Goal: Communication & Community: Answer question/provide support

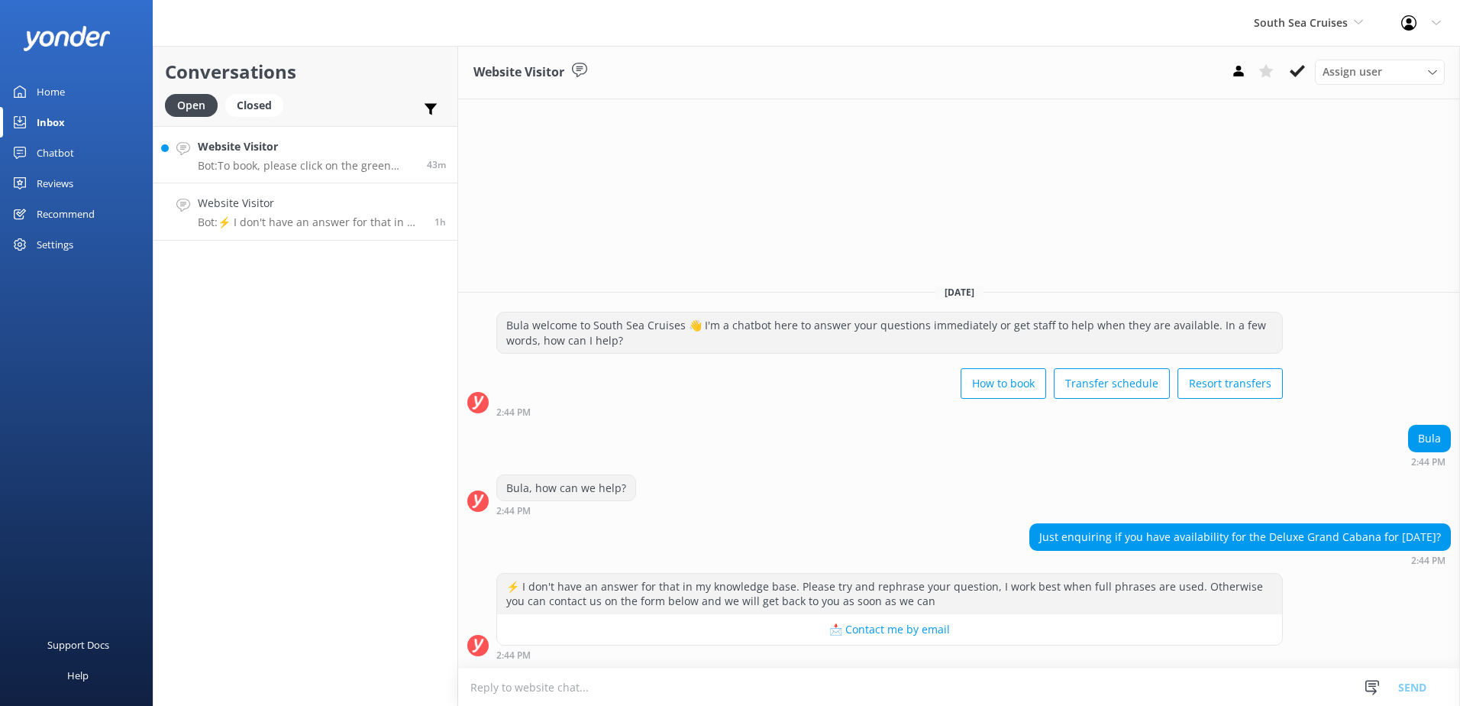
drag, startPoint x: 289, startPoint y: 164, endPoint x: 306, endPoint y: 167, distance: 17.0
click at [289, 163] on p "Bot: To book, please click on the green Book Now button on our website and foll…" at bounding box center [307, 166] width 218 height 14
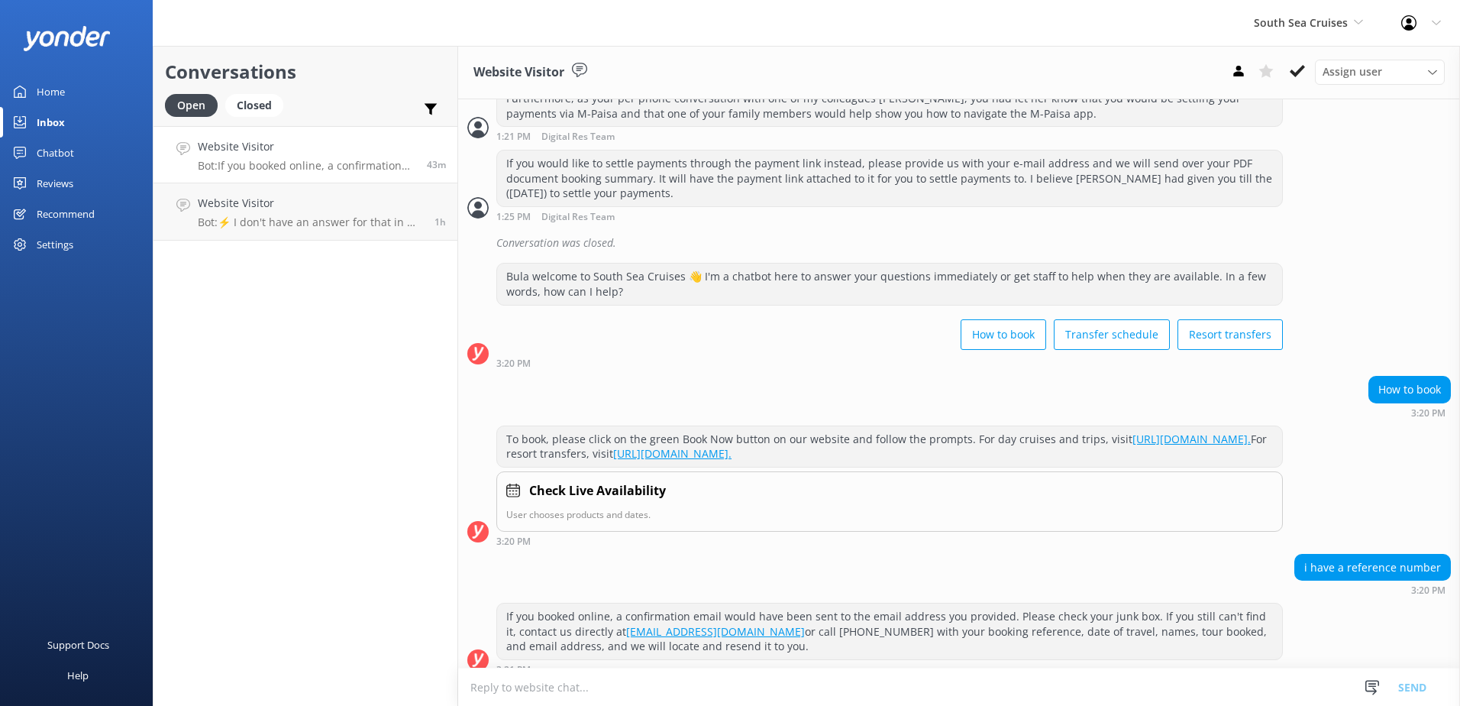
scroll to position [555, 0]
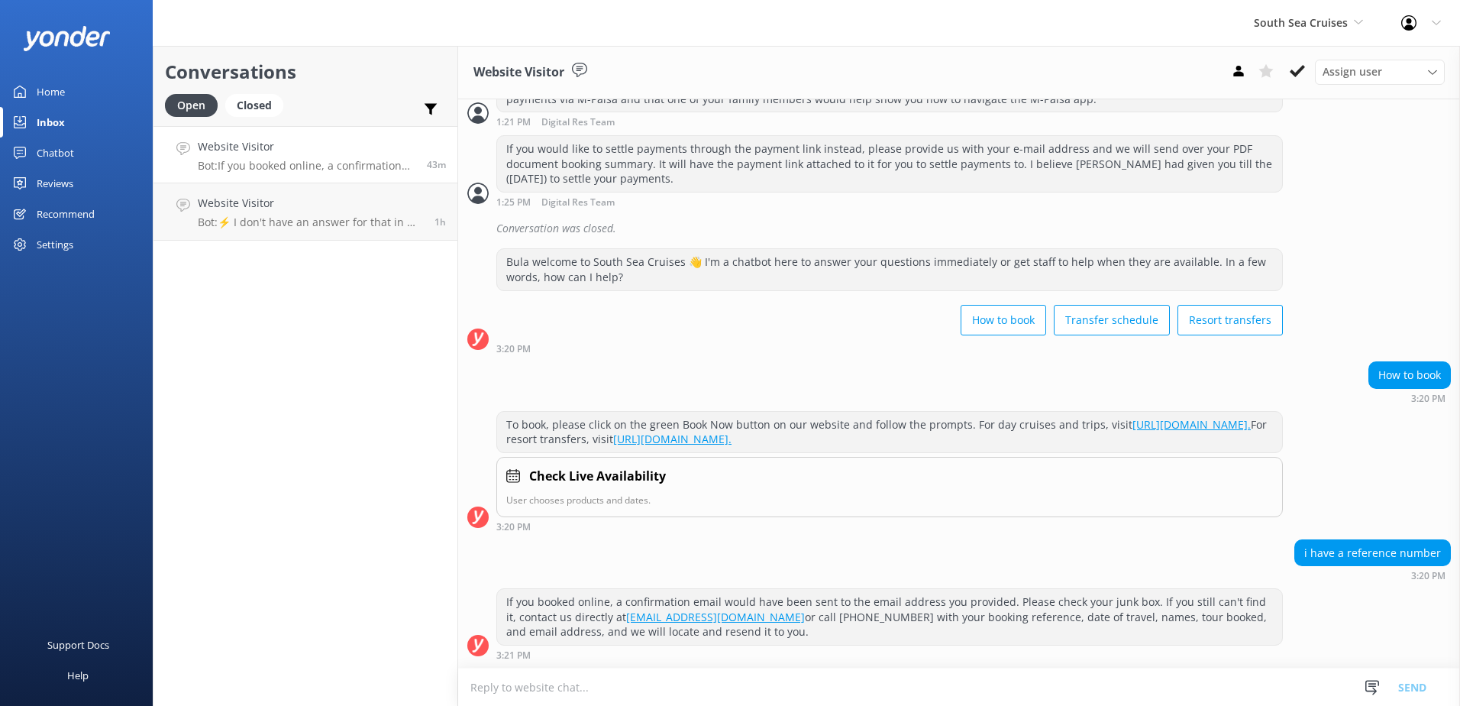
click at [1345, 37] on div "South Sea Cruises South Sea Sailing South Sea Cruises Malamala Beach Club Aweso…" at bounding box center [1308, 23] width 147 height 46
click at [1307, 199] on link "Blue Lagoon Cruises" at bounding box center [1311, 210] width 153 height 37
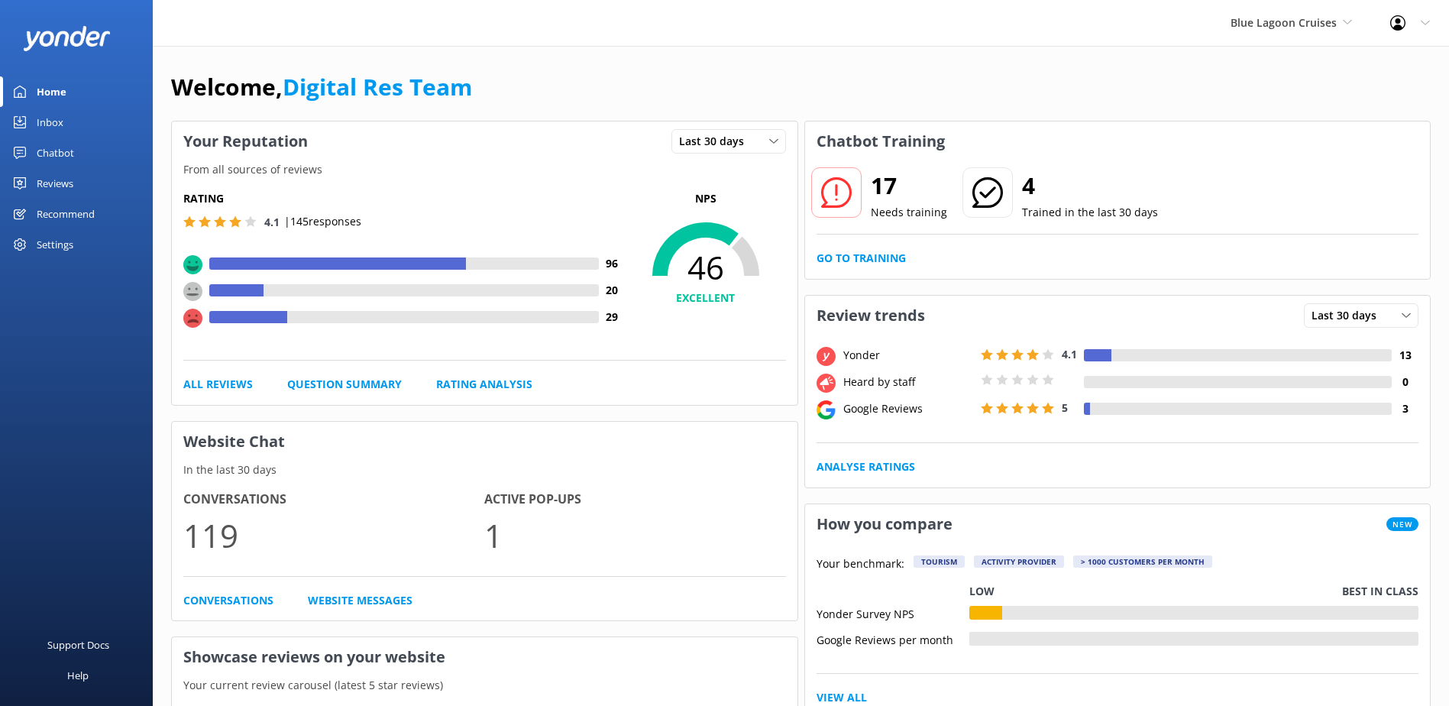
click at [69, 108] on link "Inbox" at bounding box center [76, 122] width 153 height 31
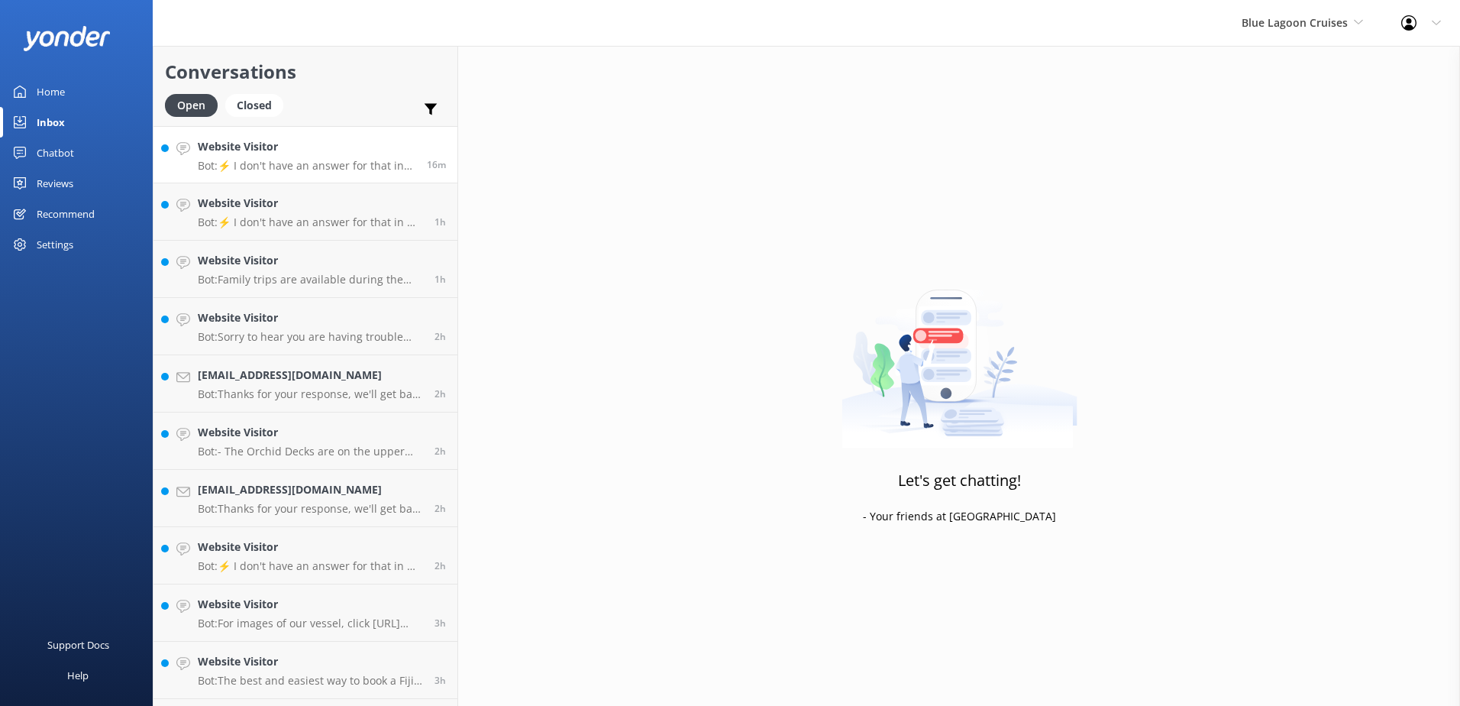
click at [312, 130] on link "Website Visitor Bot: ⚡ I don't have an answer for that in my knowledge base. Pl…" at bounding box center [306, 154] width 304 height 57
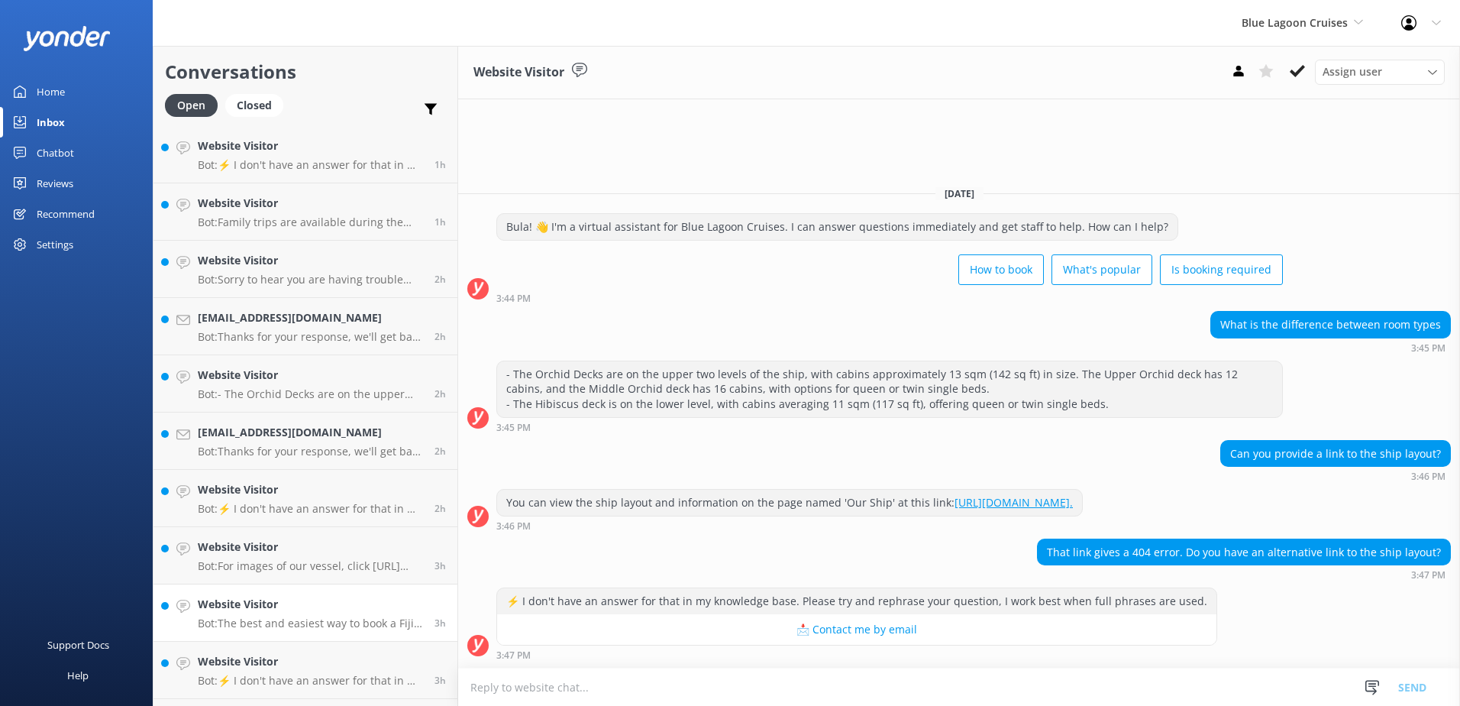
scroll to position [108, 0]
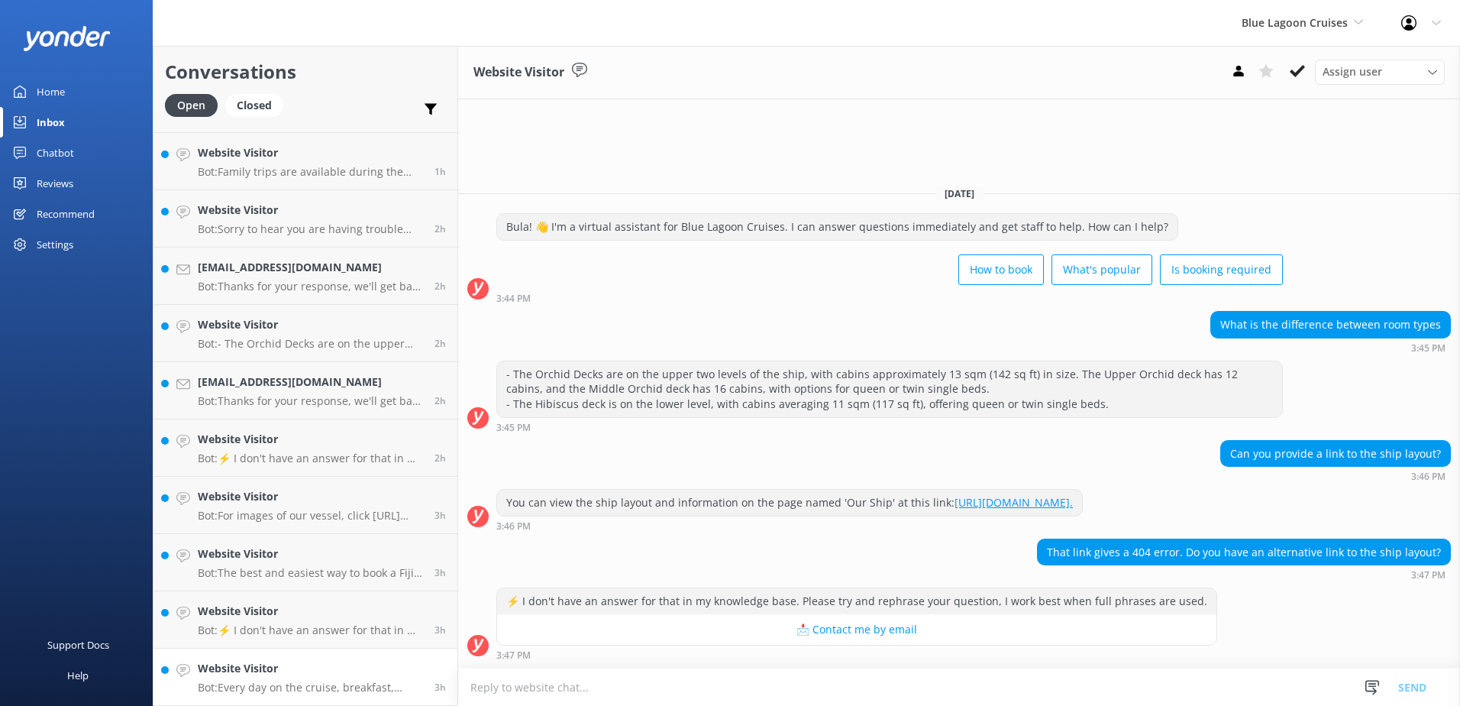
click at [360, 674] on h4 "Website Visitor" at bounding box center [310, 668] width 225 height 17
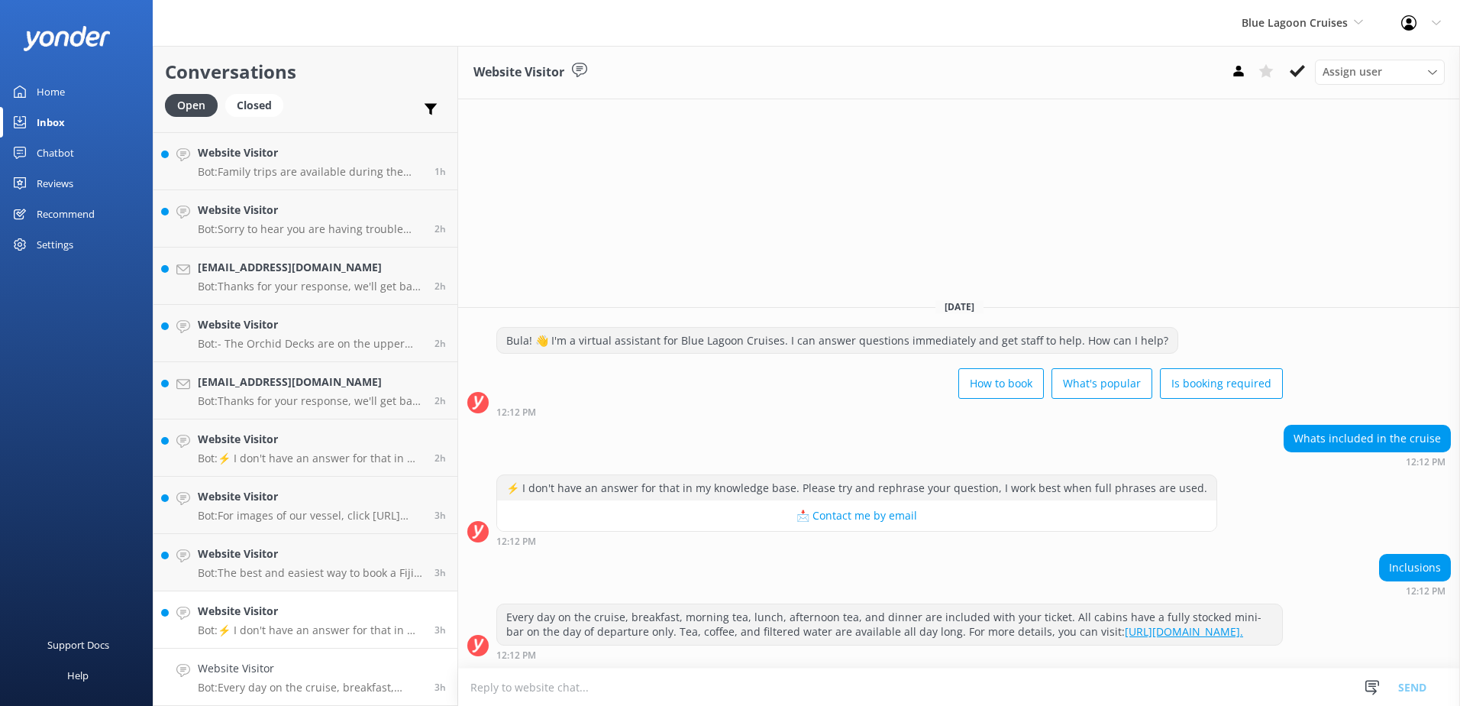
click at [364, 597] on link "Website Visitor Bot: ⚡ I don't have an answer for that in my knowledge base. Pl…" at bounding box center [306, 619] width 304 height 57
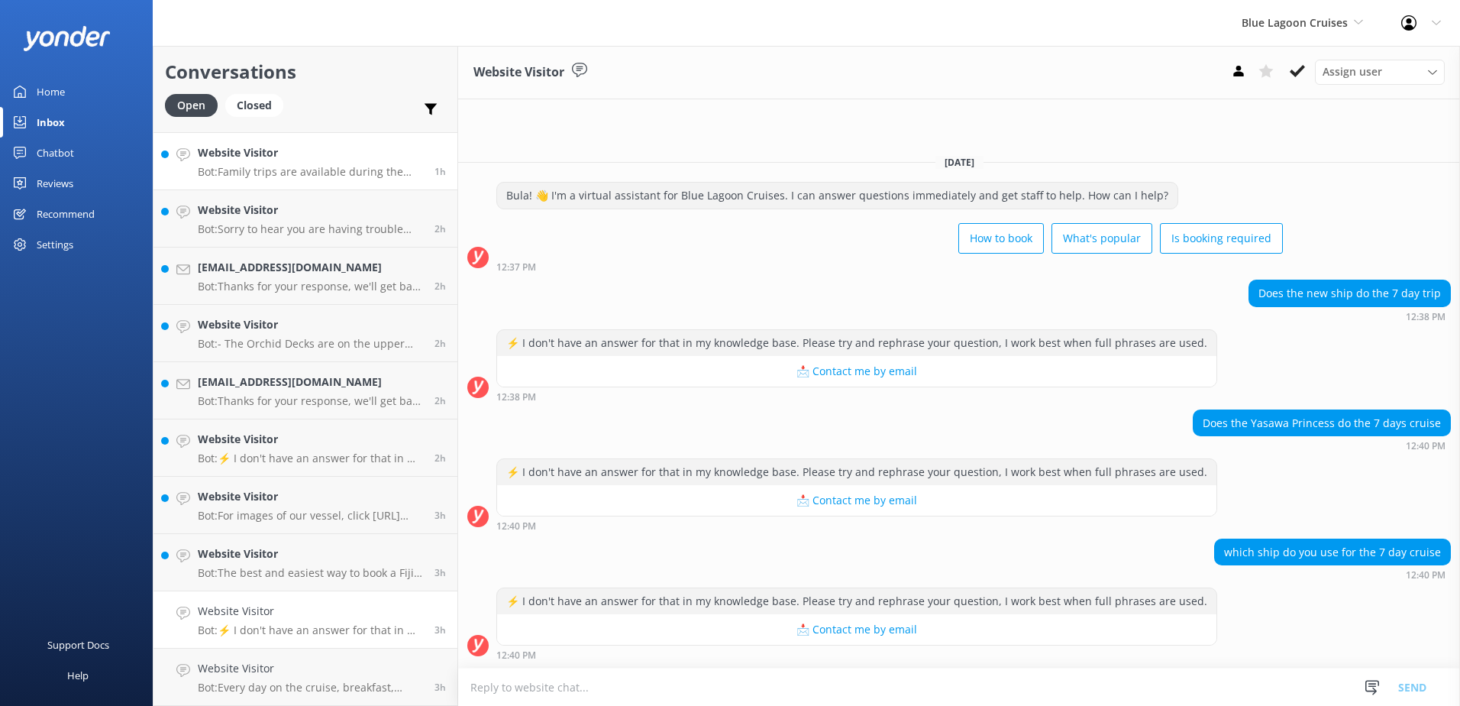
click at [315, 163] on div "Website Visitor Bot: Family trips are available during the Australian and New Z…" at bounding box center [310, 161] width 225 height 34
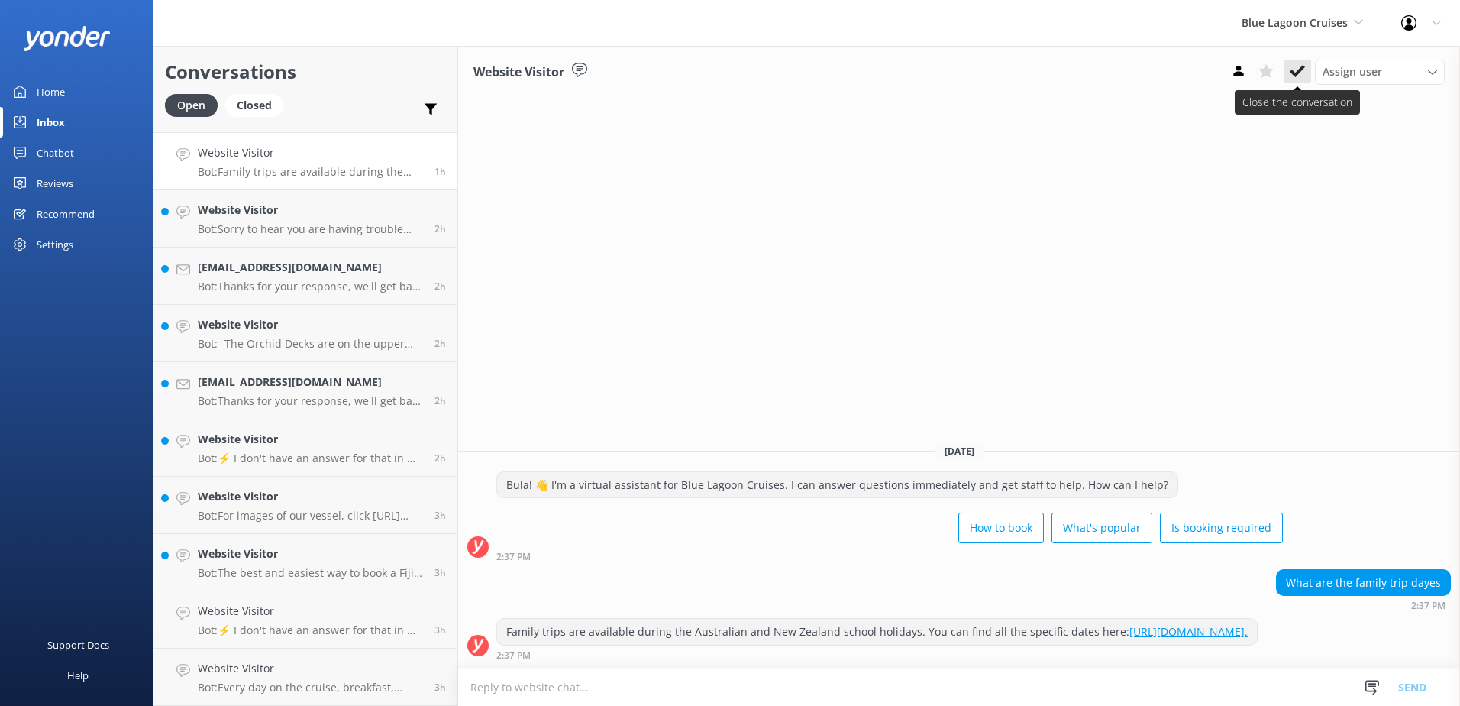
click at [1300, 70] on use at bounding box center [1297, 71] width 15 height 12
click at [360, 209] on h4 "Website Visitor" at bounding box center [310, 210] width 225 height 17
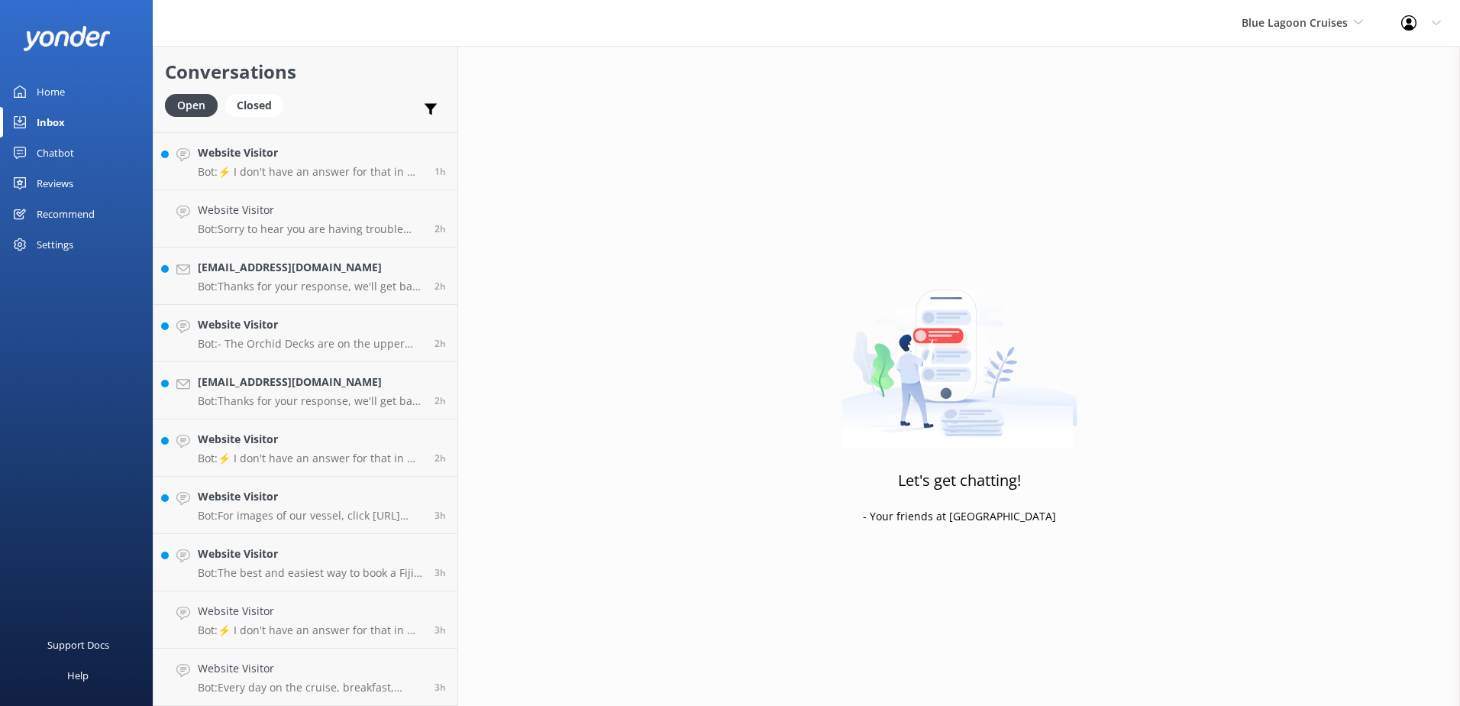
scroll to position [50, 0]
click at [361, 166] on p "Bot: ⚡ I don't have an answer for that in my knowledge base. Please try and rep…" at bounding box center [310, 172] width 225 height 14
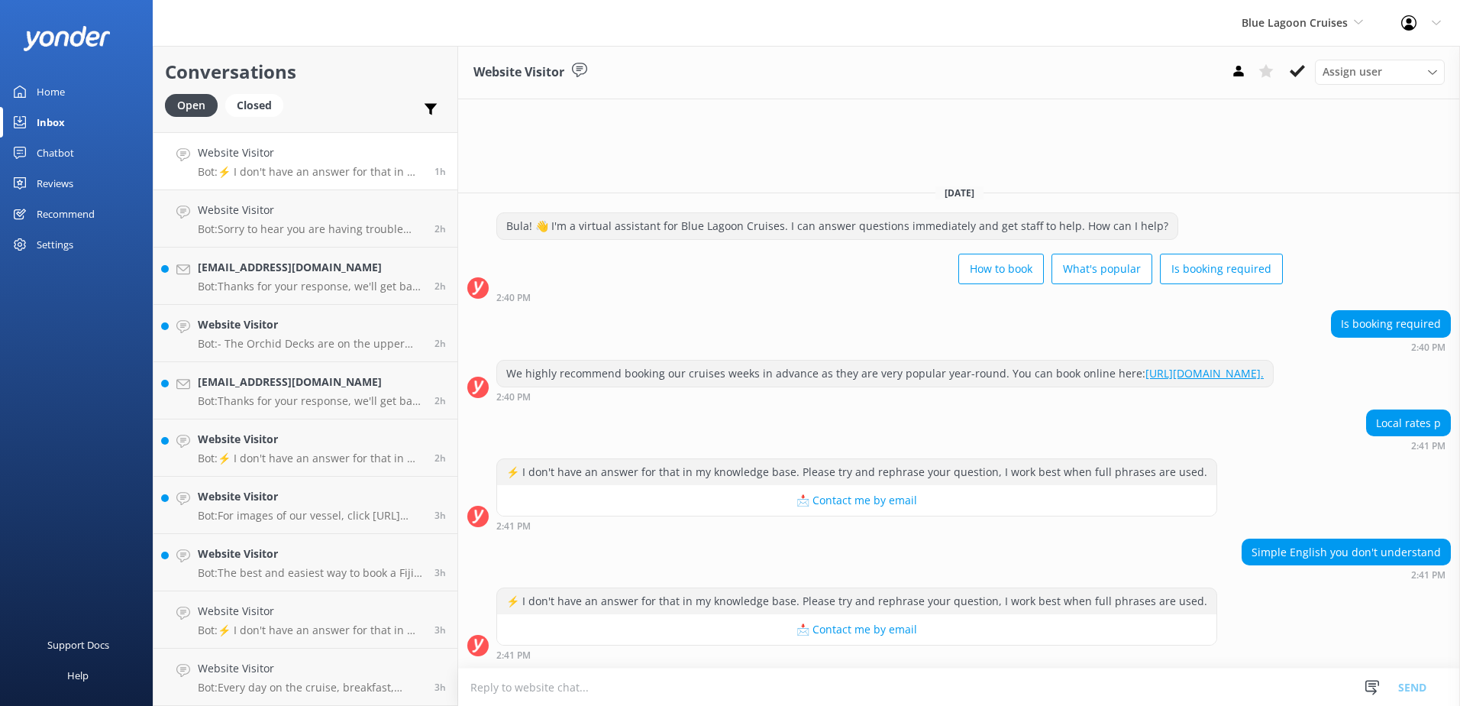
click at [333, 163] on div "Website Visitor Bot: ⚡ I don't have an answer for that in my knowledge base. Pl…" at bounding box center [310, 161] width 225 height 34
click at [345, 209] on h4 "Website Visitor" at bounding box center [310, 210] width 225 height 17
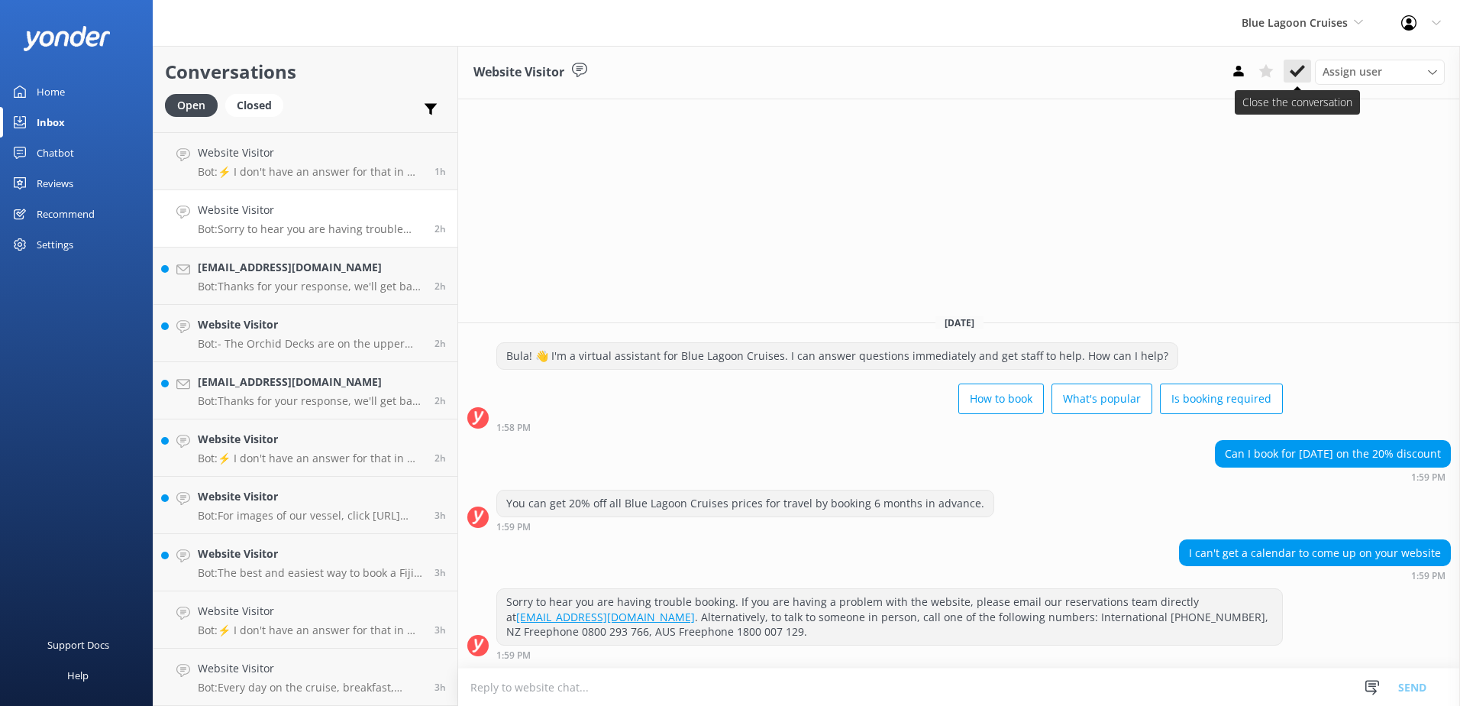
click at [1298, 70] on icon at bounding box center [1297, 70] width 15 height 15
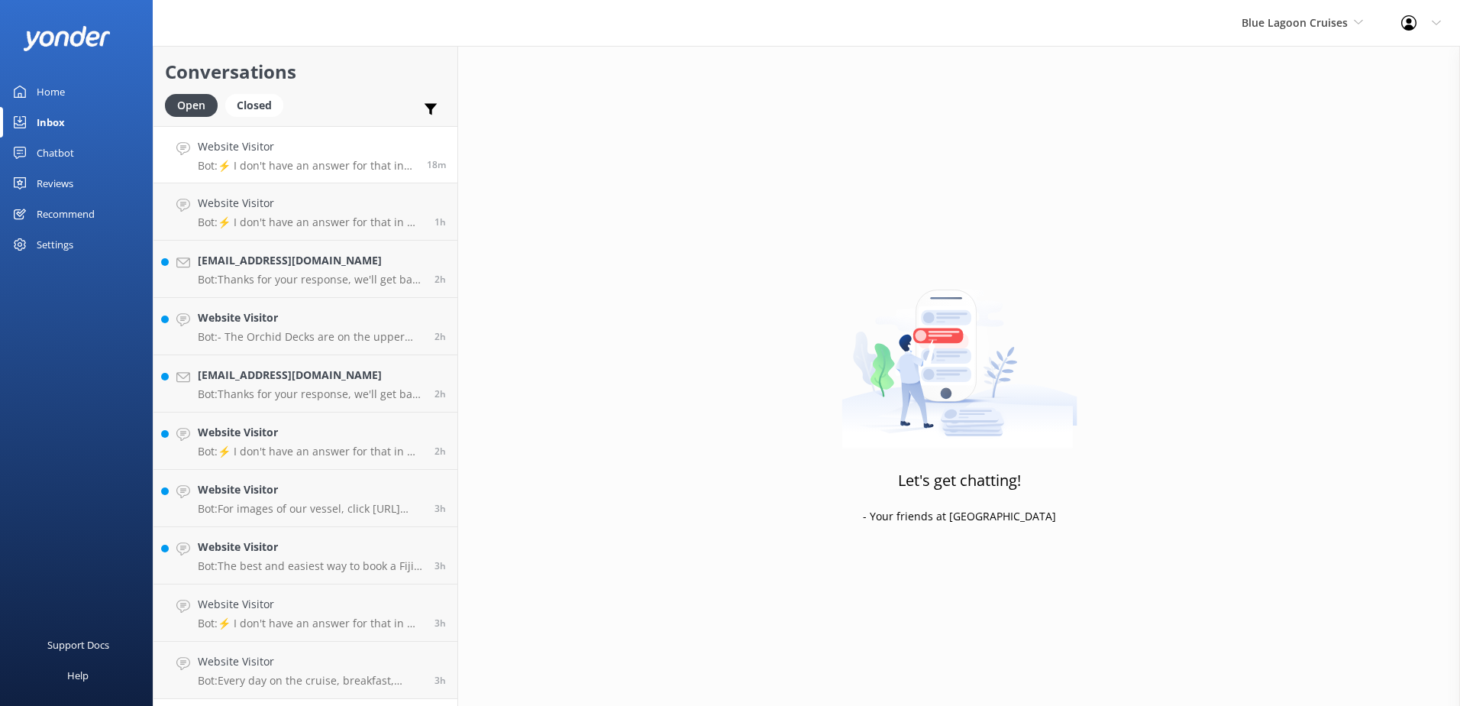
click at [384, 167] on p "Bot: ⚡ I don't have an answer for that in my knowledge base. Please try and rep…" at bounding box center [307, 166] width 218 height 14
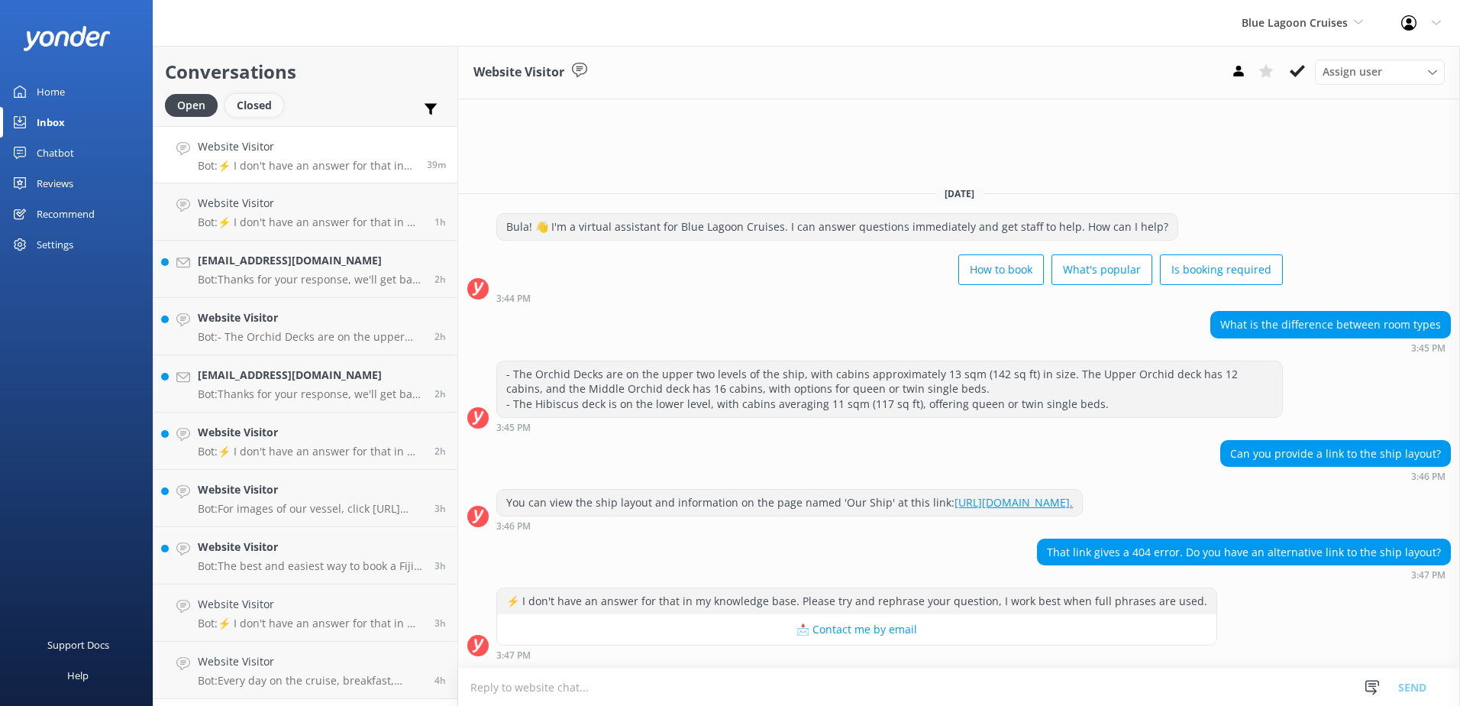
click at [254, 99] on div "Closed" at bounding box center [254, 105] width 58 height 23
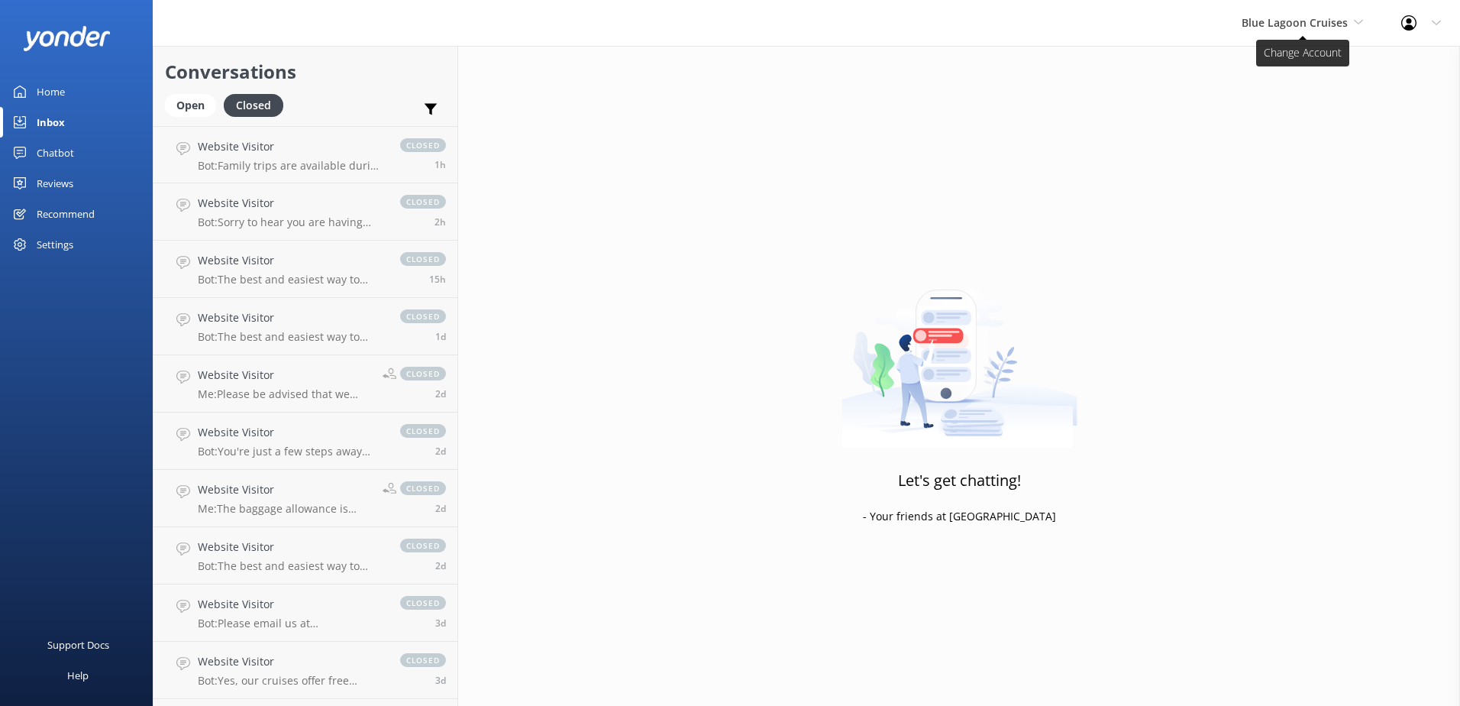
click at [1332, 24] on span "Blue Lagoon Cruises" at bounding box center [1295, 22] width 106 height 15
click at [1306, 176] on link "Awesome Adventures Fiji" at bounding box center [1299, 174] width 153 height 37
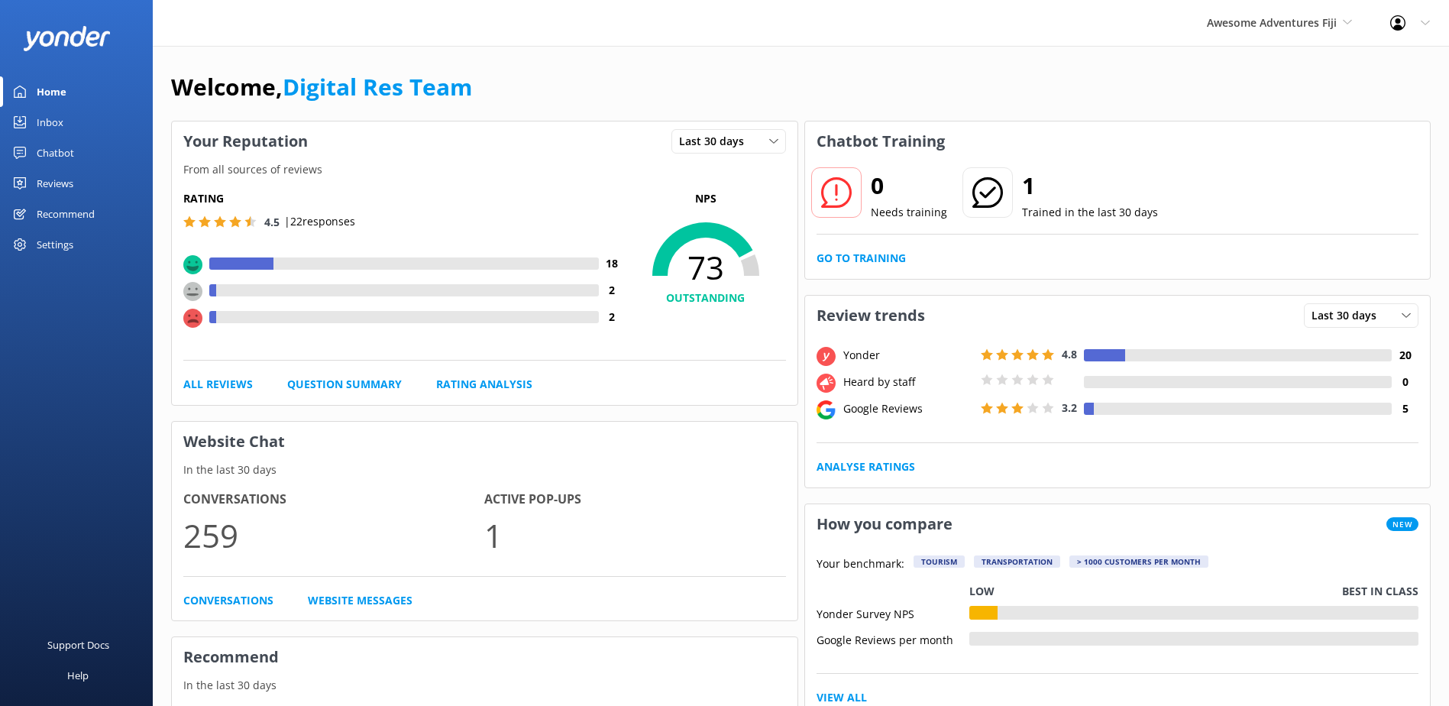
click at [66, 124] on link "Inbox" at bounding box center [76, 122] width 153 height 31
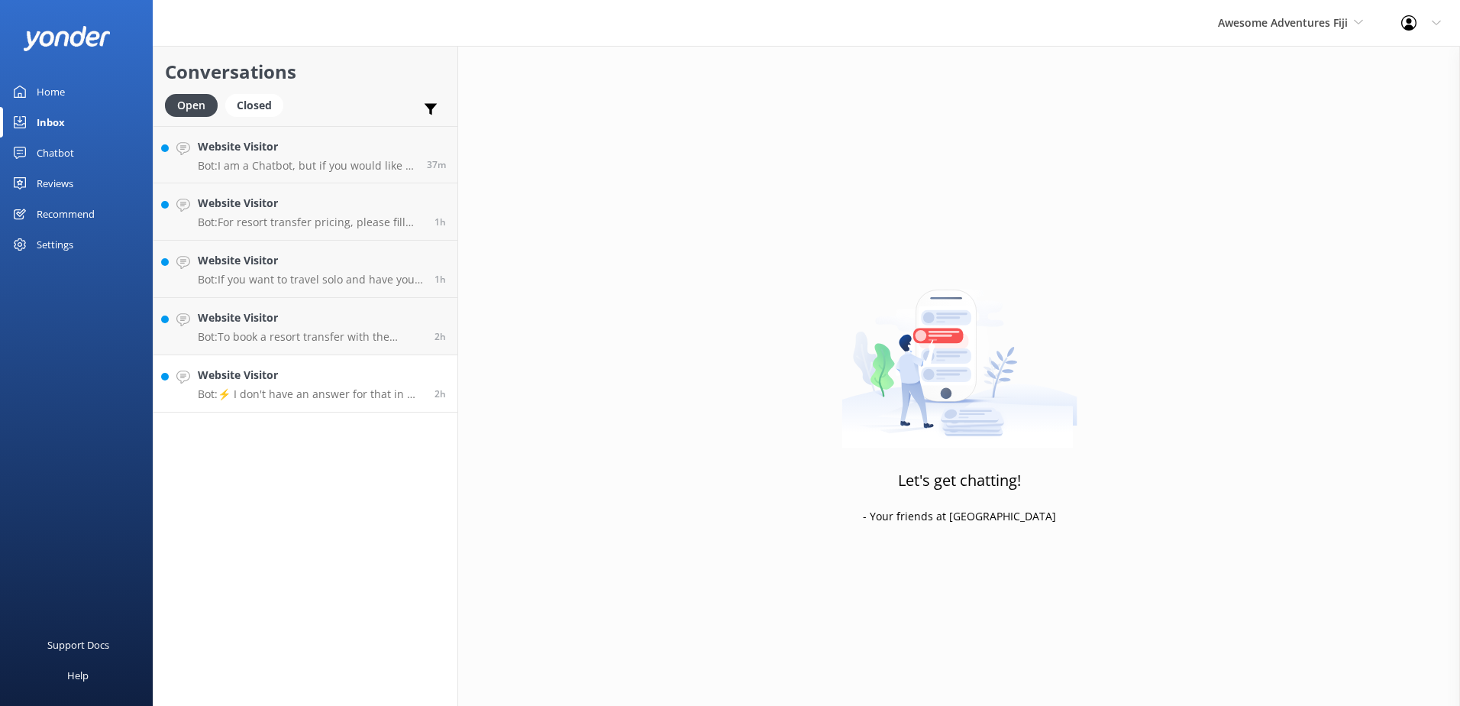
drag, startPoint x: 400, startPoint y: 379, endPoint x: 449, endPoint y: 370, distance: 49.6
click at [400, 378] on h4 "Website Visitor" at bounding box center [310, 375] width 225 height 17
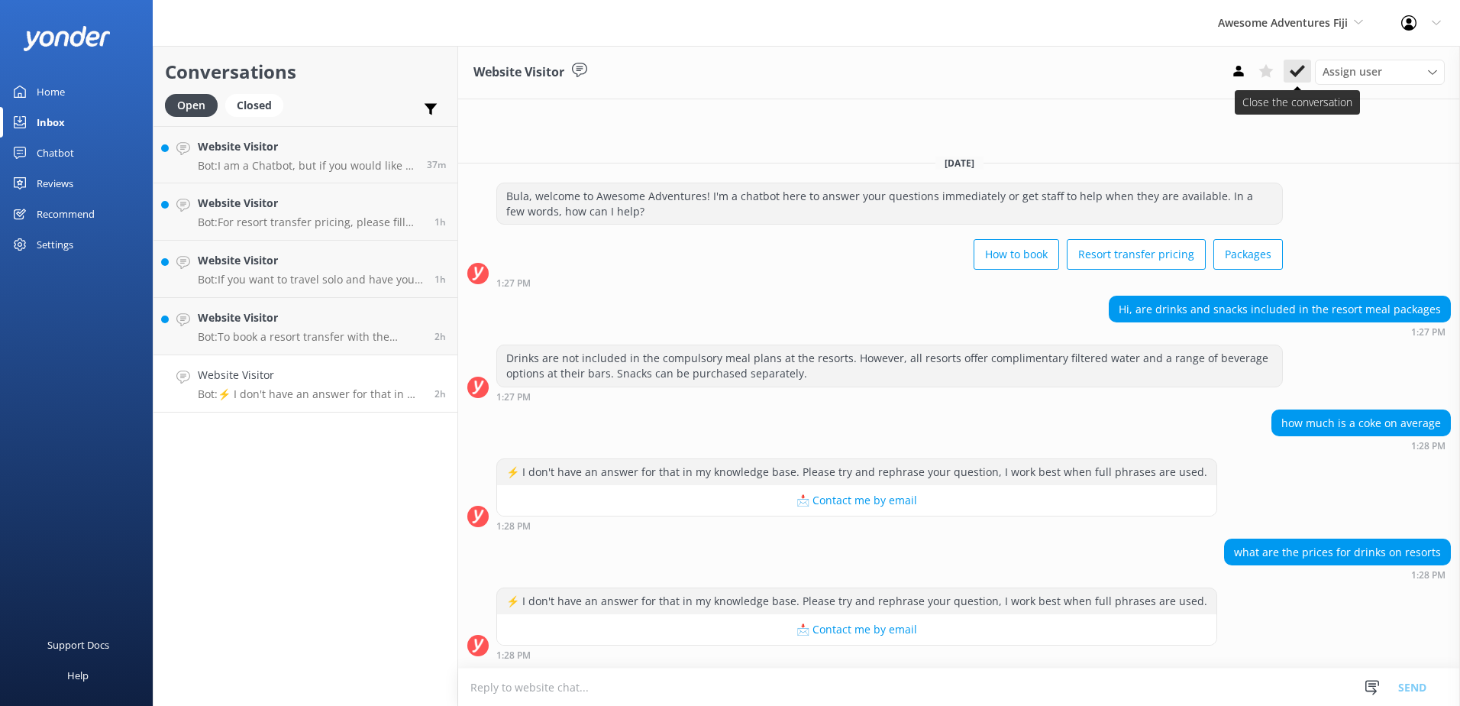
click at [1301, 77] on icon at bounding box center [1297, 70] width 15 height 15
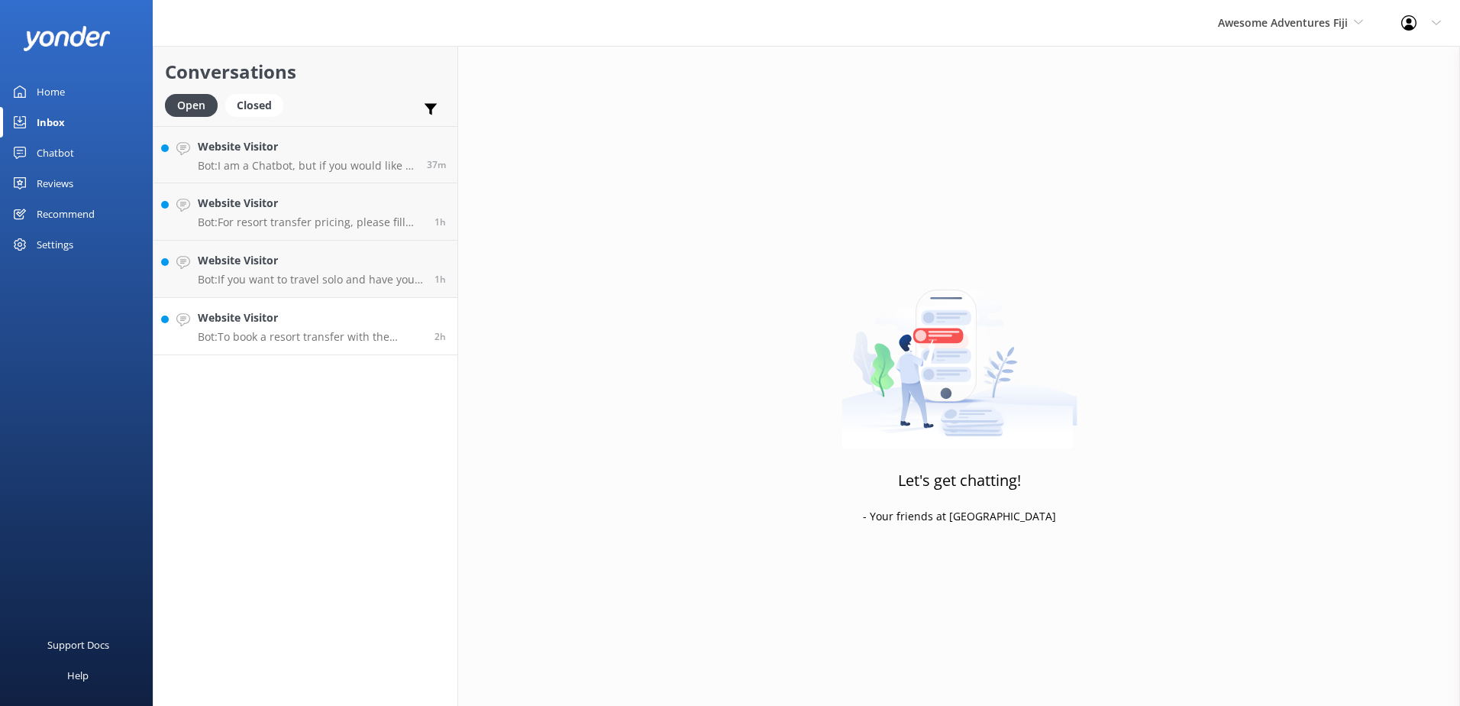
click at [411, 327] on div "Website Visitor Bot: To book a resort transfer with the Yasawa Flyer, please vi…" at bounding box center [310, 326] width 225 height 34
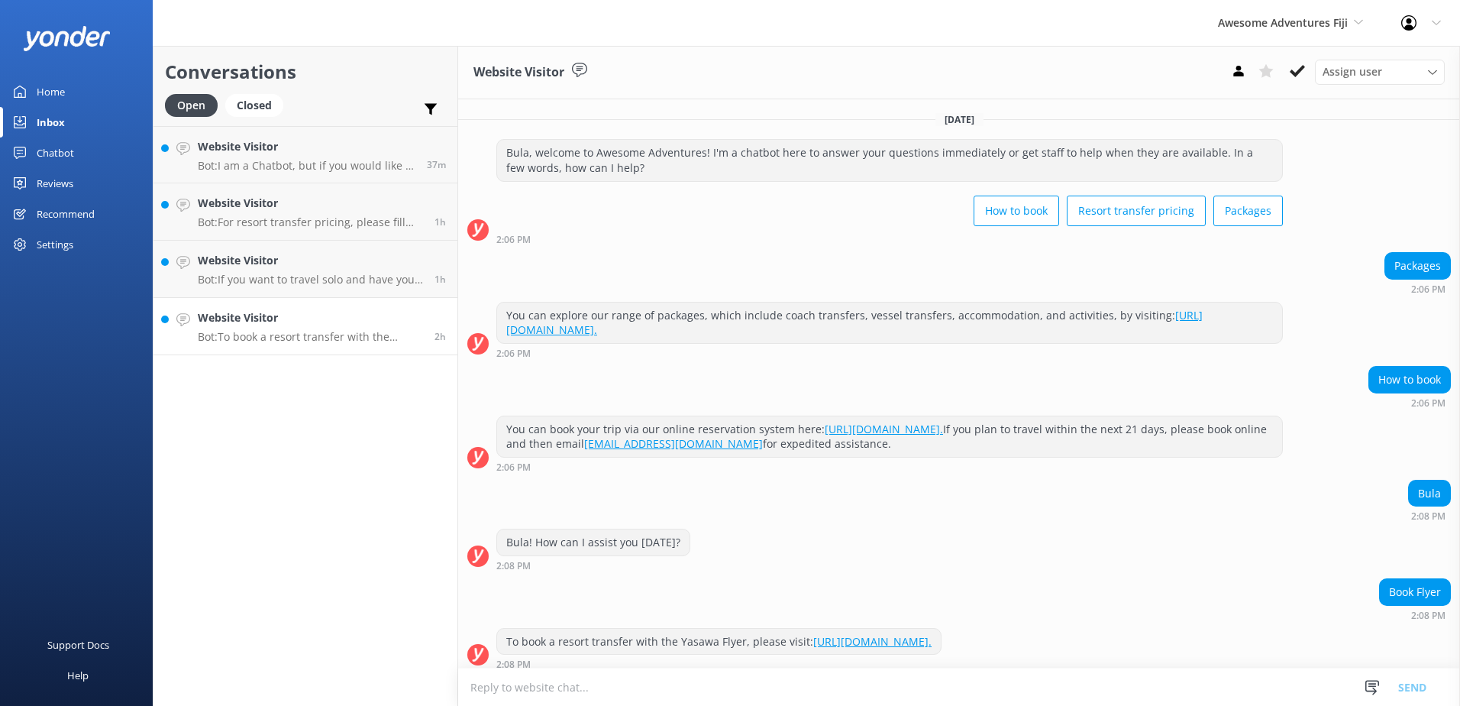
scroll to position [9, 0]
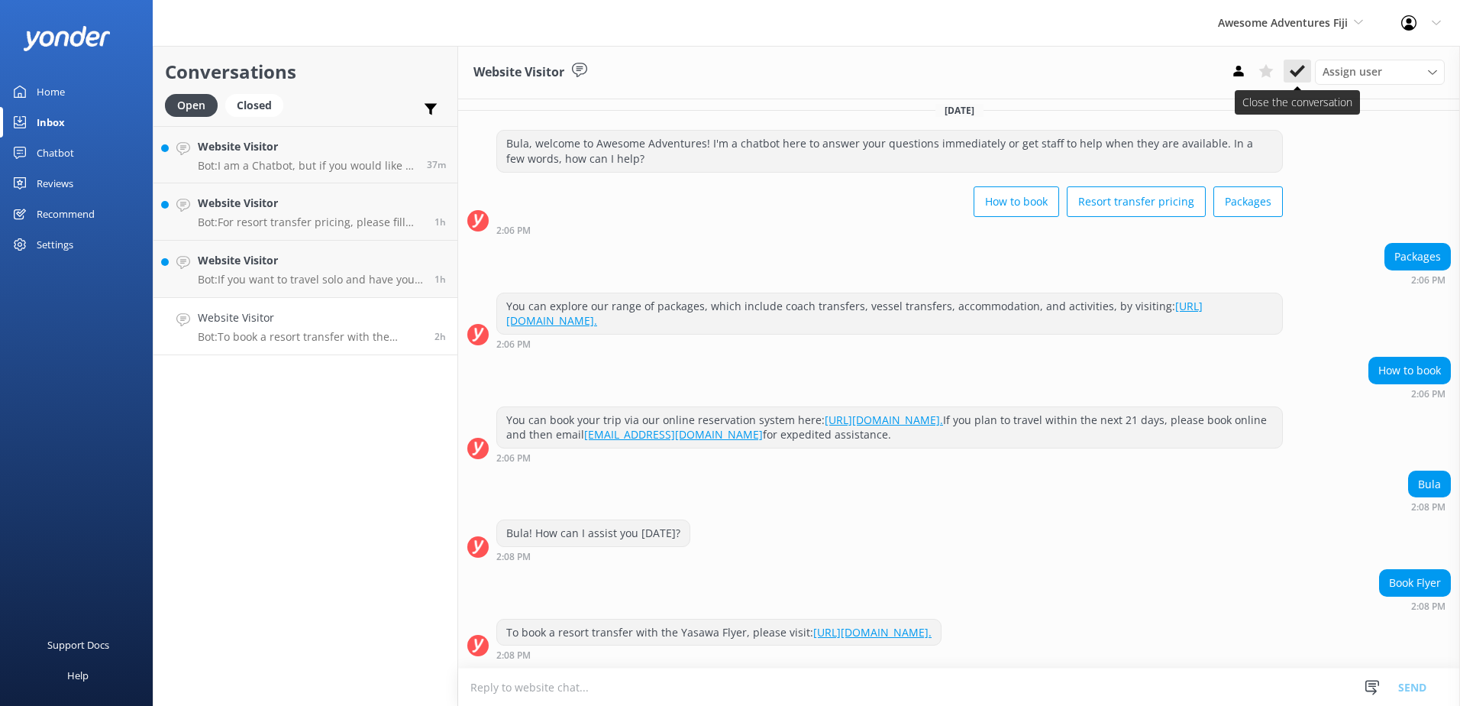
click at [1294, 76] on icon at bounding box center [1297, 70] width 15 height 15
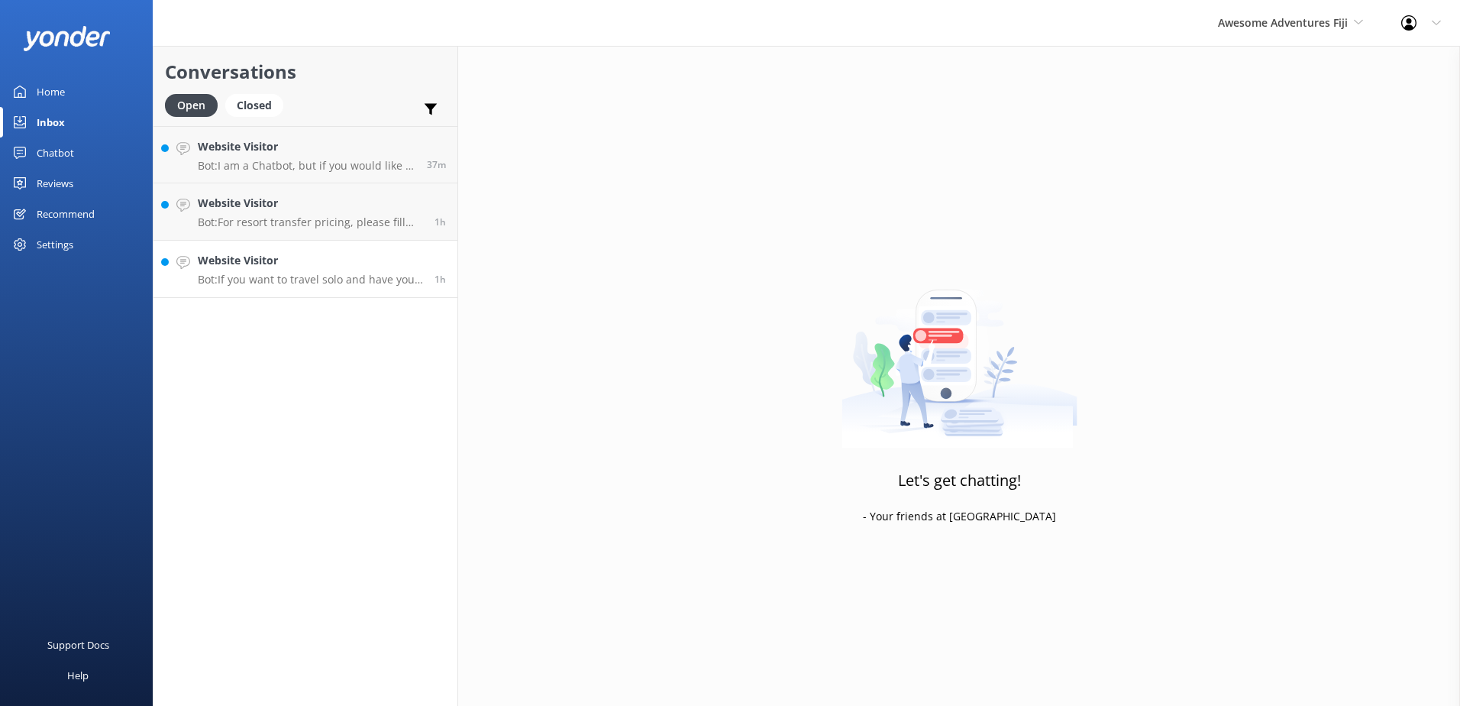
drag, startPoint x: 373, startPoint y: 270, endPoint x: 448, endPoint y: 252, distance: 76.3
click at [374, 270] on div "Website Visitor Bot: If you want to travel solo and have your own room, you can…" at bounding box center [310, 269] width 225 height 34
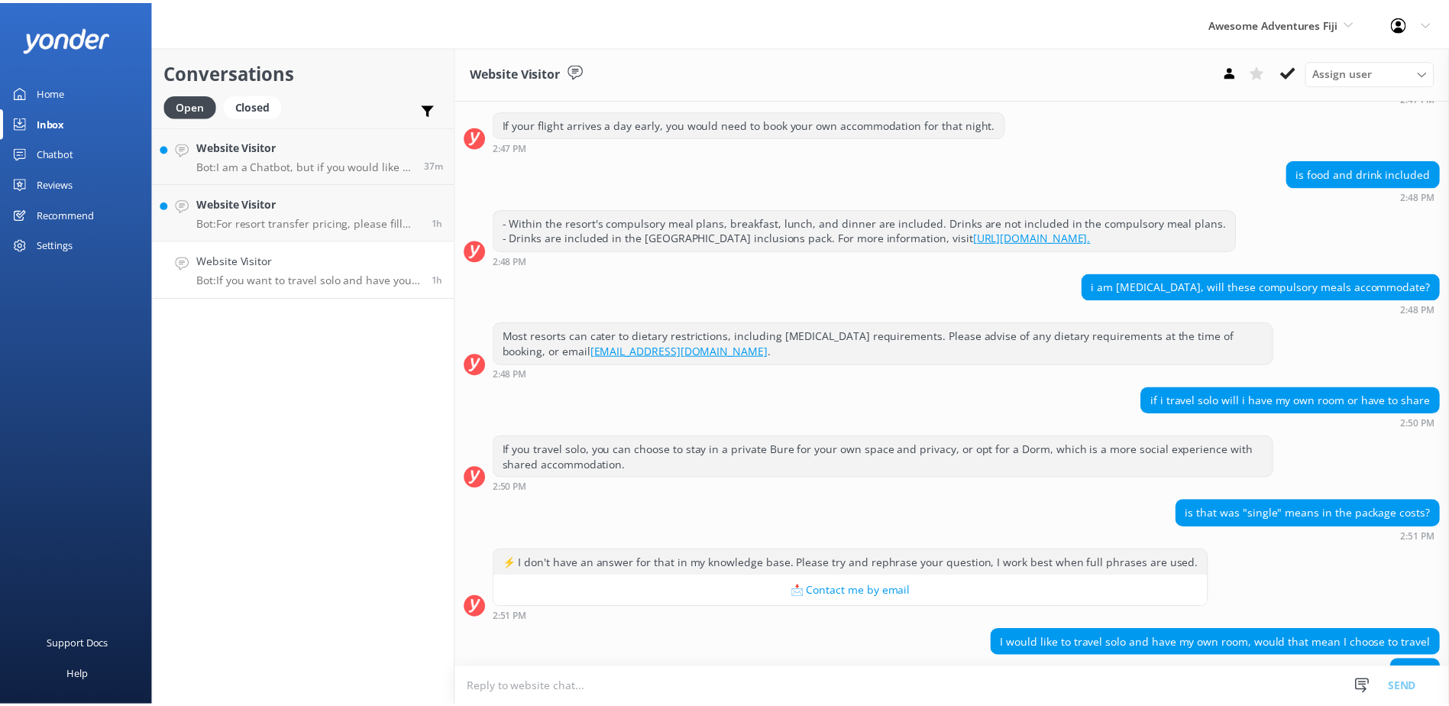
scroll to position [815, 0]
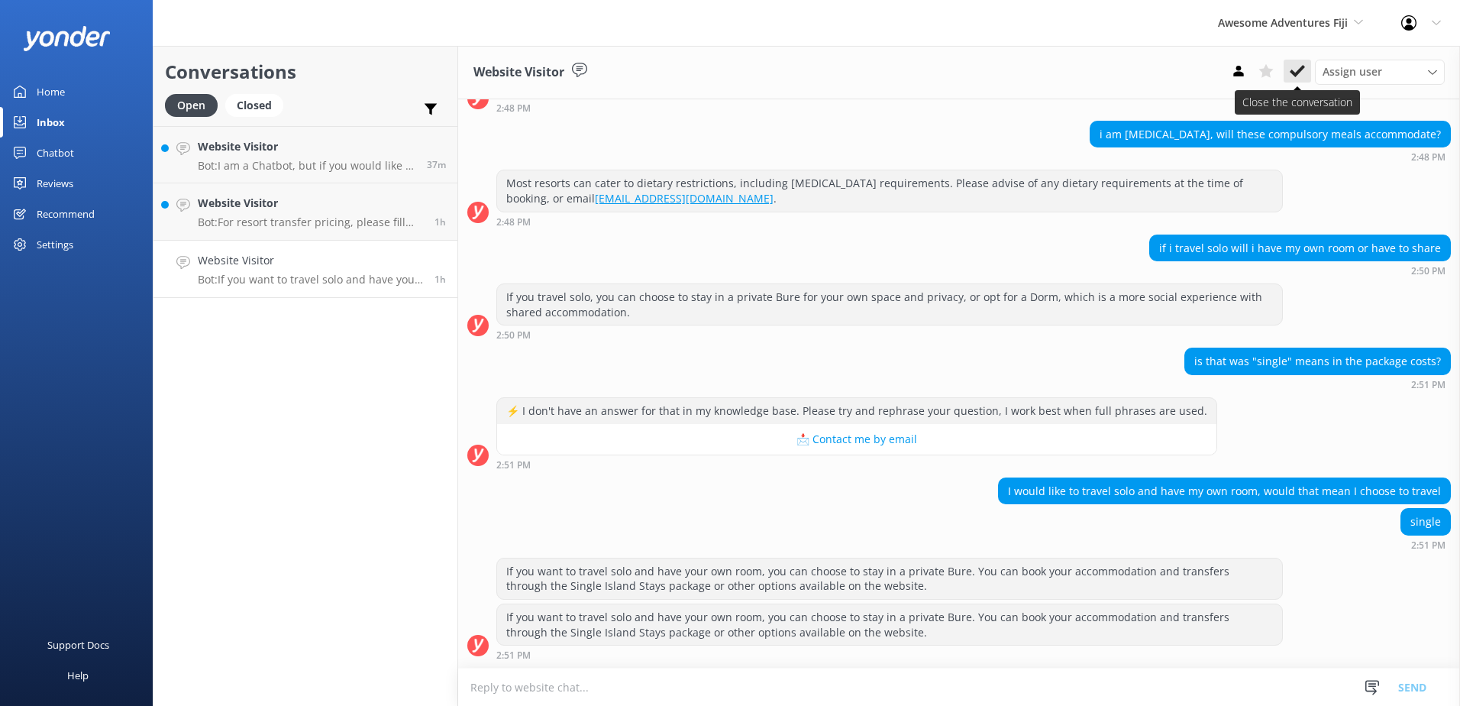
click at [1295, 75] on use at bounding box center [1297, 71] width 15 height 12
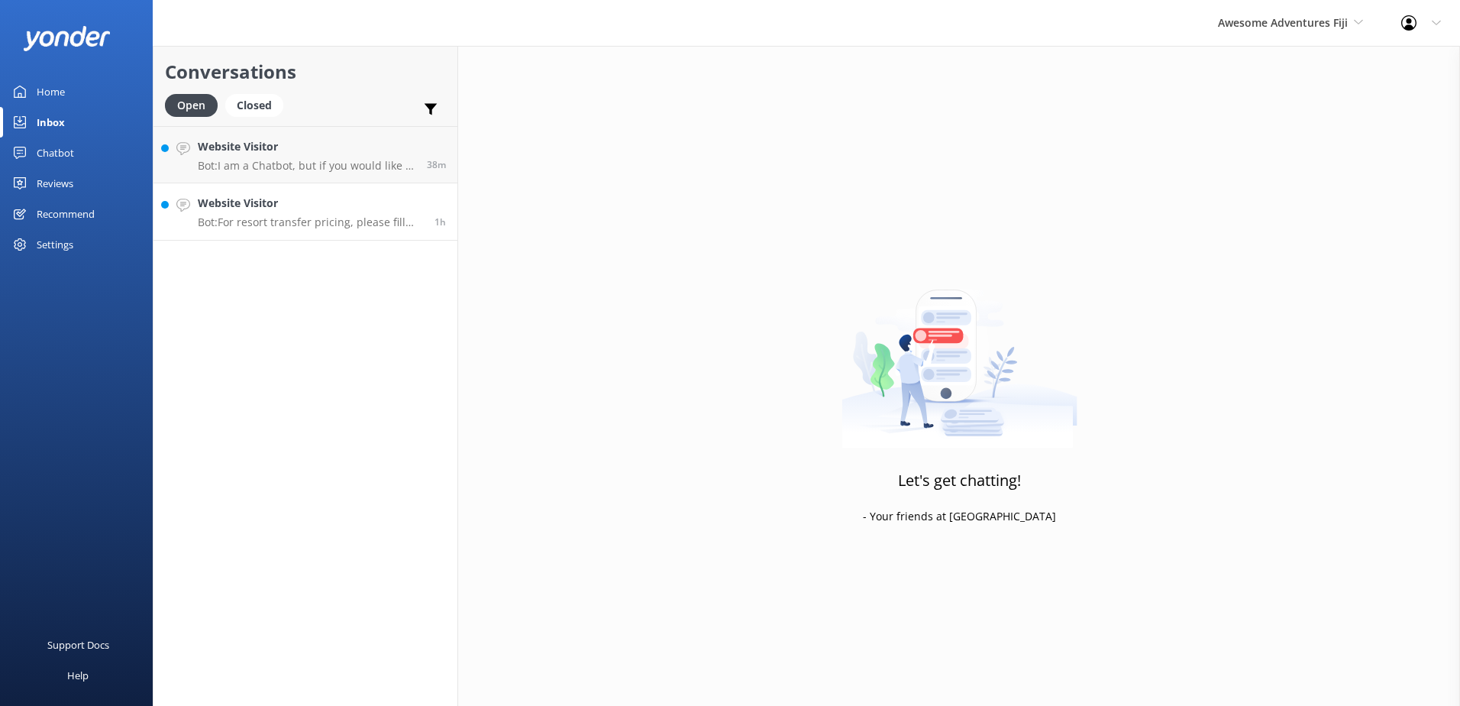
click at [419, 218] on p "Bot: For resort transfer pricing, please fill out your details and desired reso…" at bounding box center [310, 222] width 225 height 14
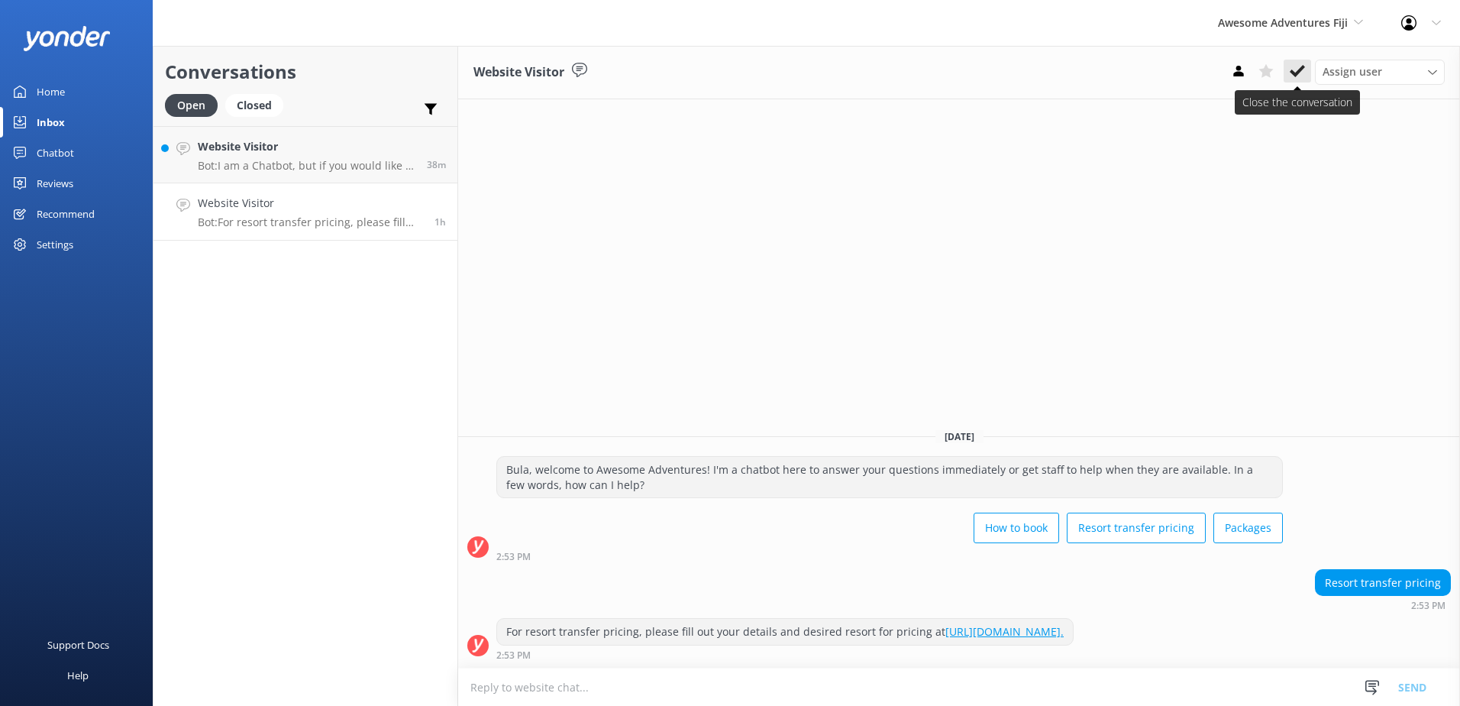
click at [1290, 76] on icon at bounding box center [1297, 70] width 15 height 15
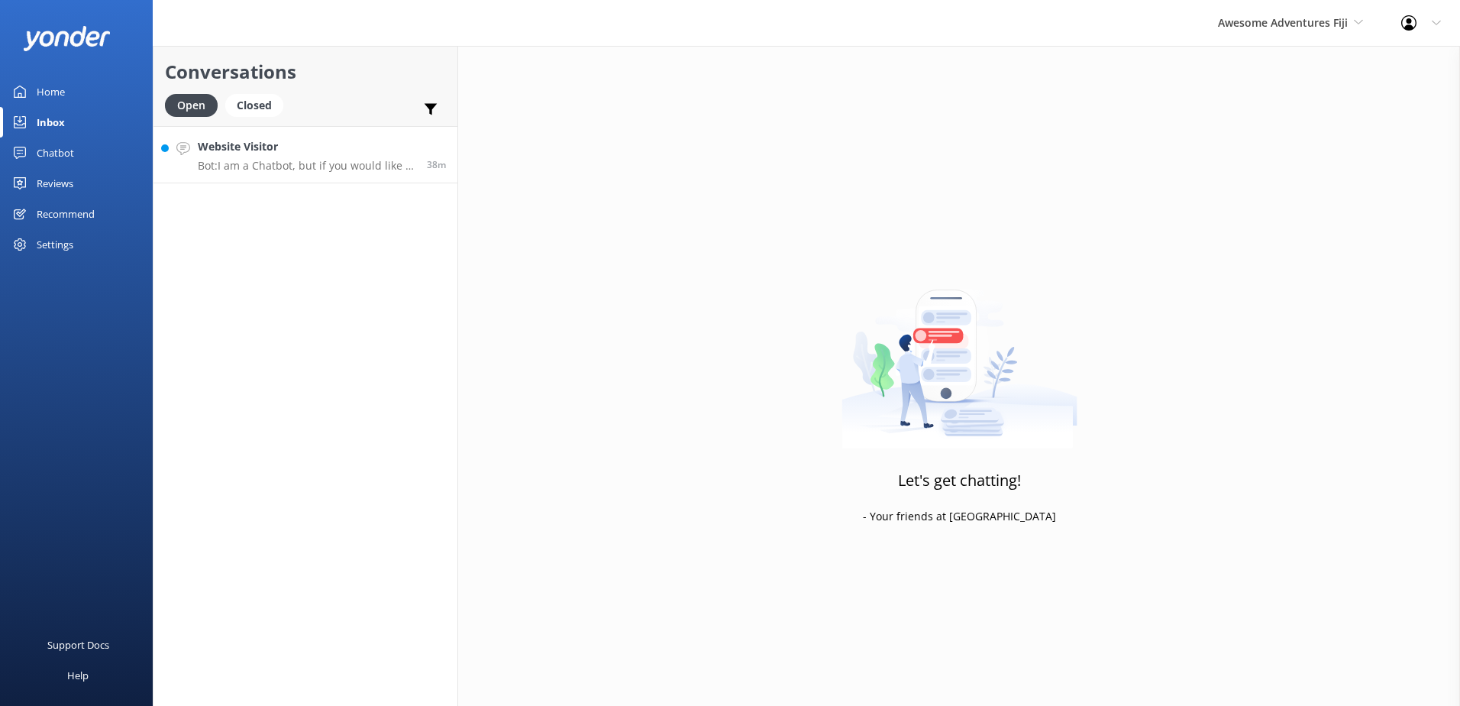
click at [377, 145] on h4 "Website Visitor" at bounding box center [307, 146] width 218 height 17
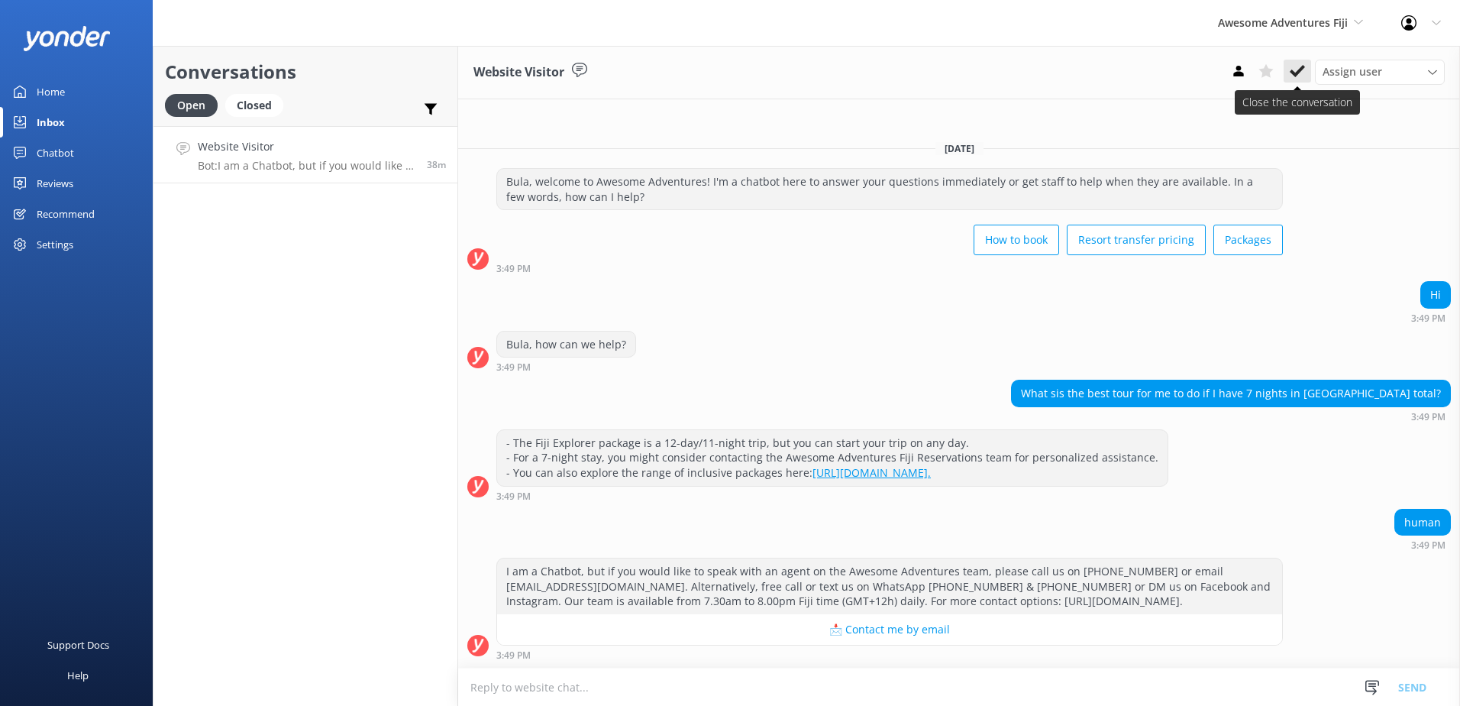
click at [1305, 76] on icon at bounding box center [1297, 70] width 15 height 15
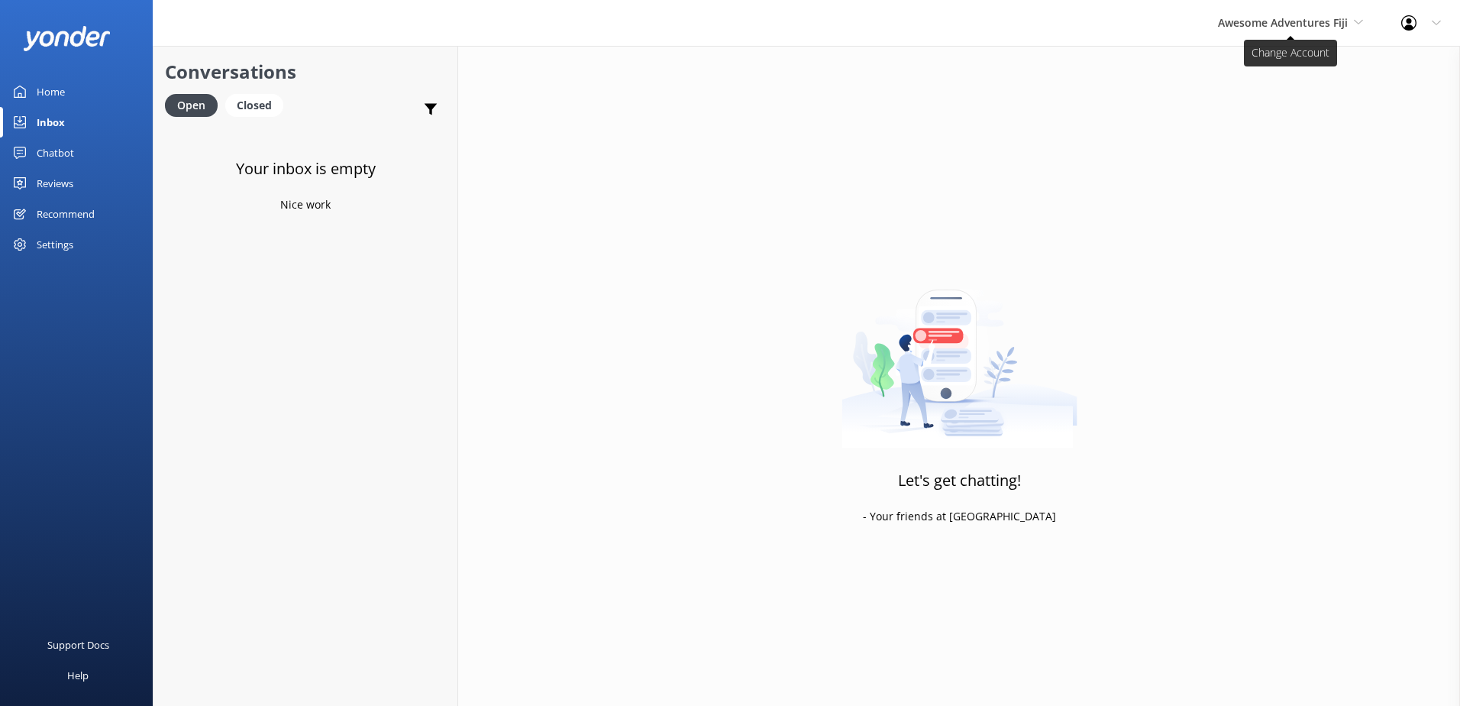
click at [1329, 18] on span "Awesome Adventures Fiji" at bounding box center [1283, 22] width 130 height 15
click at [1301, 136] on link "Malamala Beach Club" at bounding box center [1275, 137] width 153 height 37
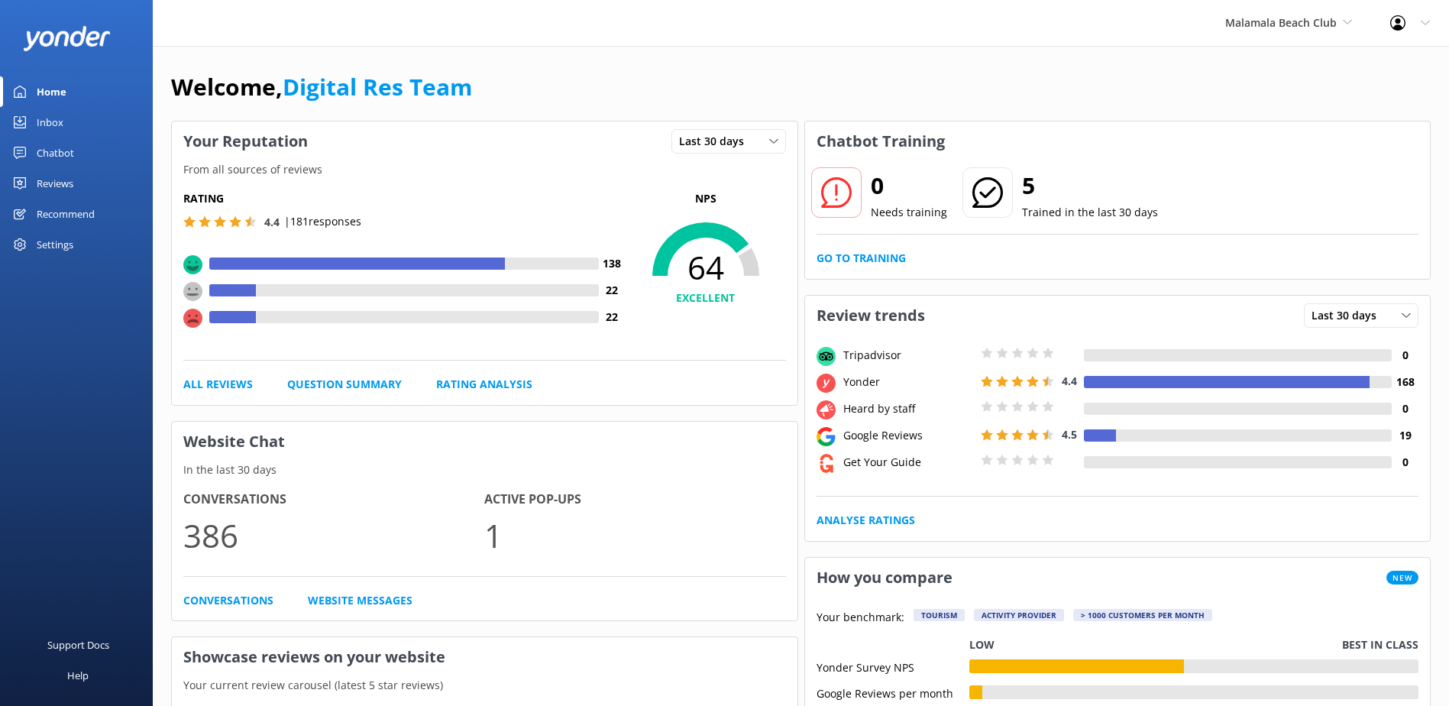
click at [43, 116] on div "Inbox" at bounding box center [50, 122] width 27 height 31
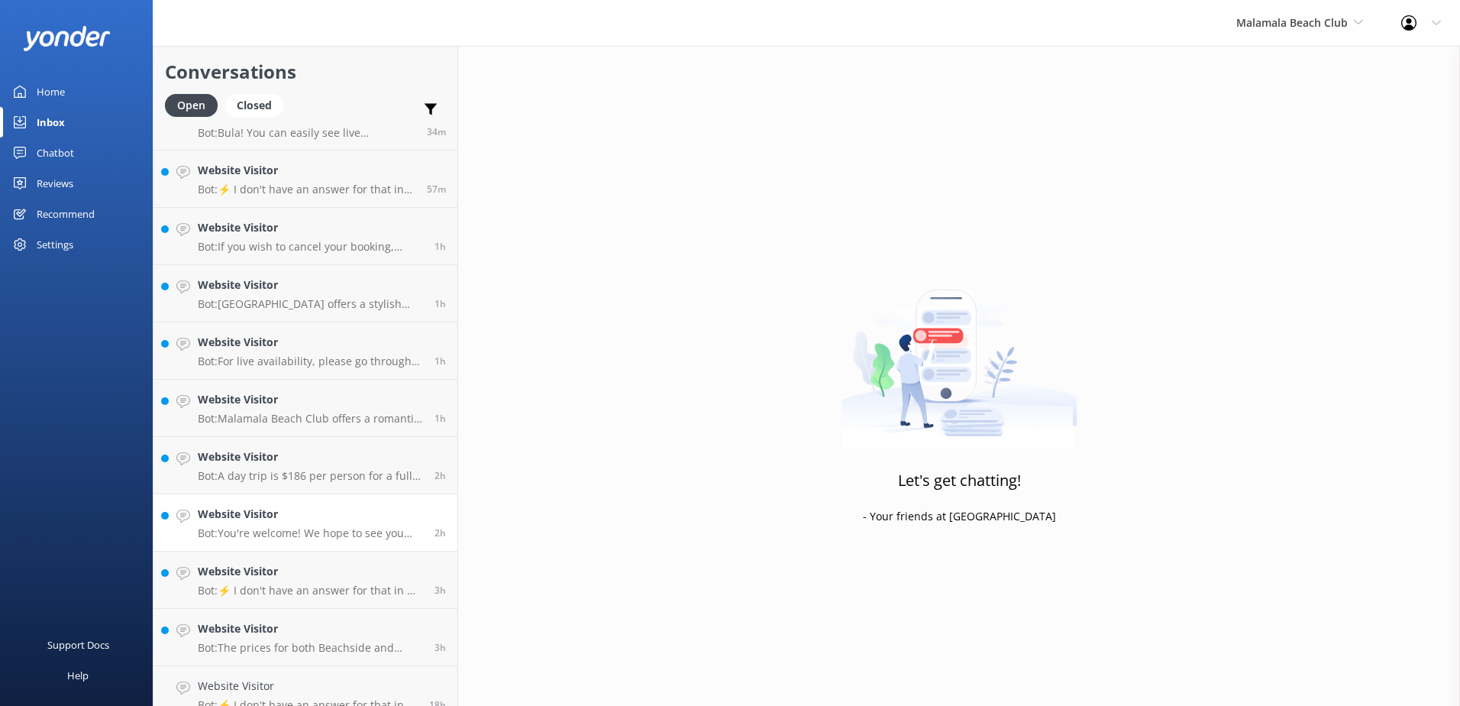
scroll to position [50, 0]
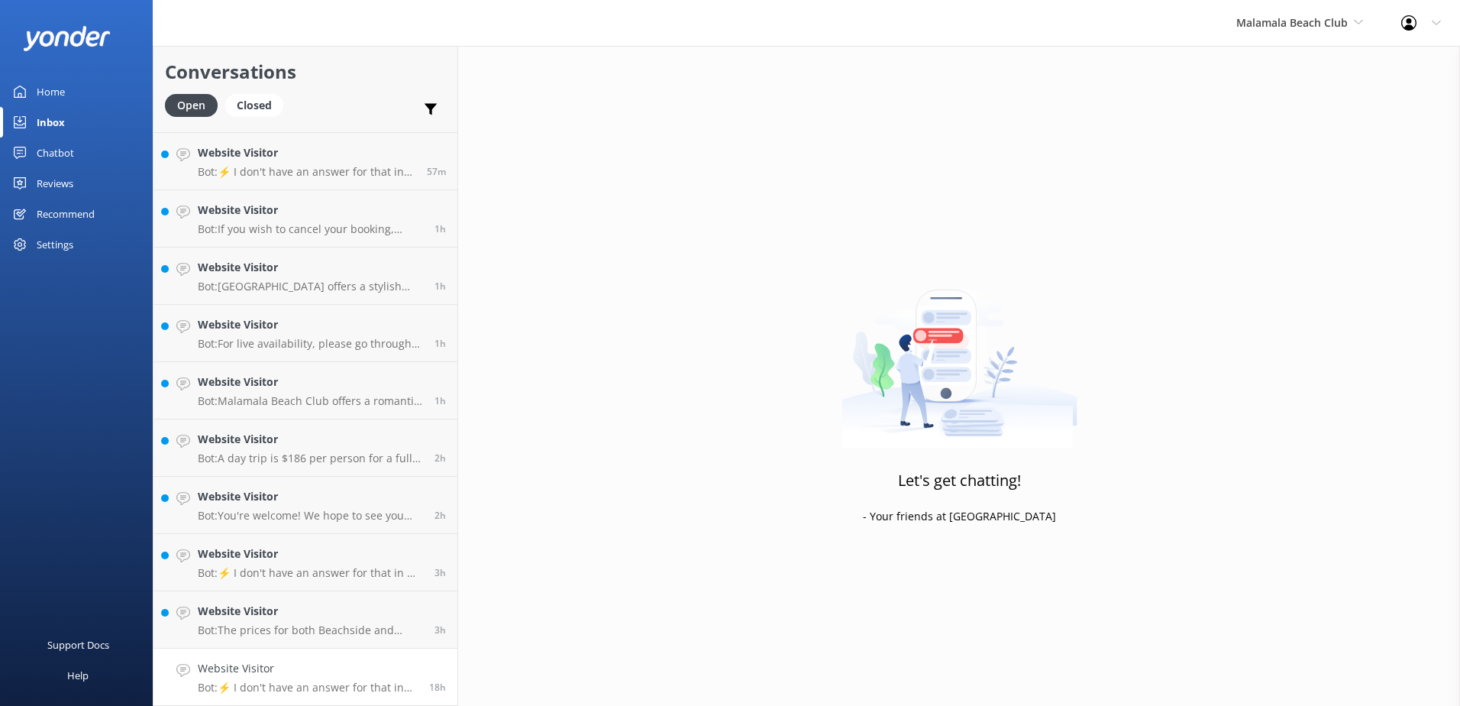
click at [348, 671] on h4 "Website Visitor" at bounding box center [308, 668] width 220 height 17
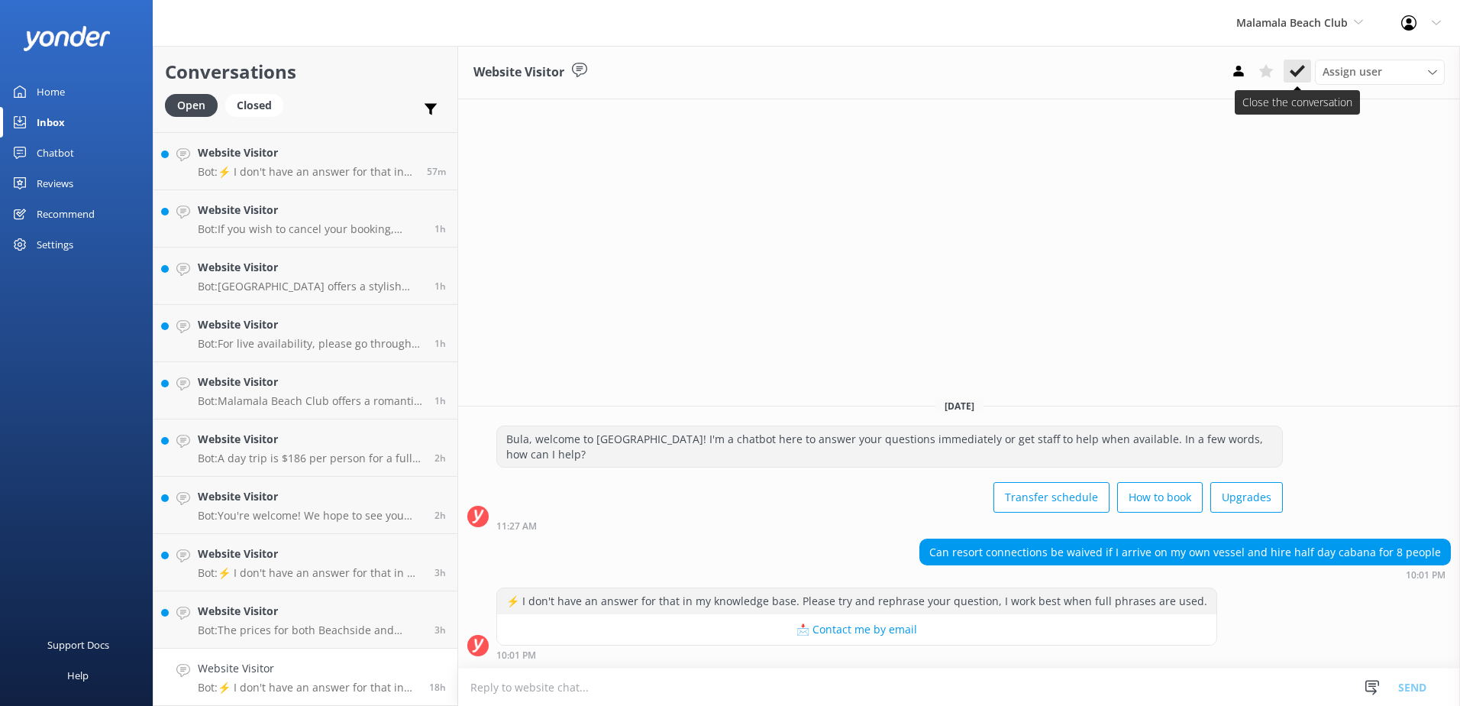
click at [1295, 73] on icon at bounding box center [1297, 70] width 15 height 15
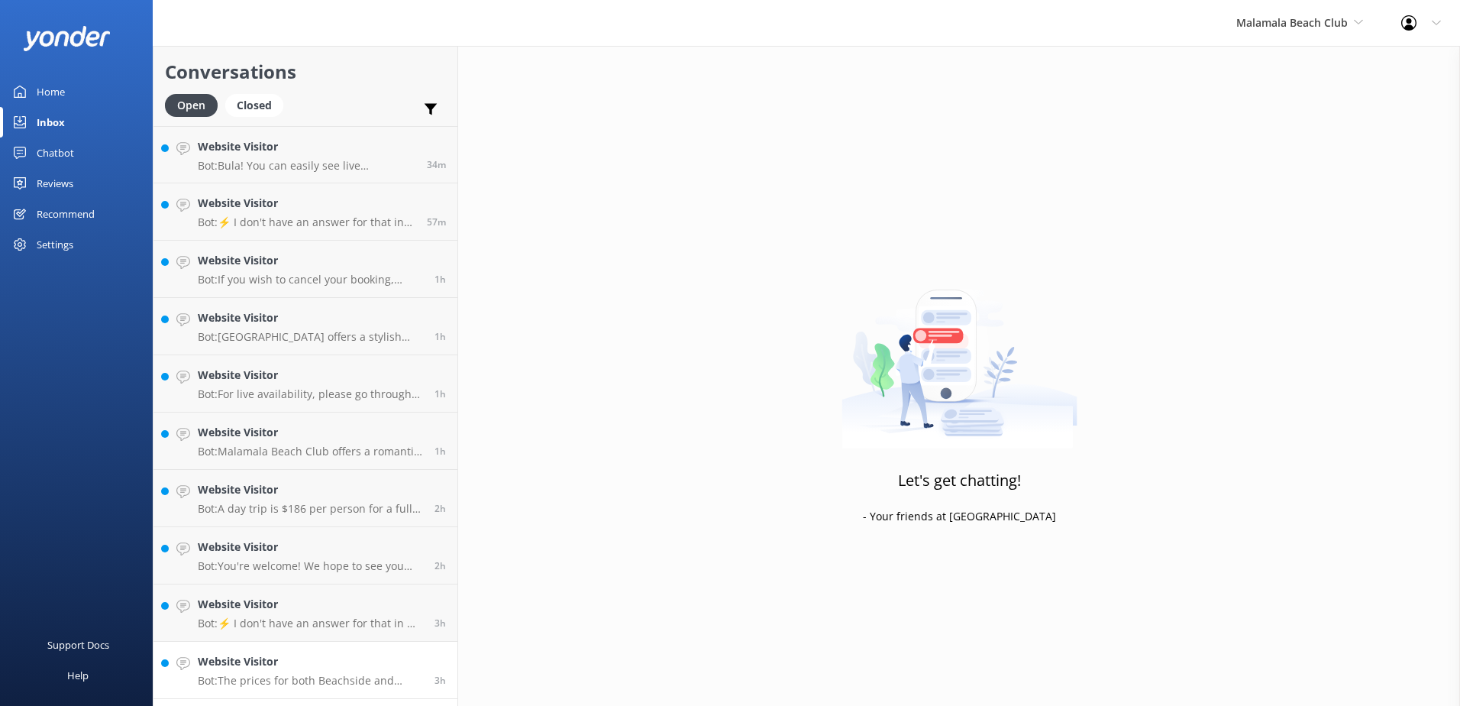
click at [415, 654] on h4 "Website Visitor" at bounding box center [310, 661] width 225 height 17
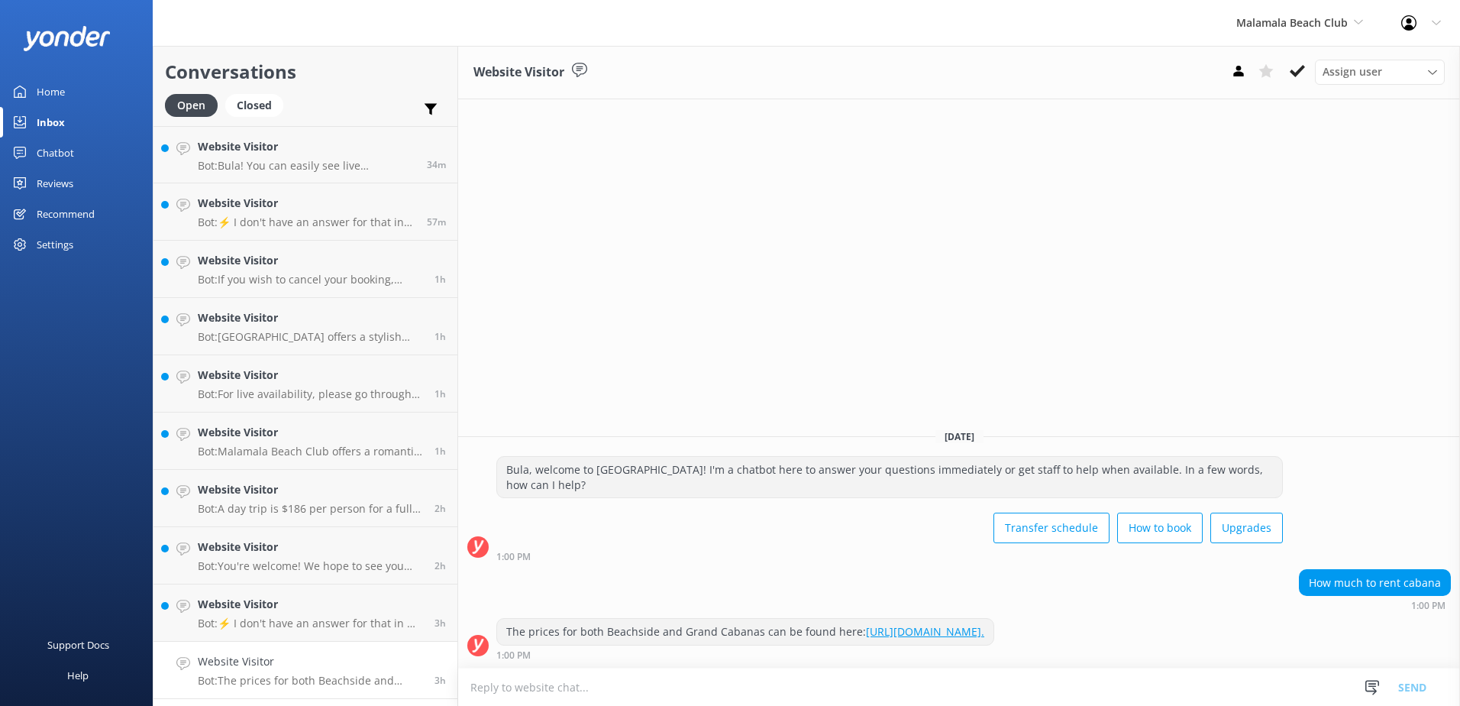
click at [1307, 68] on button at bounding box center [1297, 71] width 27 height 23
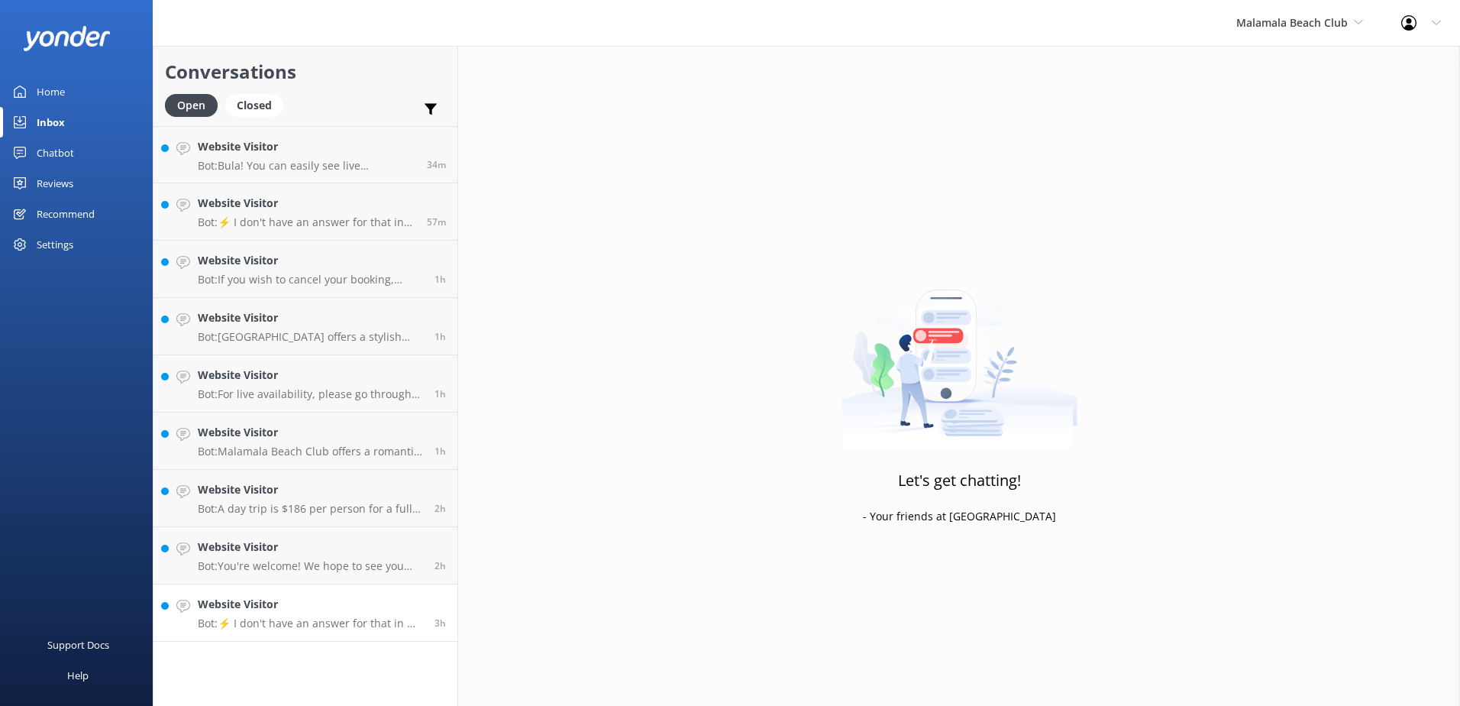
drag, startPoint x: 354, startPoint y: 613, endPoint x: 385, endPoint y: 600, distance: 33.6
click at [354, 612] on h4 "Website Visitor" at bounding box center [310, 604] width 225 height 17
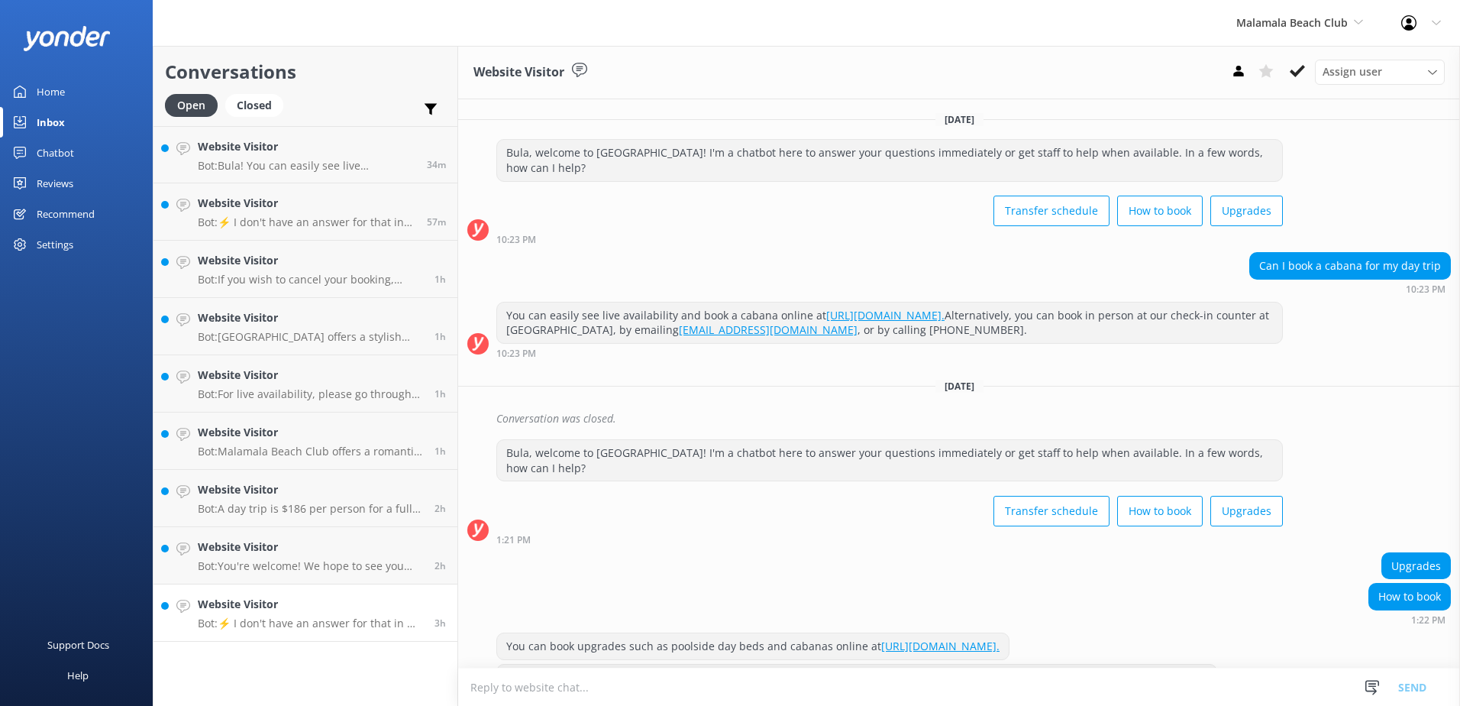
scroll to position [76, 0]
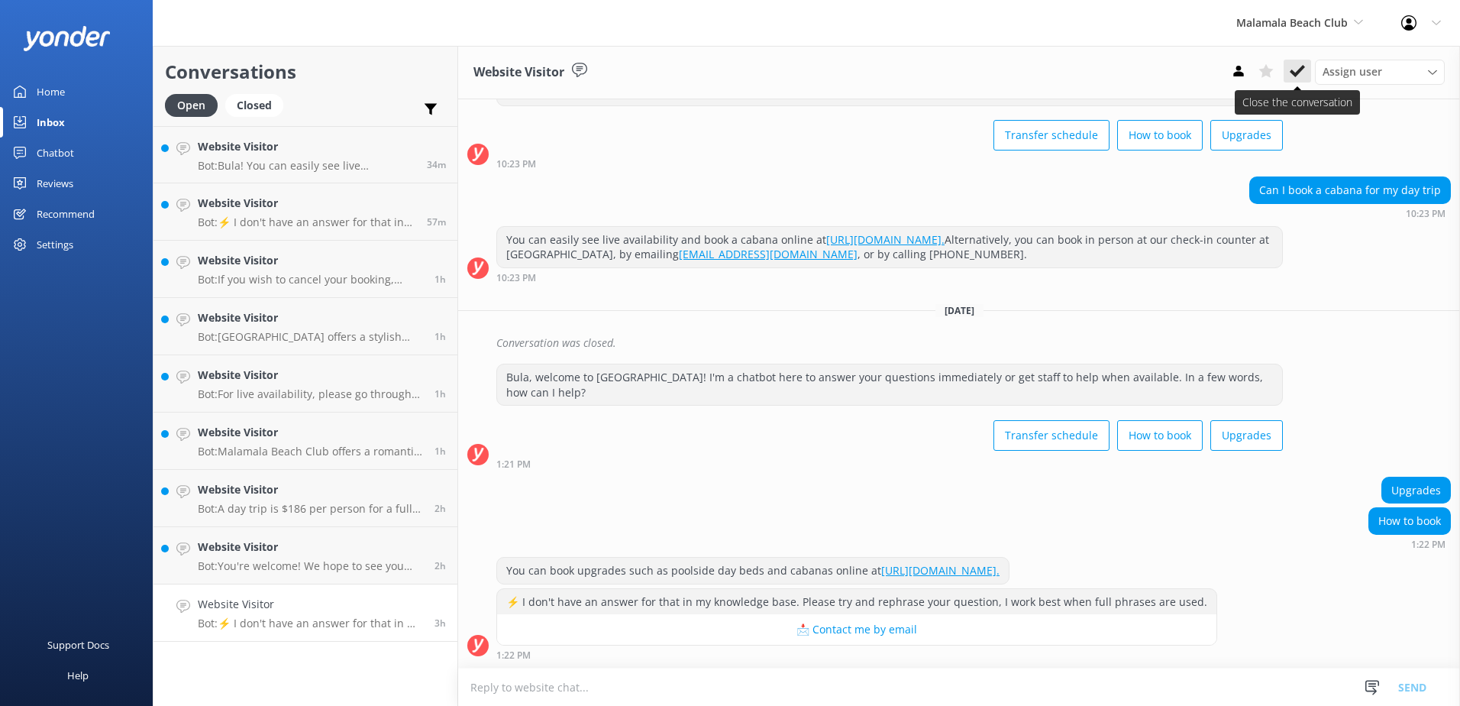
click at [1299, 66] on icon at bounding box center [1297, 70] width 15 height 15
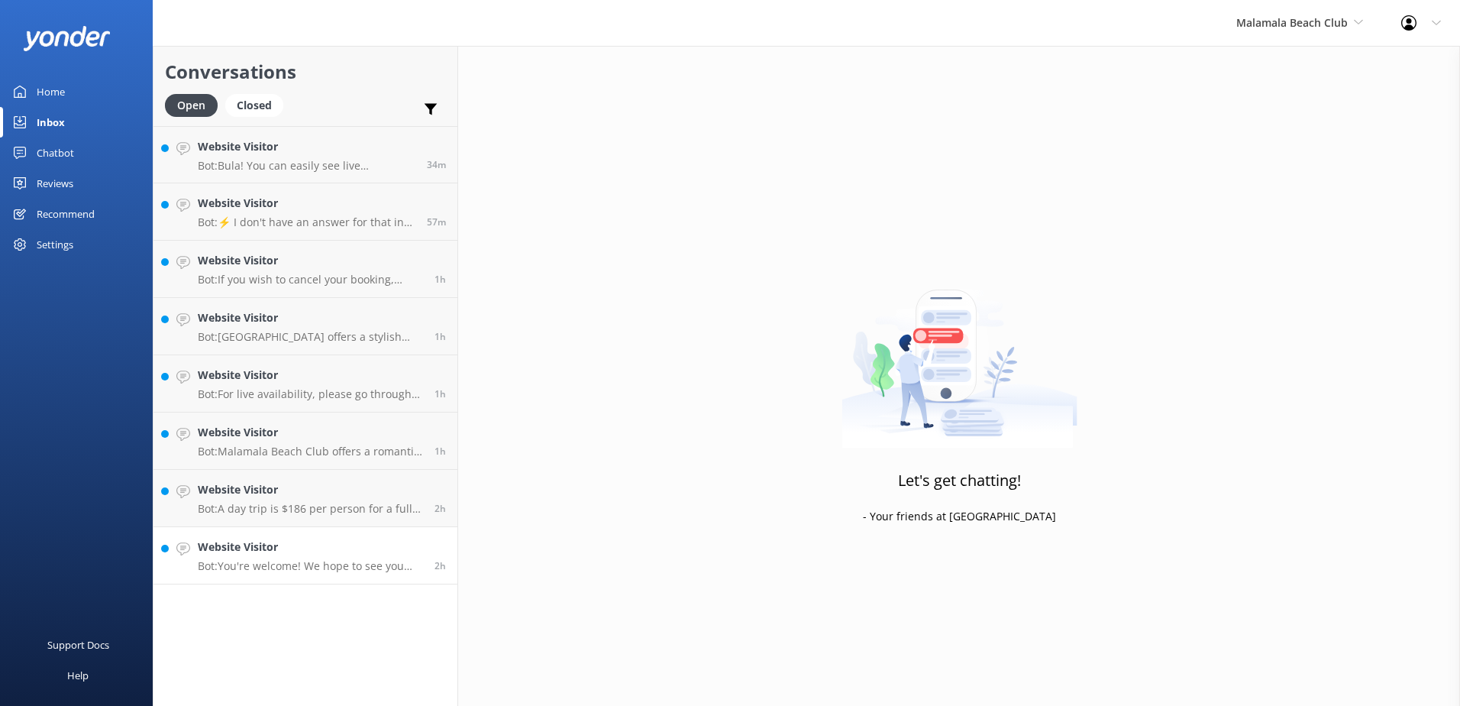
click at [369, 540] on h4 "Website Visitor" at bounding box center [310, 546] width 225 height 17
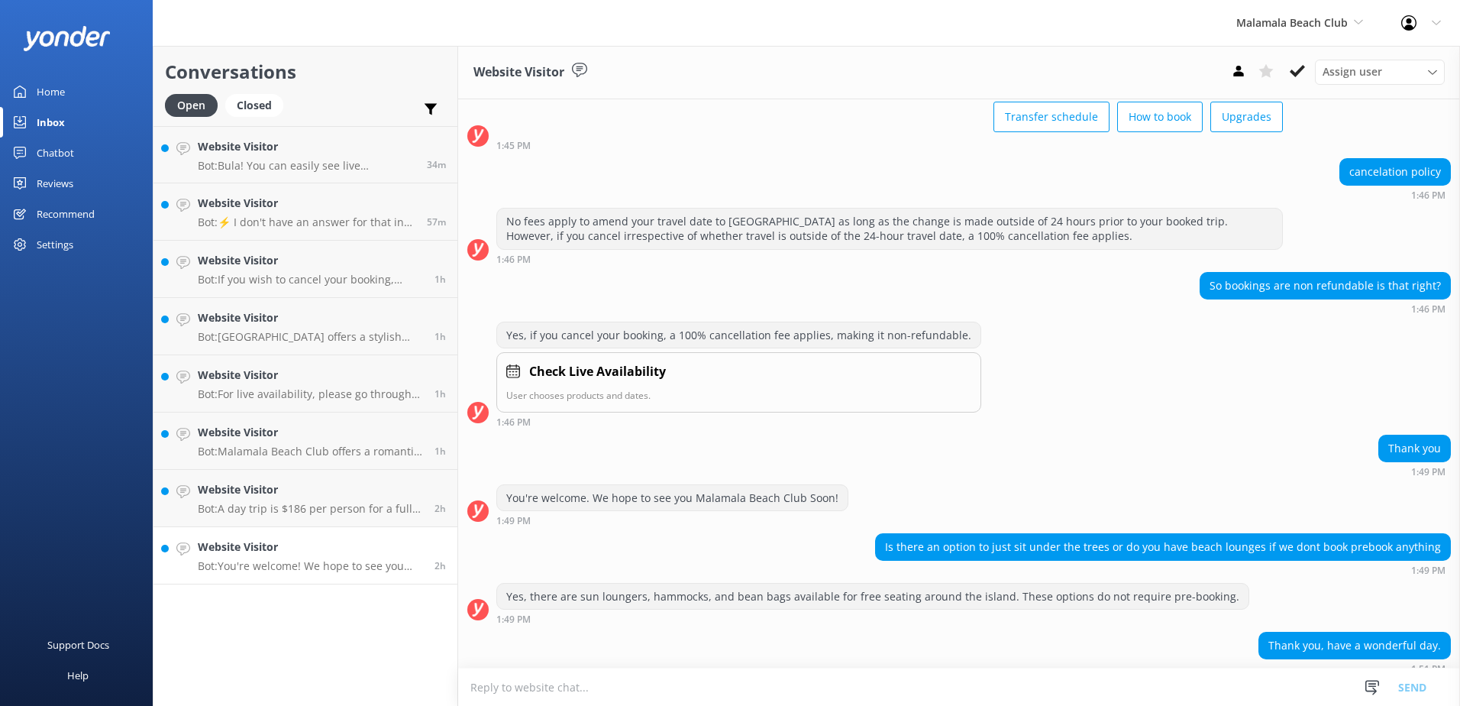
scroll to position [157, 0]
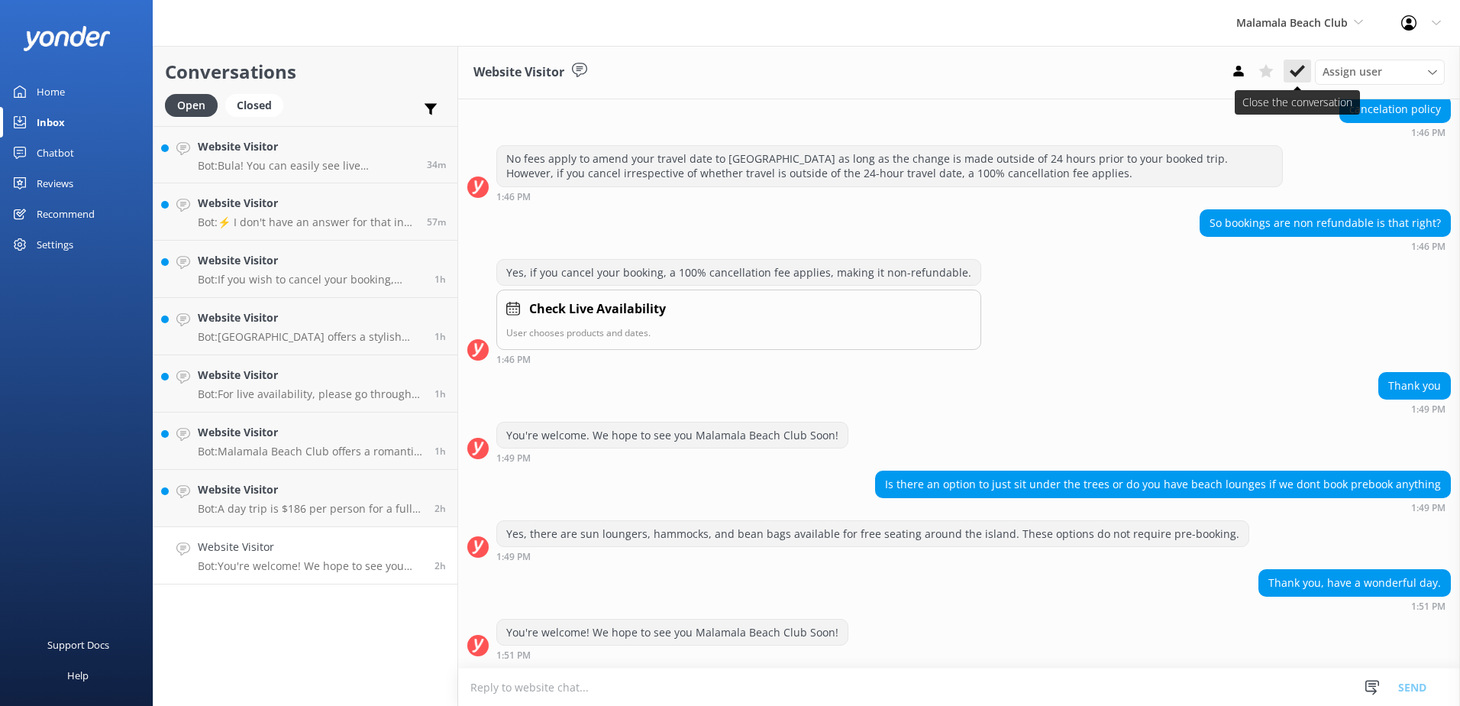
click at [1306, 68] on button at bounding box center [1297, 71] width 27 height 23
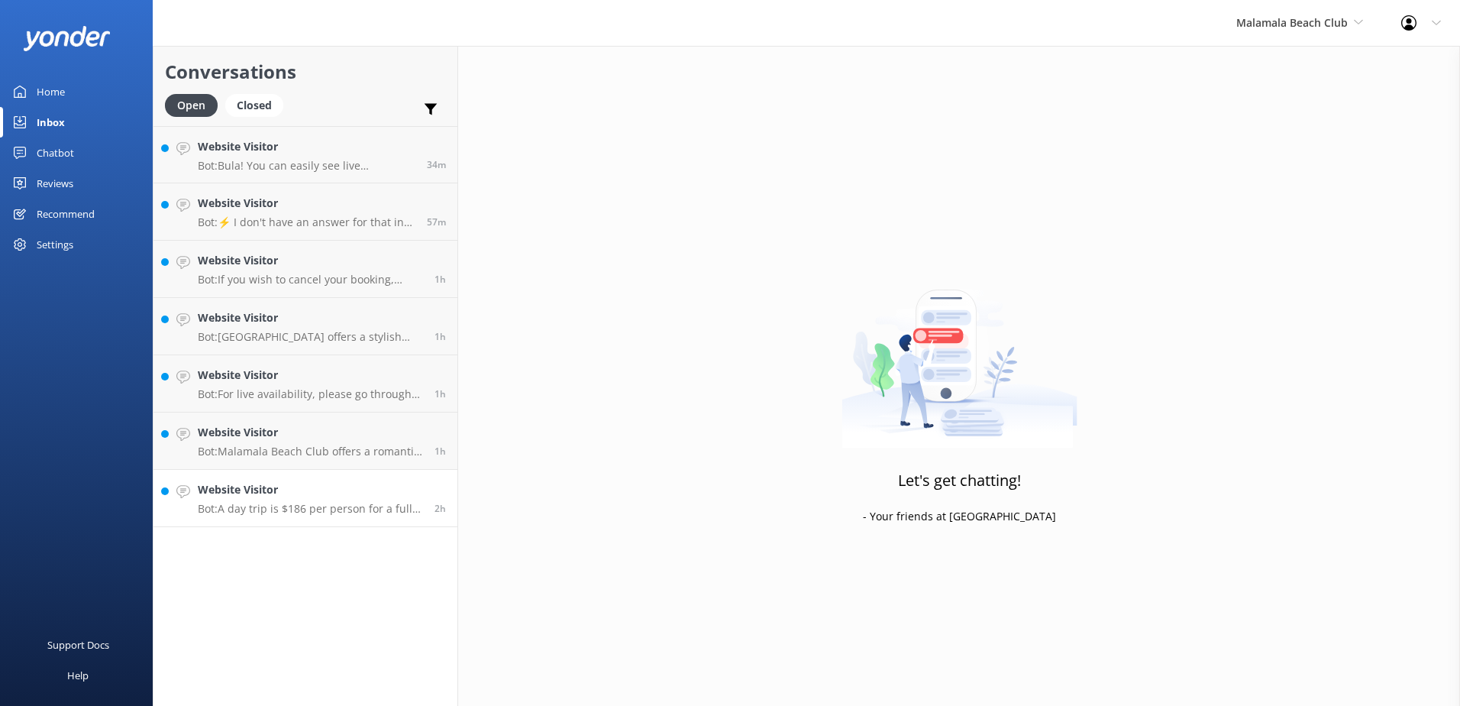
click at [413, 487] on h4 "Website Visitor" at bounding box center [310, 489] width 225 height 17
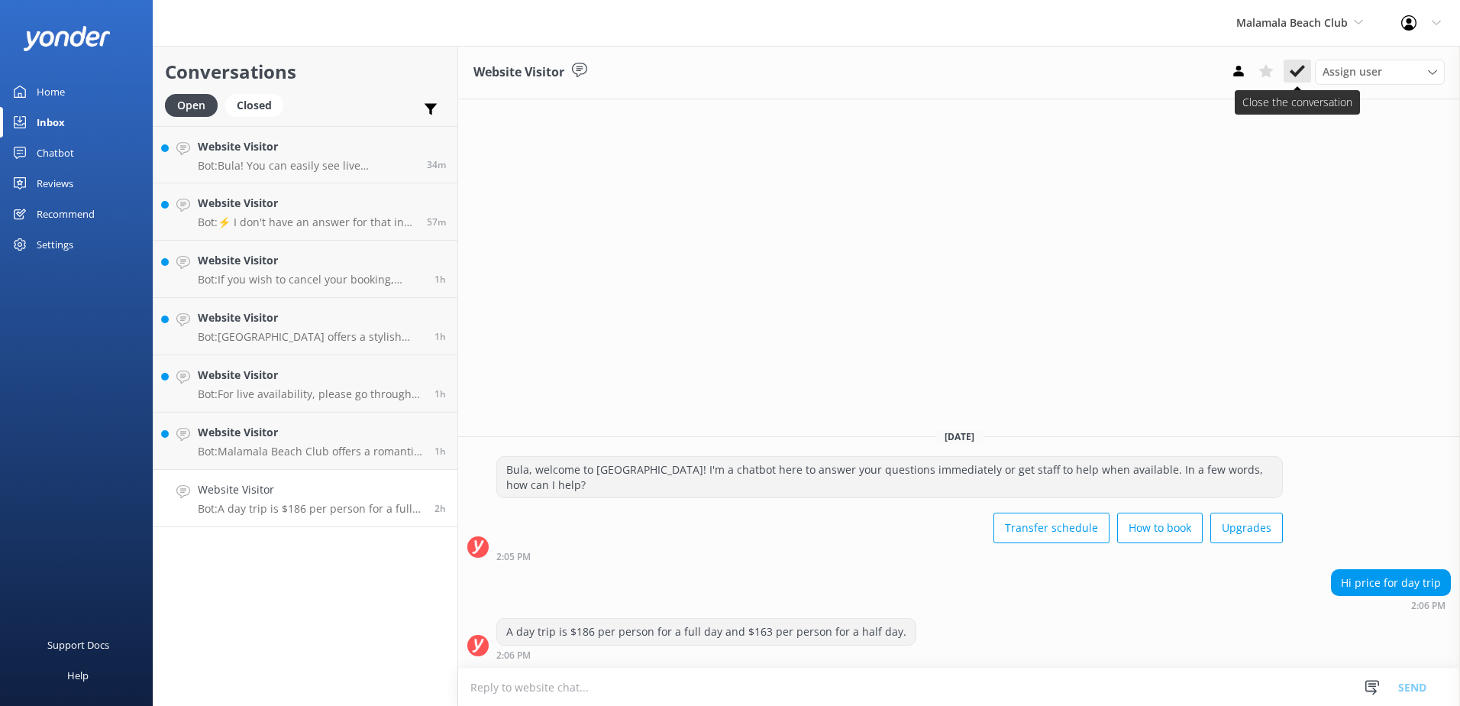
click at [1308, 75] on button at bounding box center [1297, 71] width 27 height 23
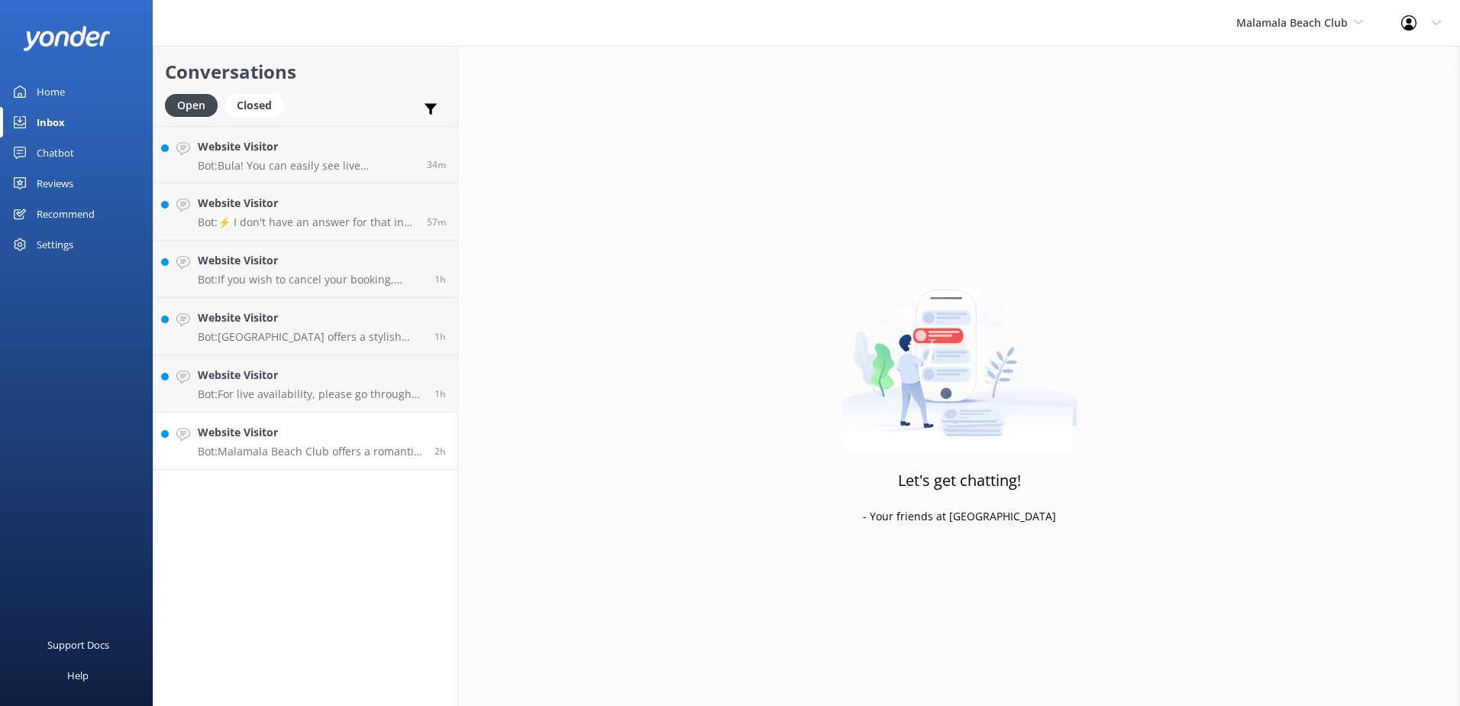
click at [417, 427] on h4 "Website Visitor" at bounding box center [310, 432] width 225 height 17
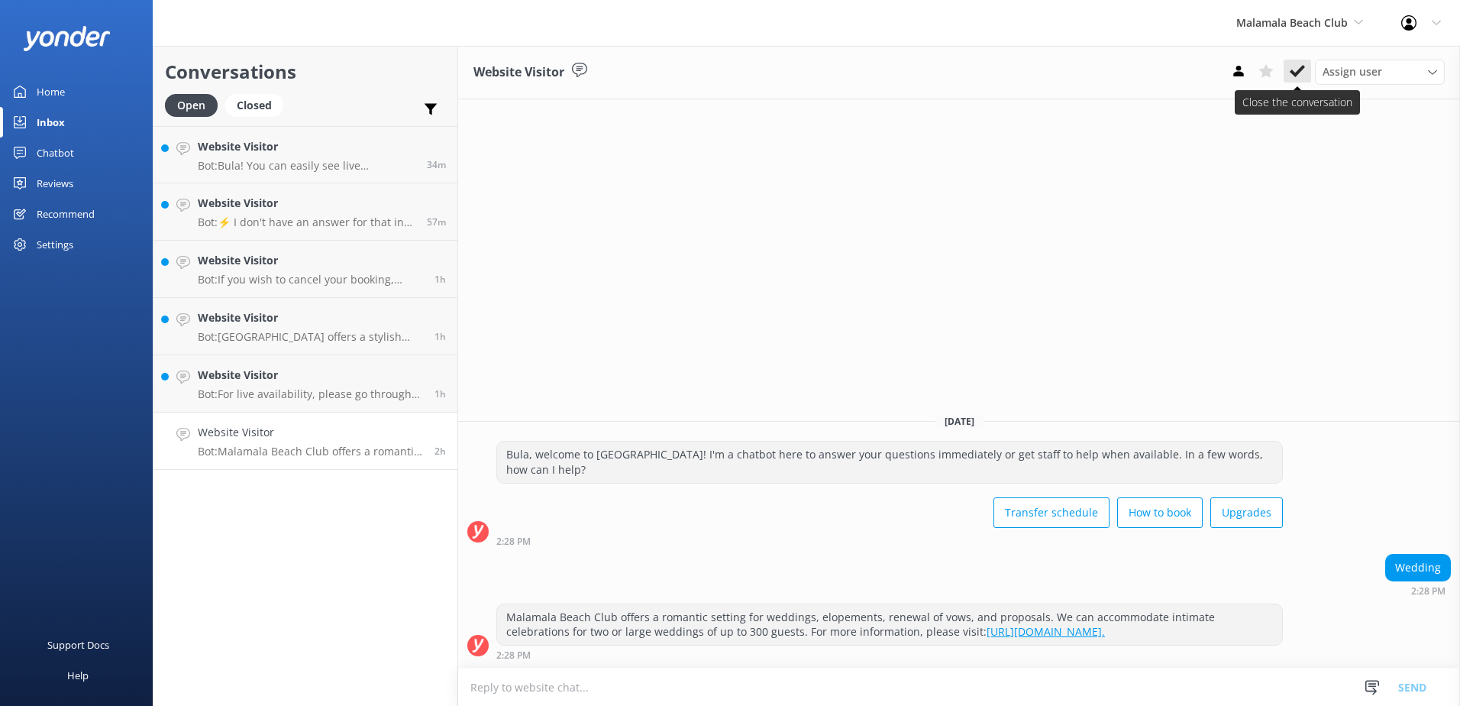
click at [1302, 73] on icon at bounding box center [1297, 70] width 15 height 15
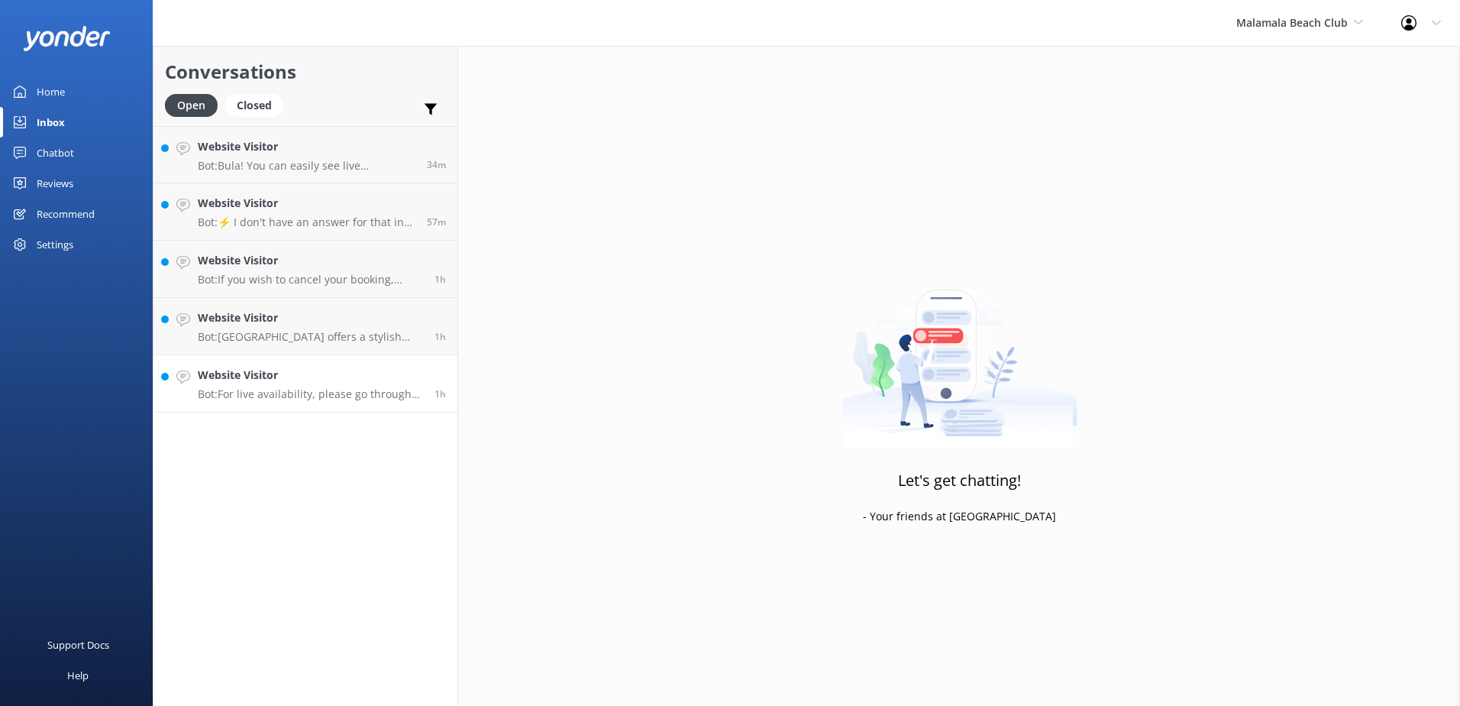
click at [433, 361] on link "Website Visitor Bot: For live availability, please go through our booking proce…" at bounding box center [306, 383] width 304 height 57
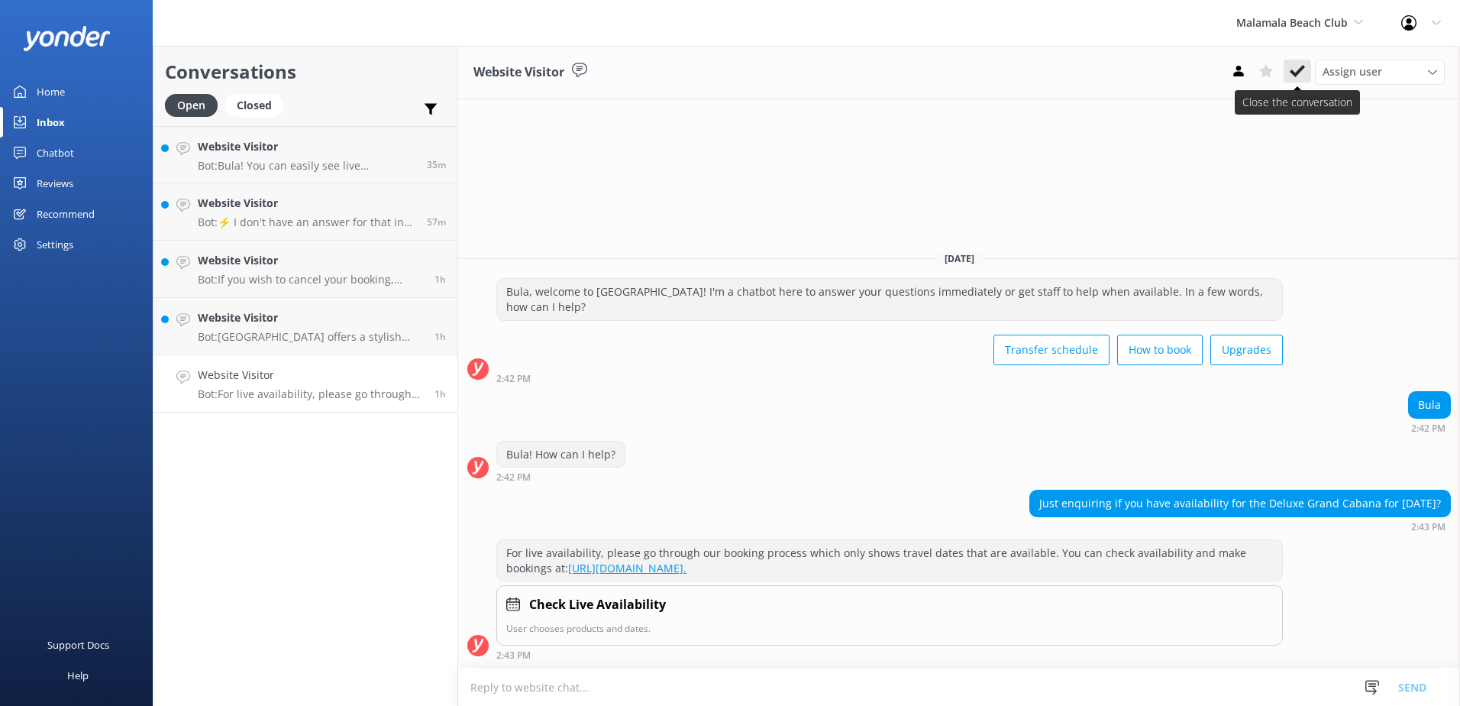
click at [1290, 70] on icon at bounding box center [1297, 70] width 15 height 15
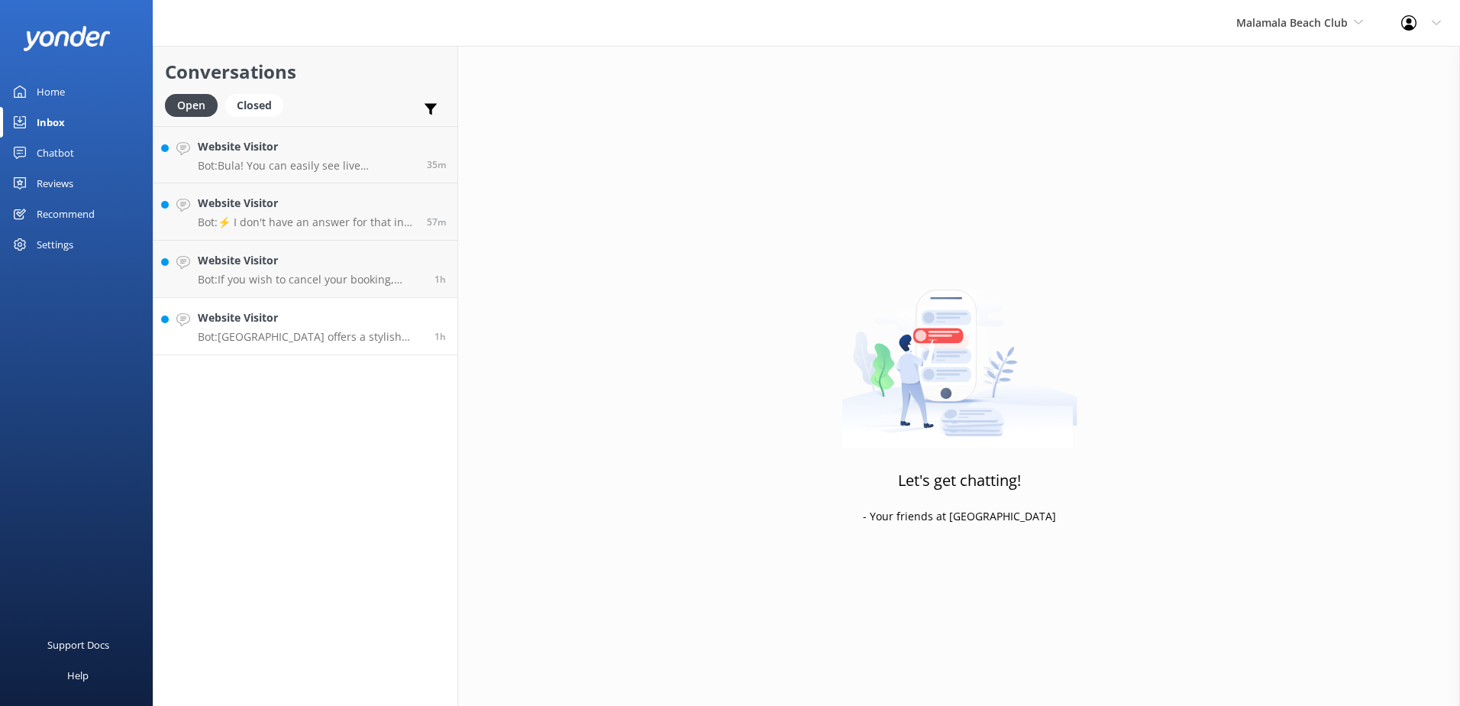
click at [408, 316] on h4 "Website Visitor" at bounding box center [310, 317] width 225 height 17
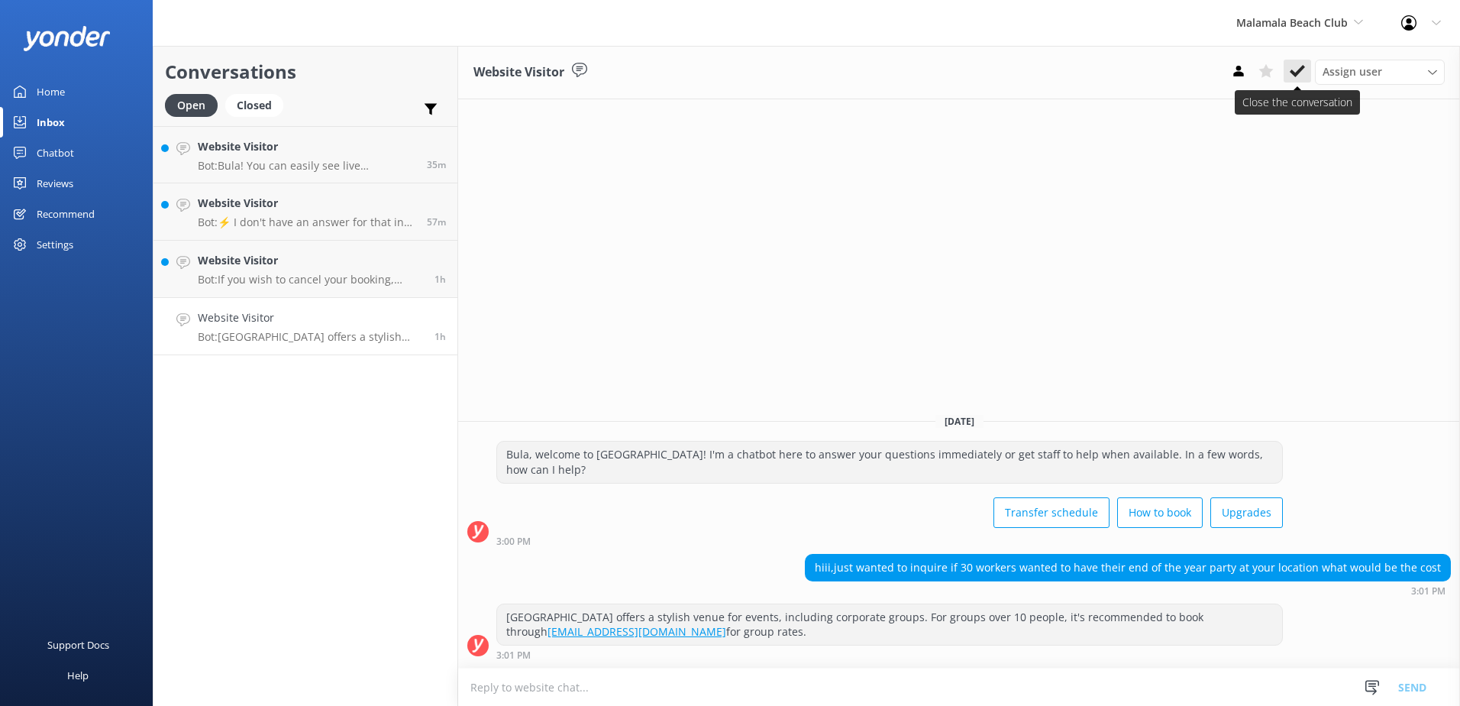
click at [1295, 76] on icon at bounding box center [1297, 70] width 15 height 15
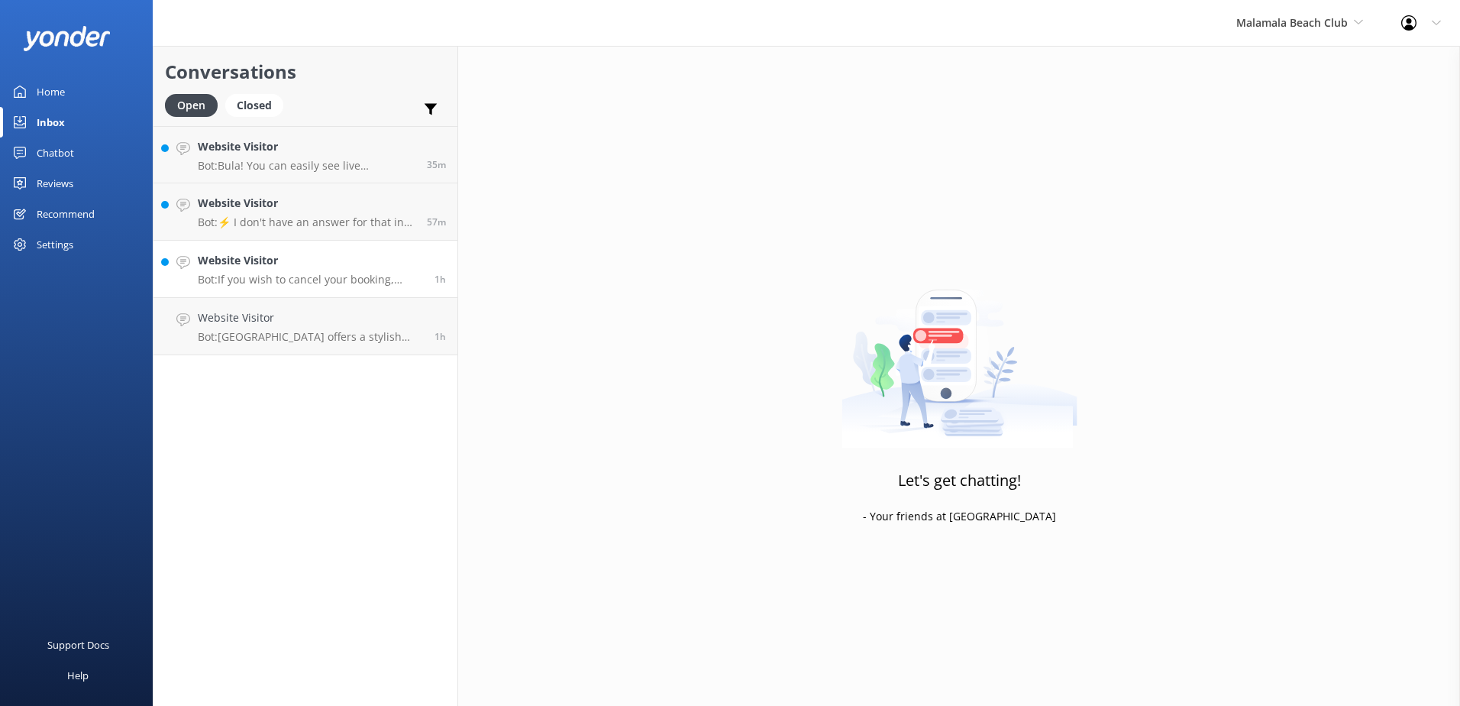
click at [326, 260] on h4 "Website Visitor" at bounding box center [310, 260] width 225 height 17
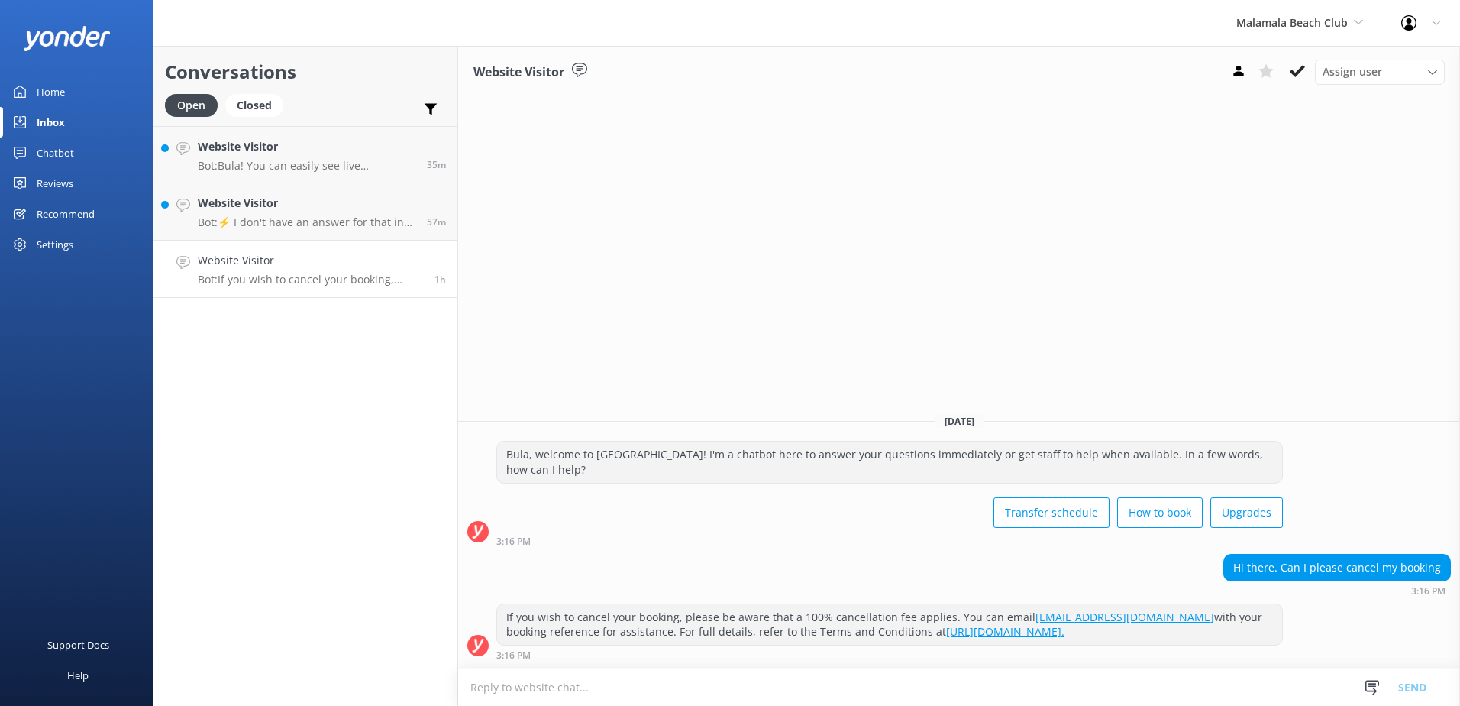
click at [412, 257] on h4 "Website Visitor" at bounding box center [310, 260] width 225 height 17
click at [1292, 73] on use at bounding box center [1297, 71] width 15 height 12
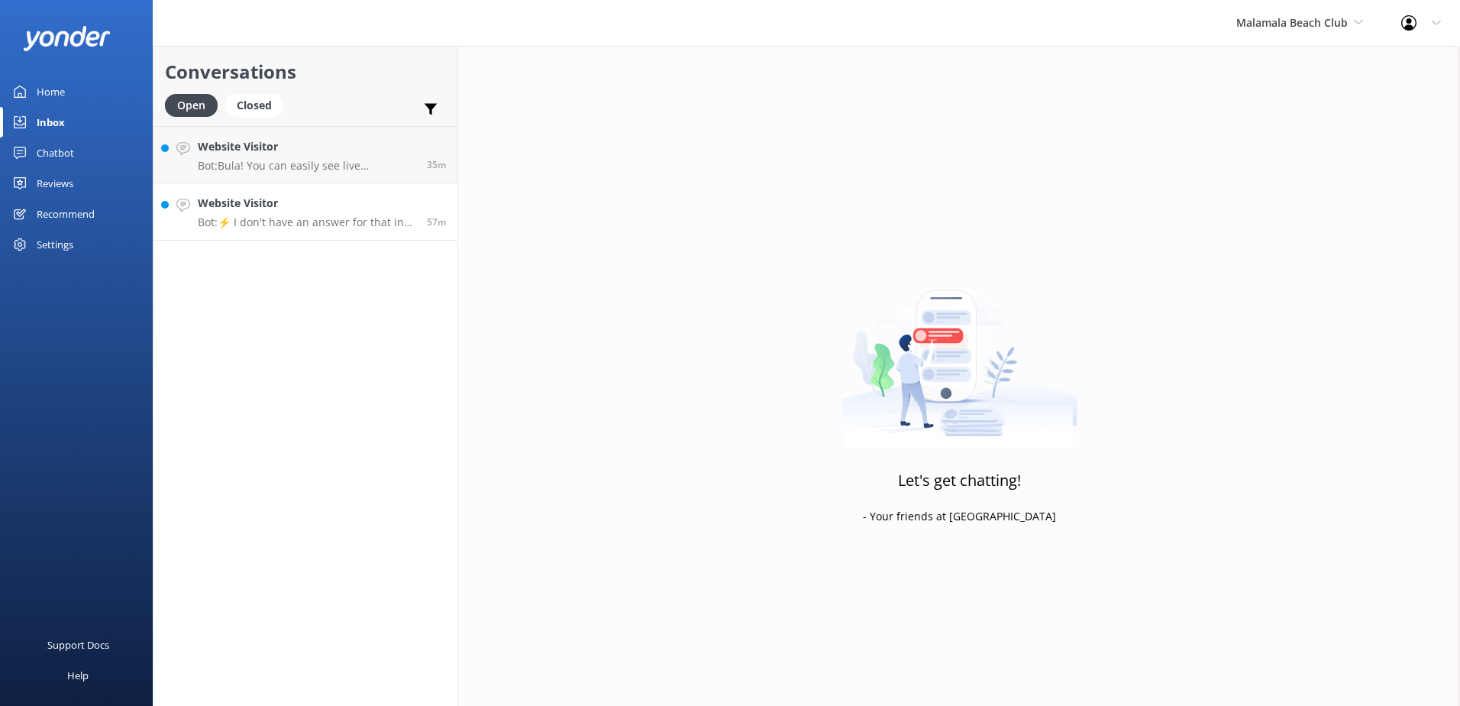
click at [354, 215] on p "Bot: ⚡ I don't have an answer for that in my knowledge base. Please try and rep…" at bounding box center [307, 222] width 218 height 14
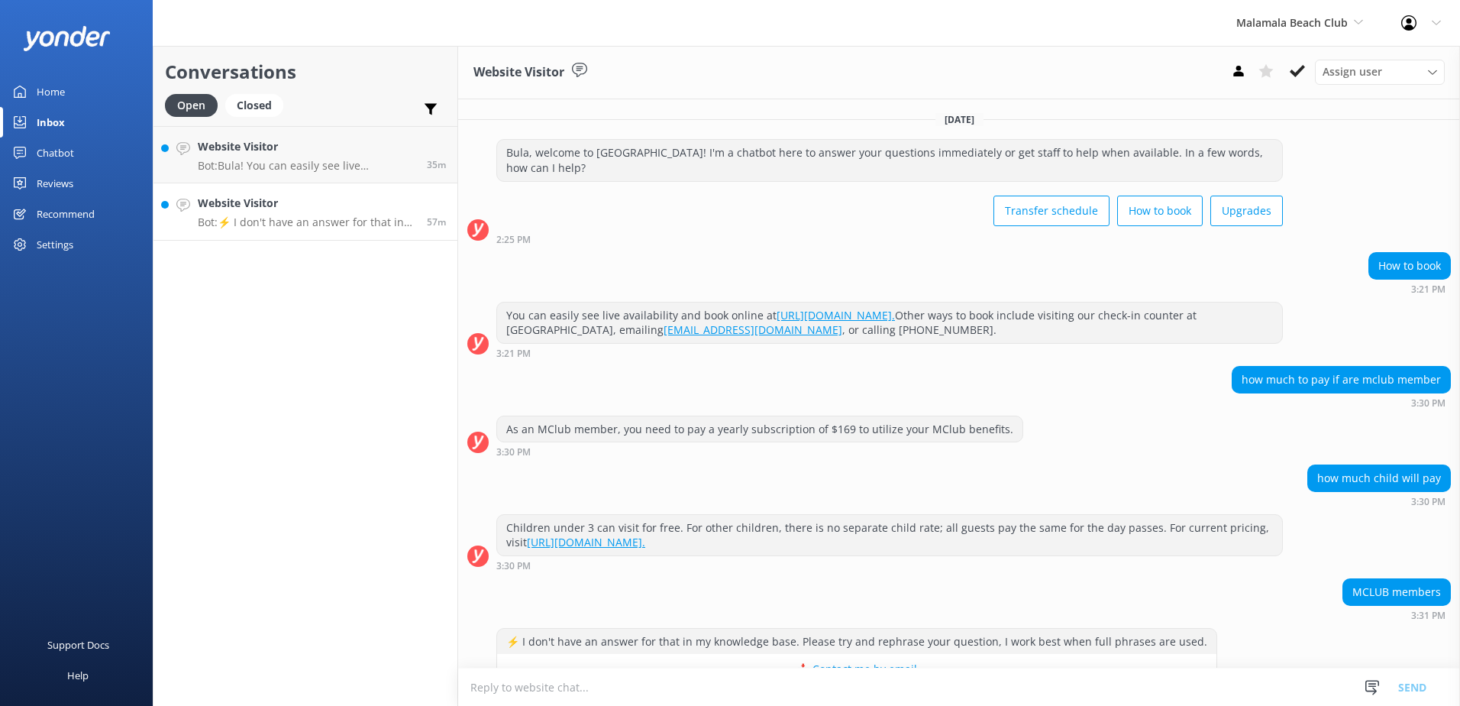
scroll to position [40, 0]
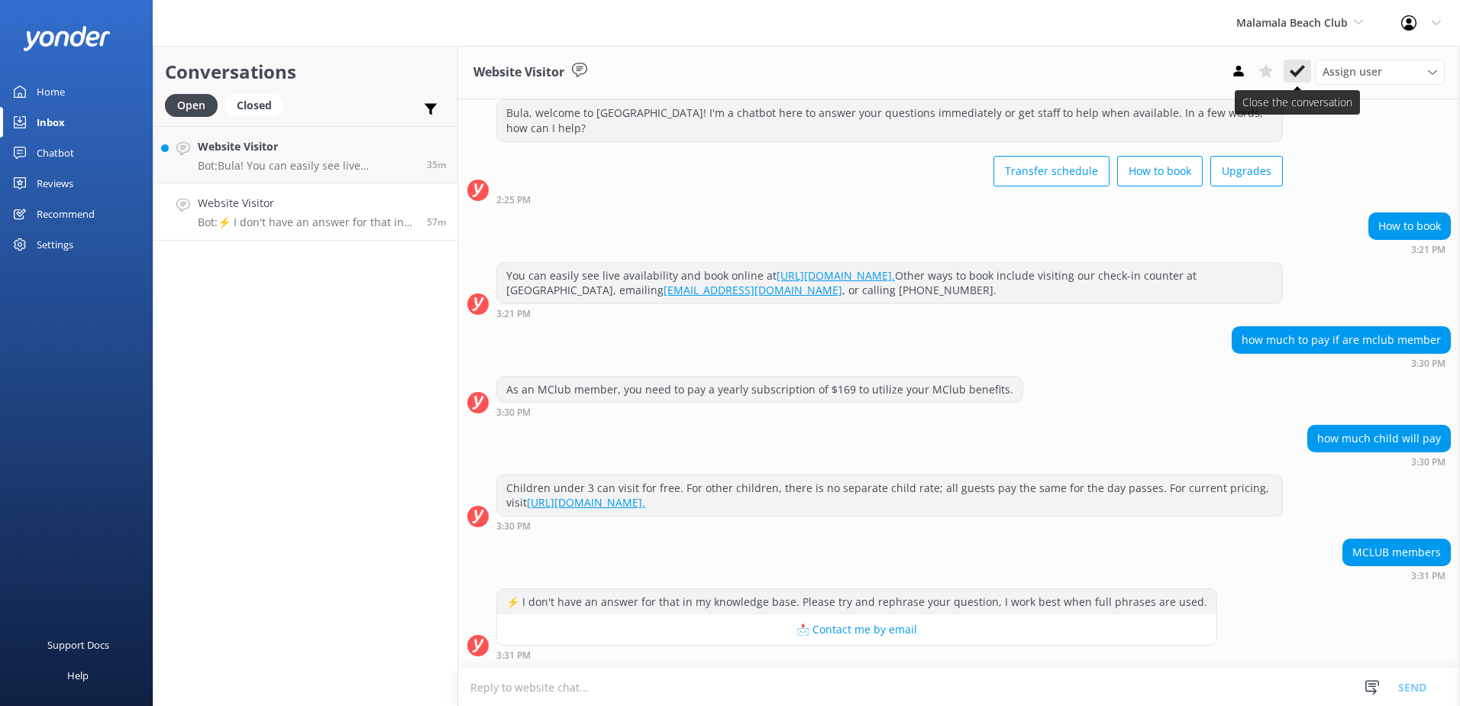
click at [1294, 65] on icon at bounding box center [1297, 70] width 15 height 15
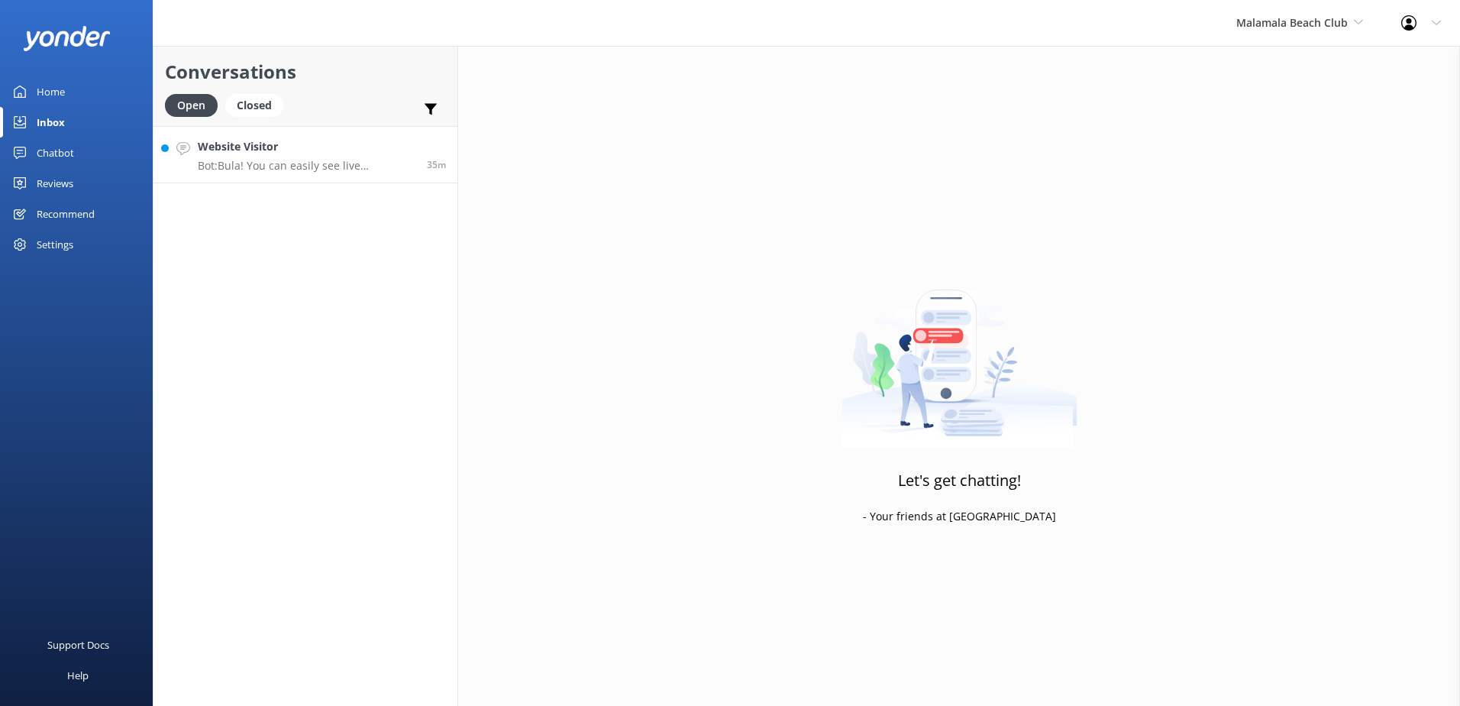
click at [435, 147] on div "35m" at bounding box center [431, 154] width 31 height 33
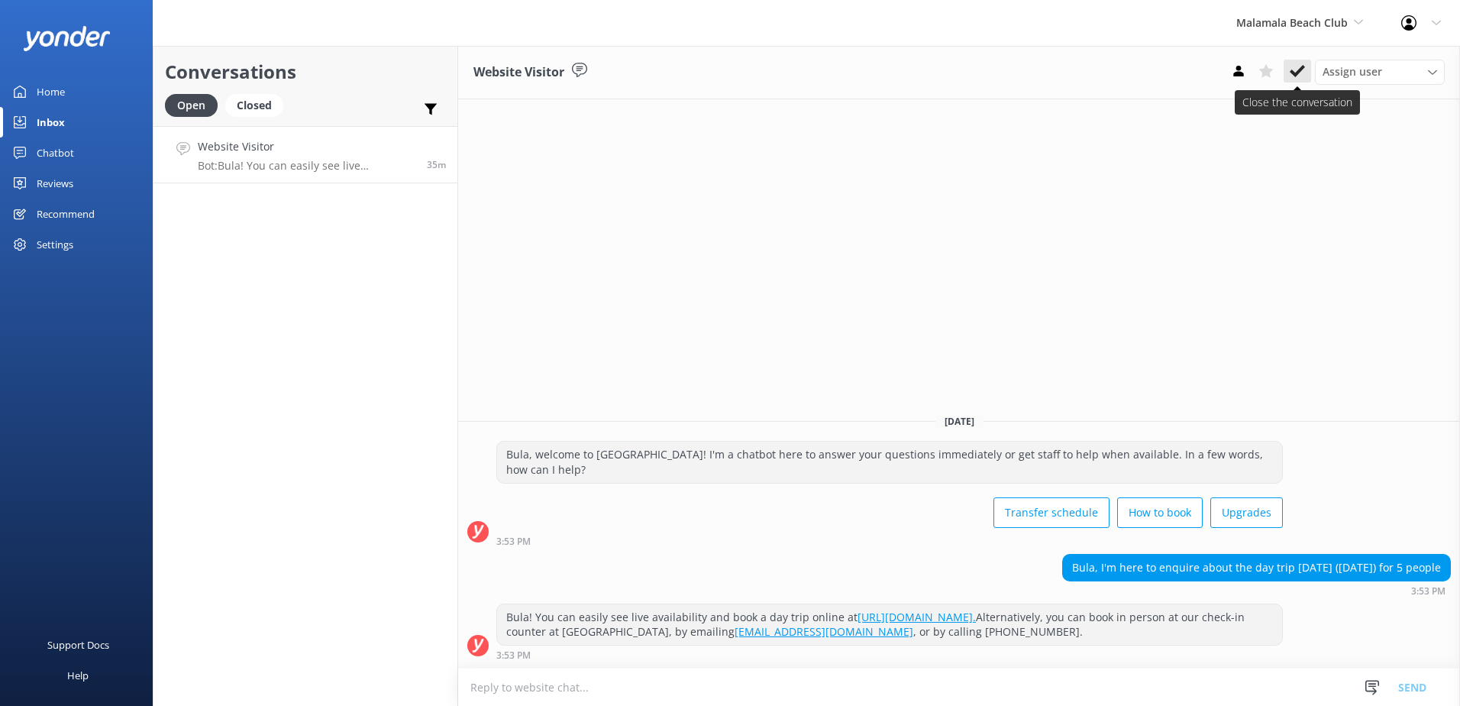
click at [1295, 68] on icon at bounding box center [1297, 70] width 15 height 15
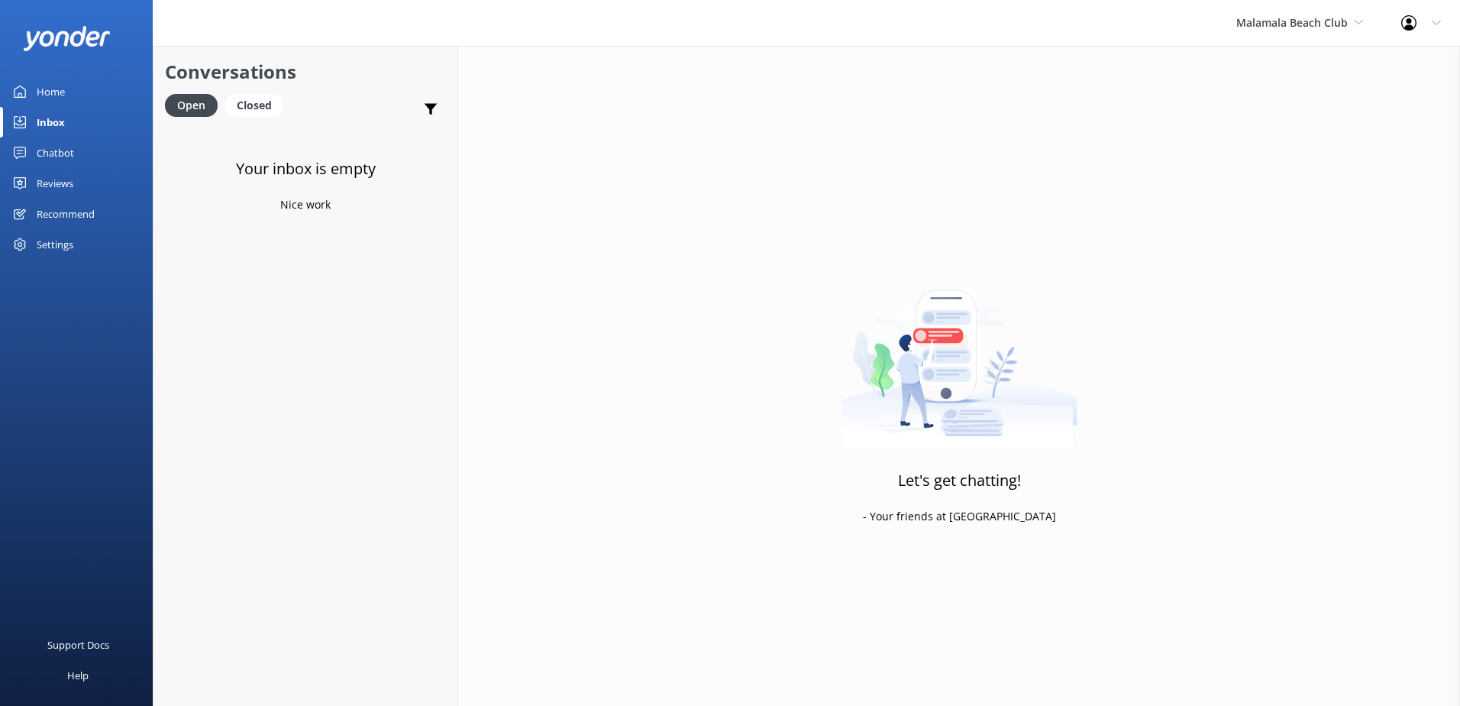
click at [46, 147] on div "Chatbot" at bounding box center [55, 152] width 37 height 31
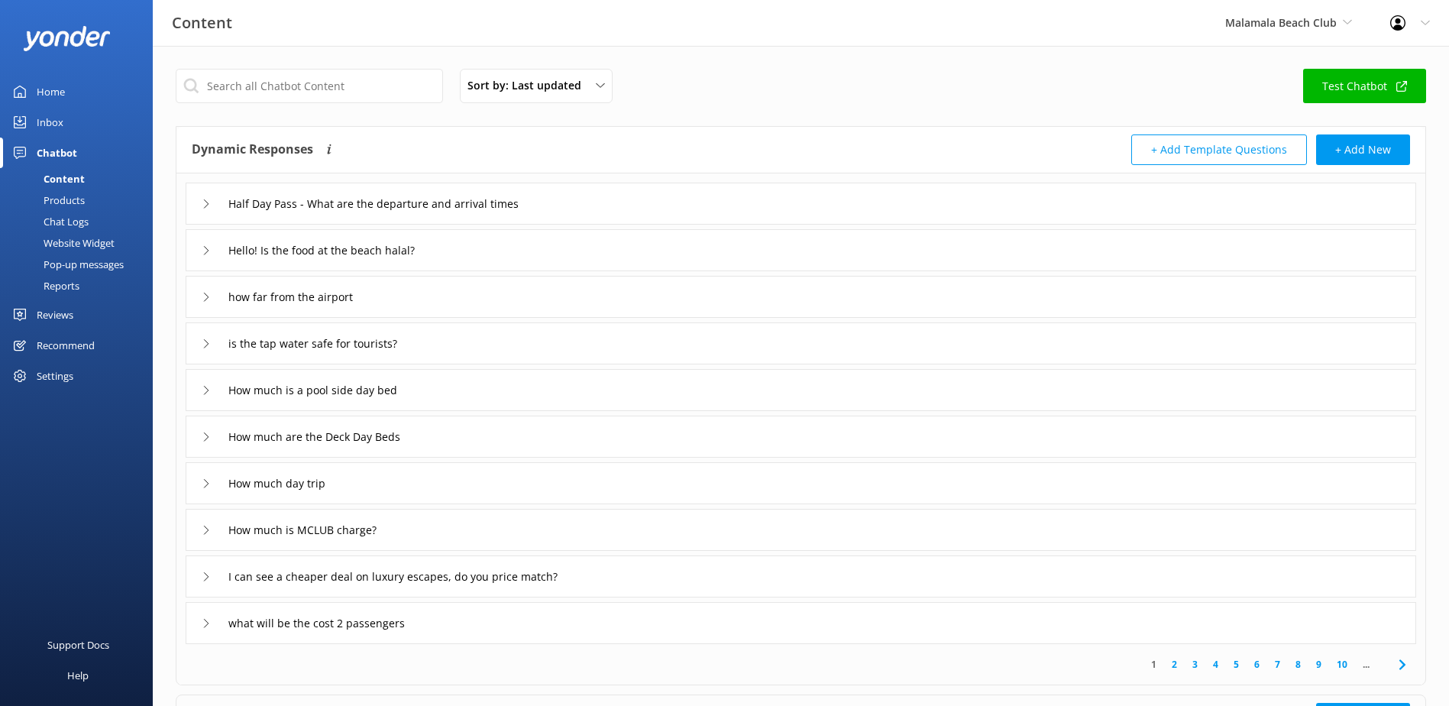
click at [71, 214] on div "Chat Logs" at bounding box center [48, 221] width 79 height 21
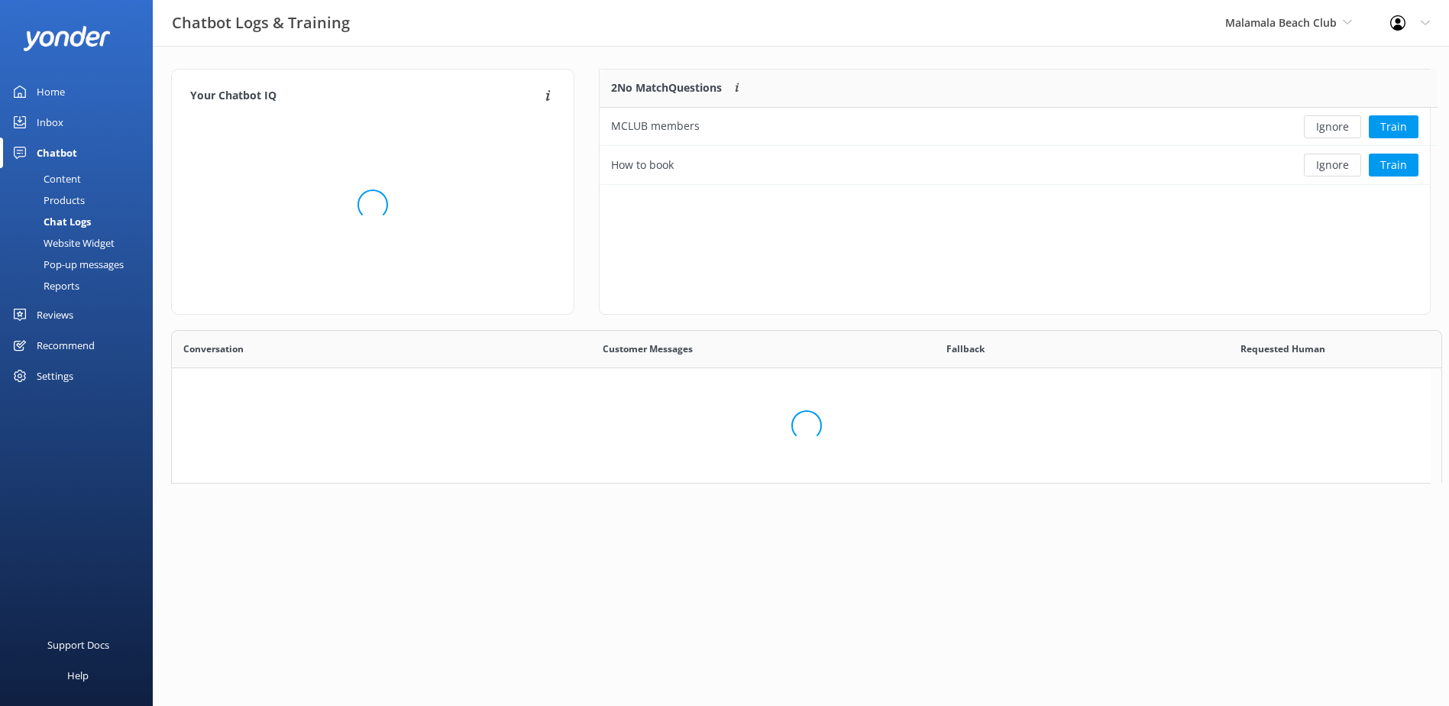
scroll to position [104, 818]
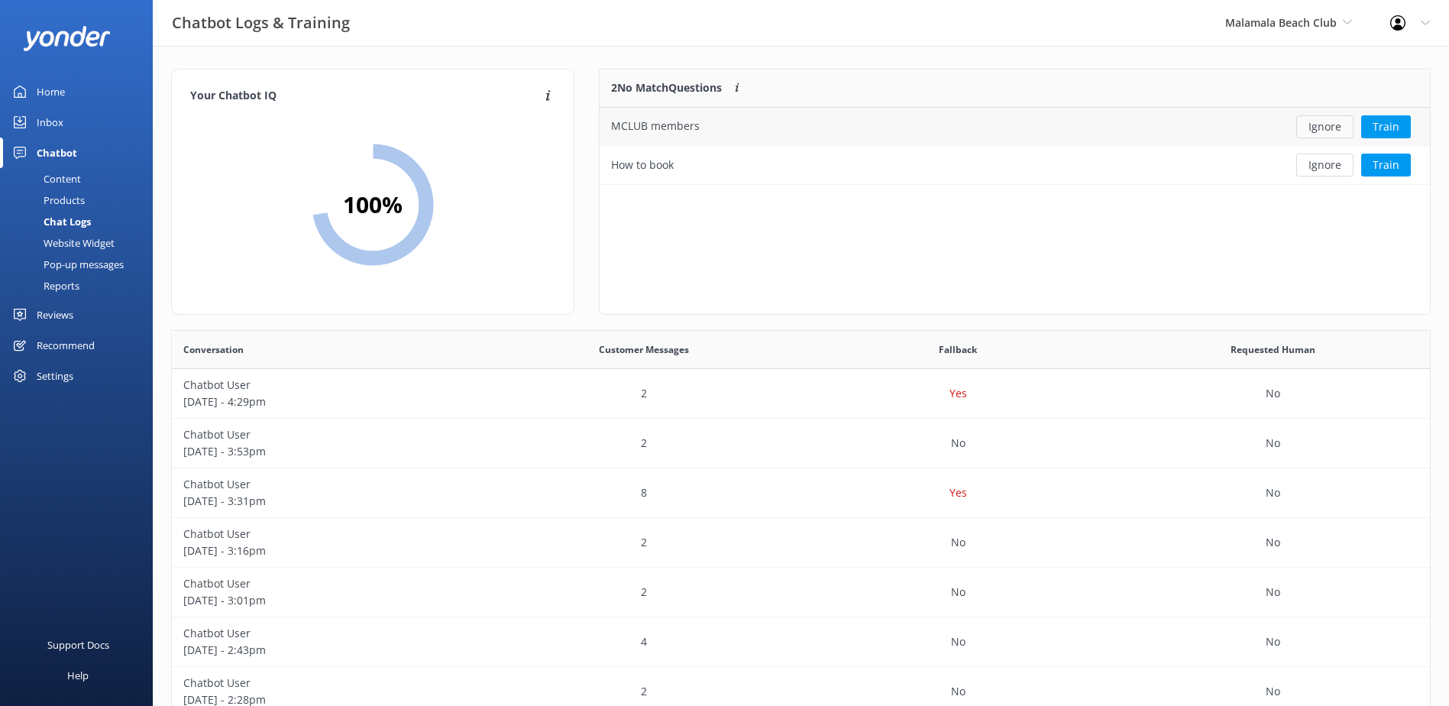
click at [1321, 124] on button "Ignore" at bounding box center [1324, 126] width 57 height 23
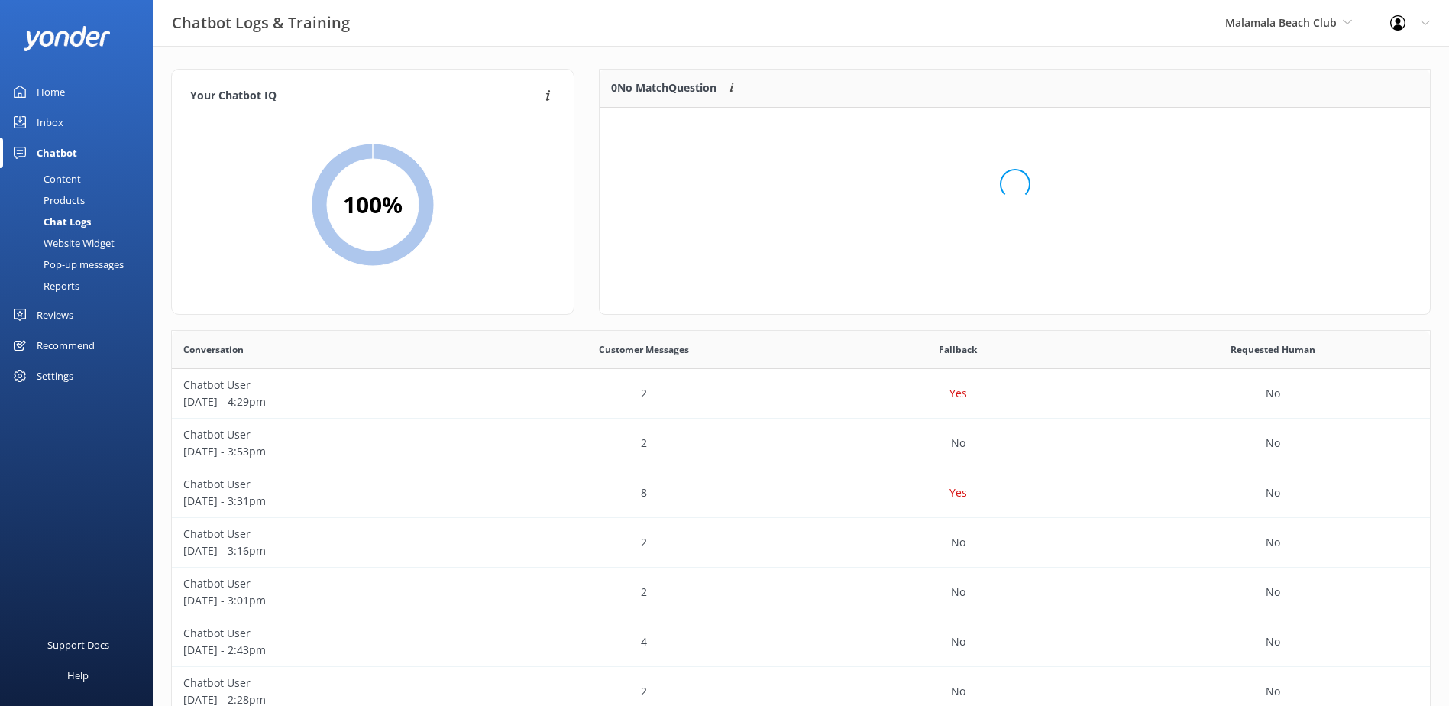
scroll to position [179, 818]
click at [1335, 27] on span "Malamala Beach Club" at bounding box center [1281, 22] width 112 height 15
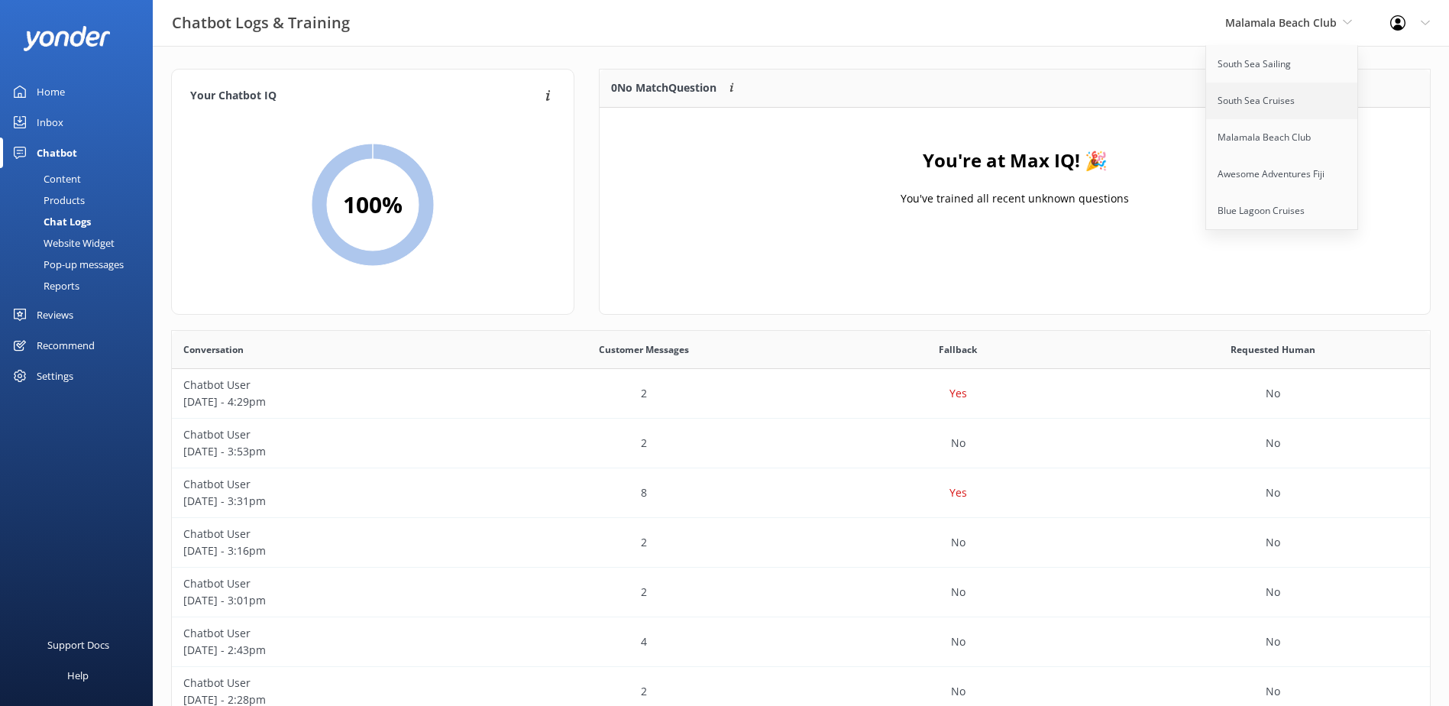
click at [1289, 100] on link "South Sea Cruises" at bounding box center [1282, 100] width 153 height 37
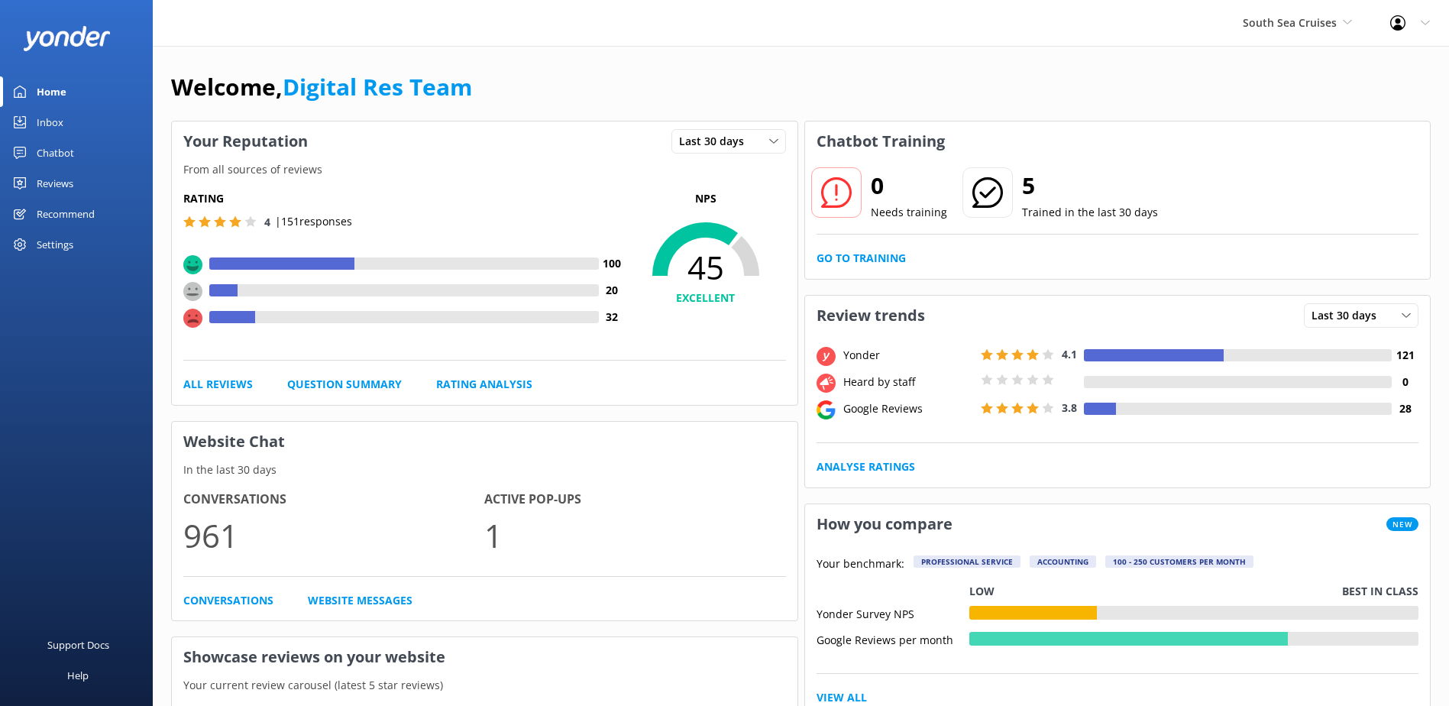
click at [74, 147] on link "Chatbot" at bounding box center [76, 152] width 153 height 31
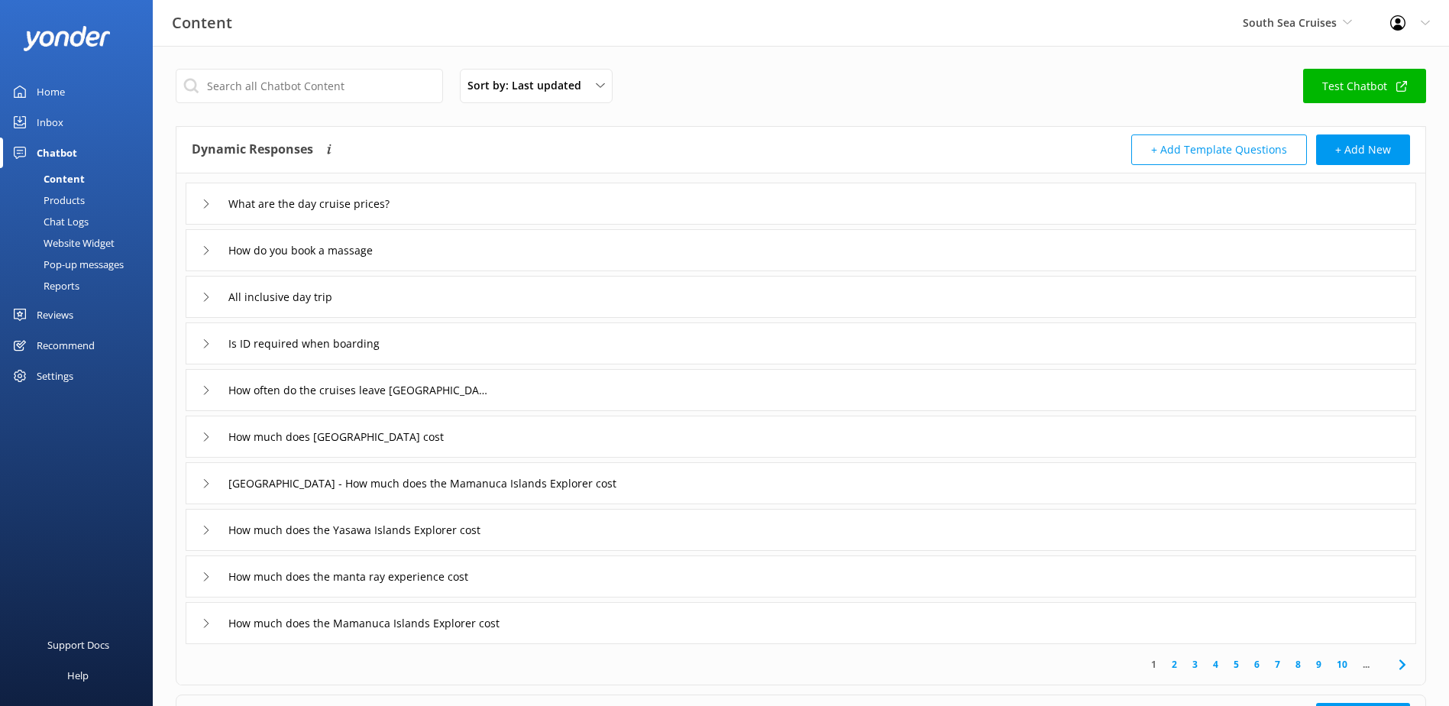
click at [89, 222] on div "Chat Logs" at bounding box center [48, 221] width 79 height 21
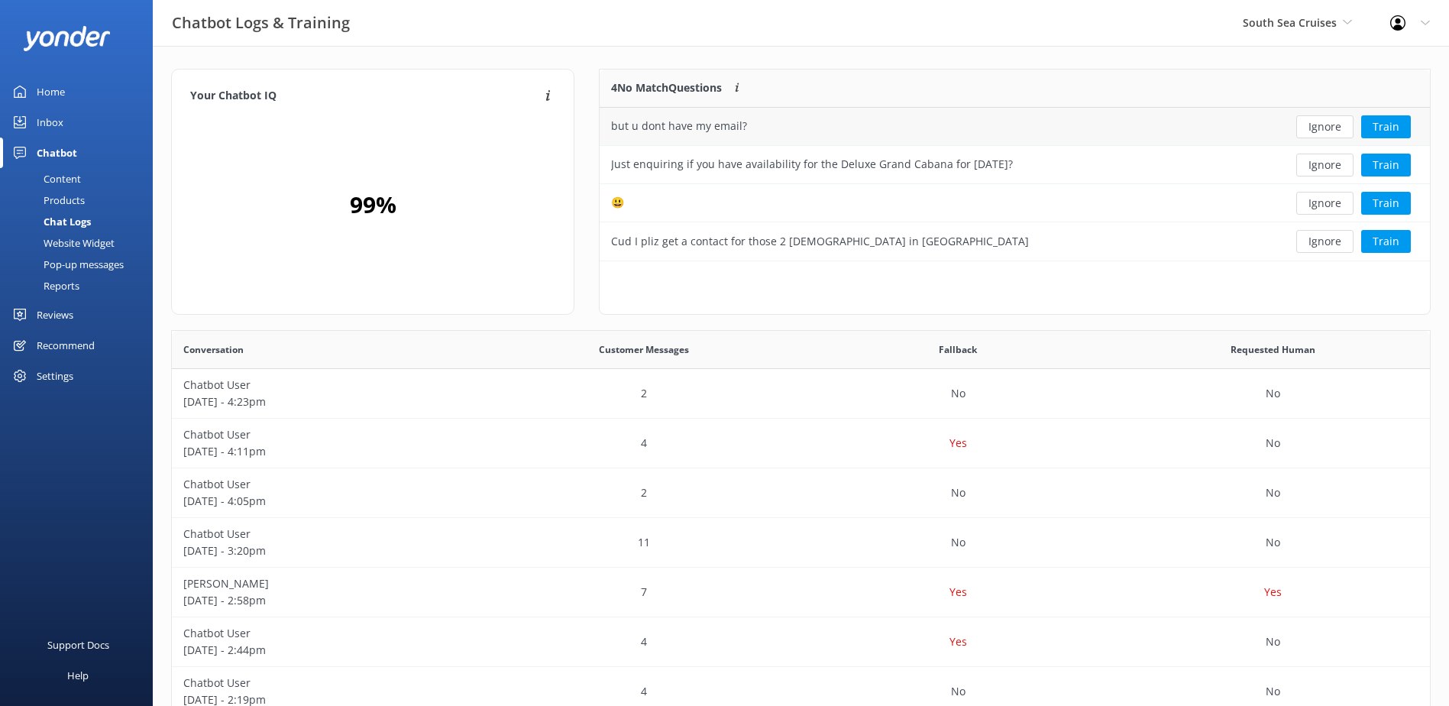
scroll to position [12, 12]
click at [1327, 123] on button "Ignore" at bounding box center [1324, 126] width 57 height 23
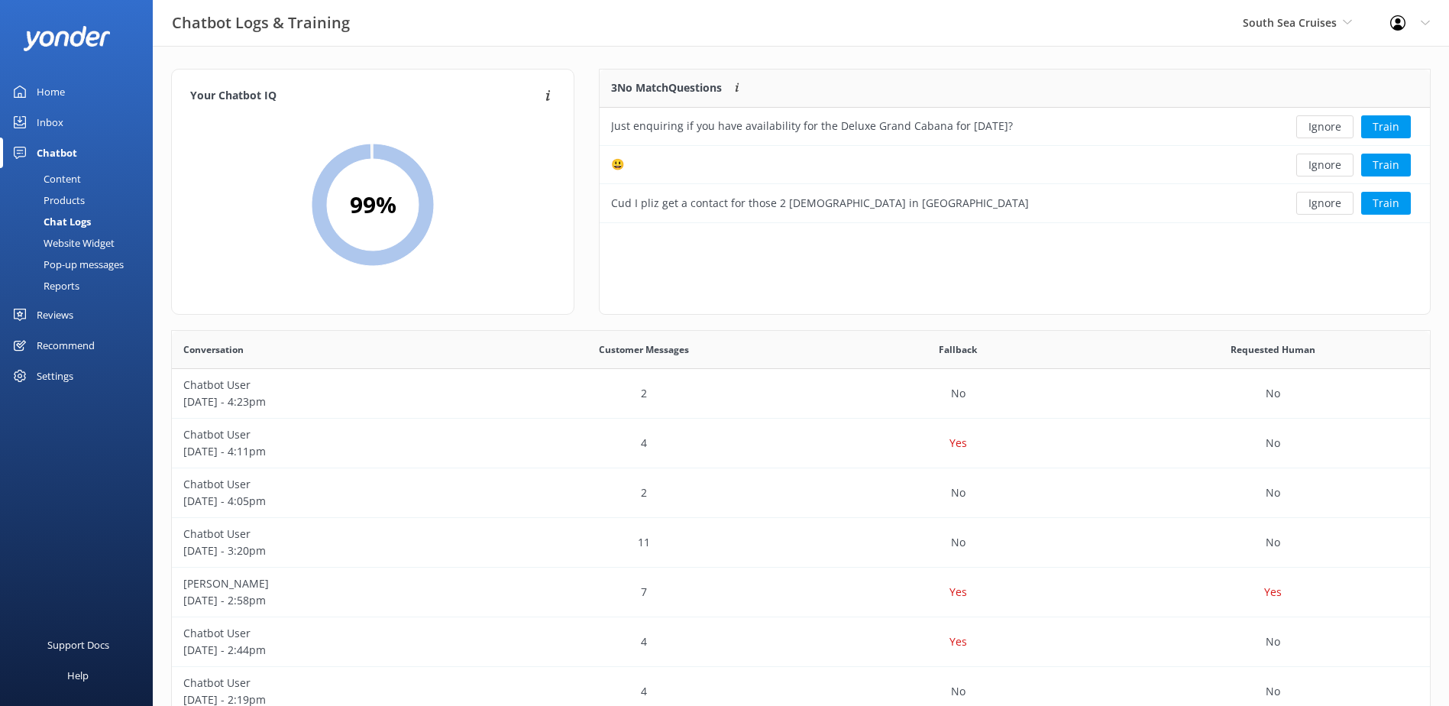
scroll to position [142, 818]
click at [1327, 123] on button "Ignore" at bounding box center [1324, 126] width 57 height 23
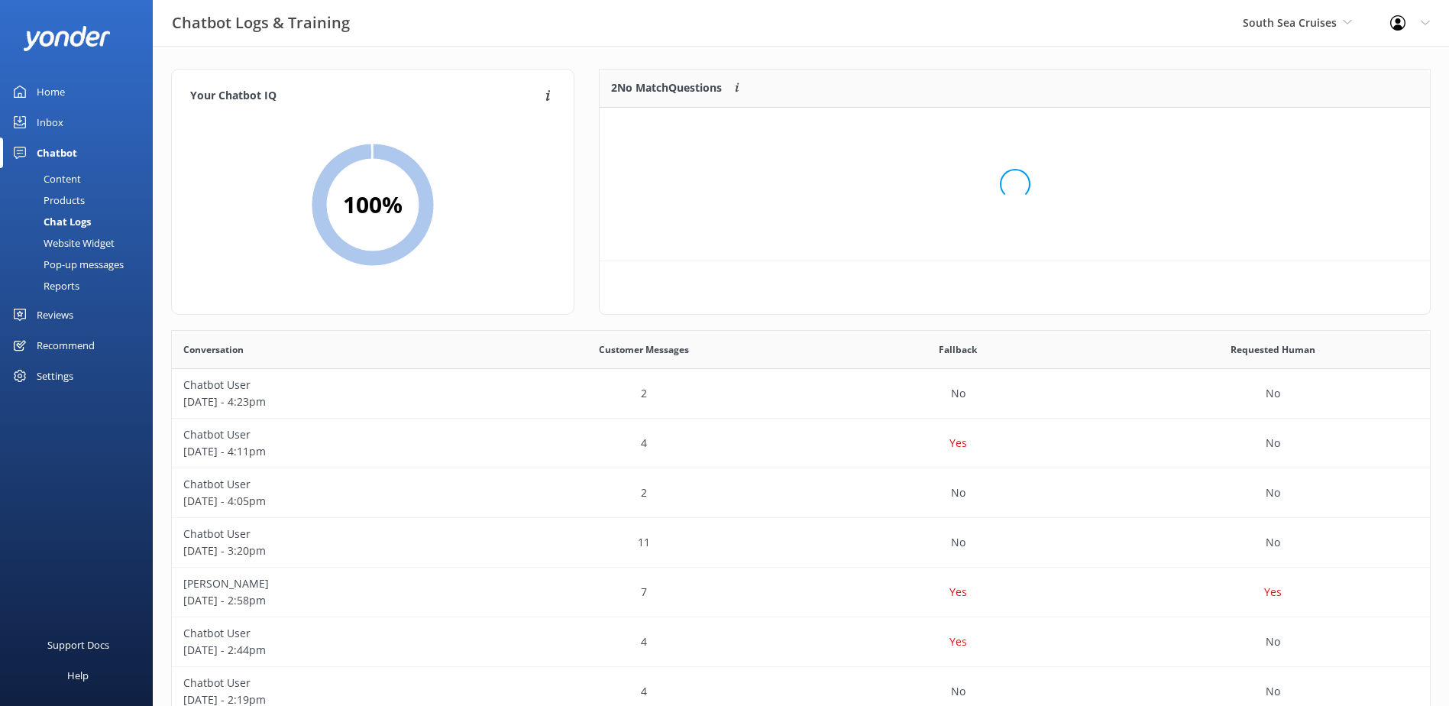
scroll to position [104, 818]
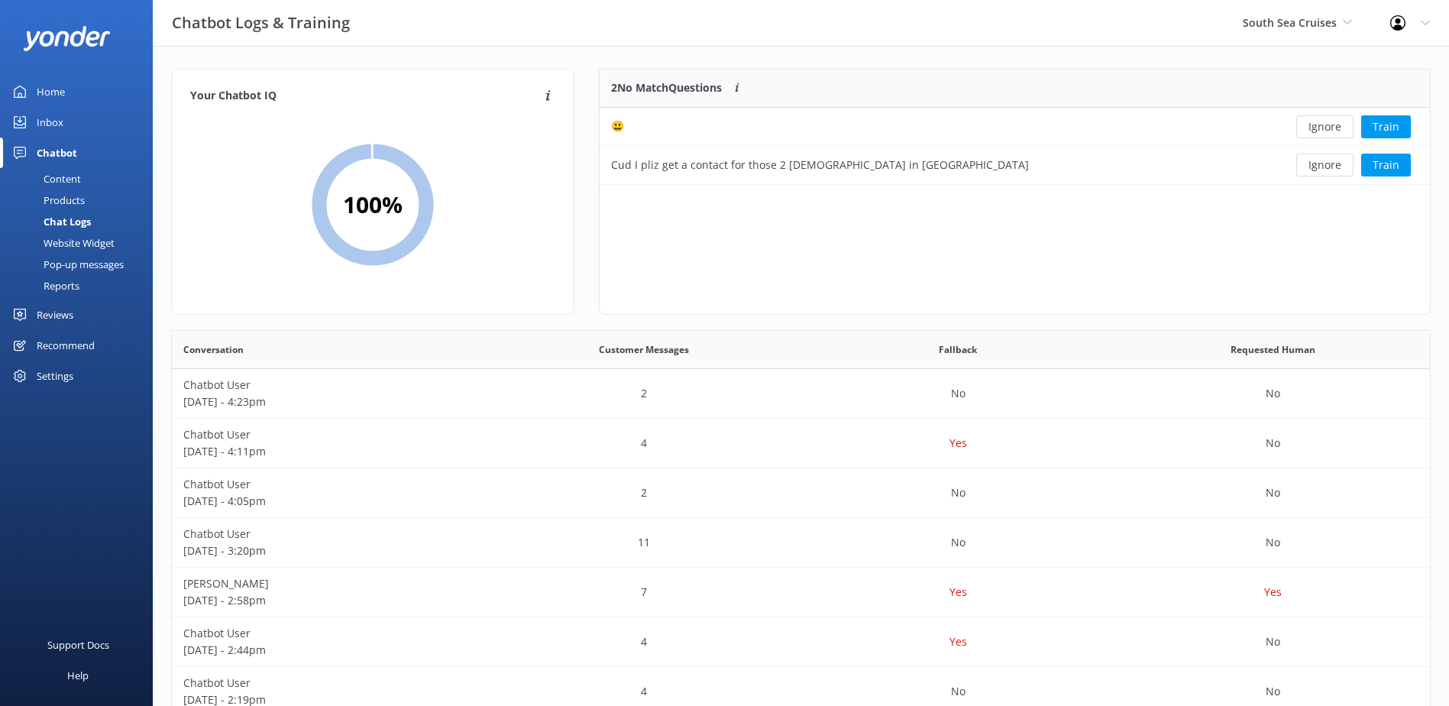
click at [1327, 123] on button "Ignore" at bounding box center [1324, 126] width 57 height 23
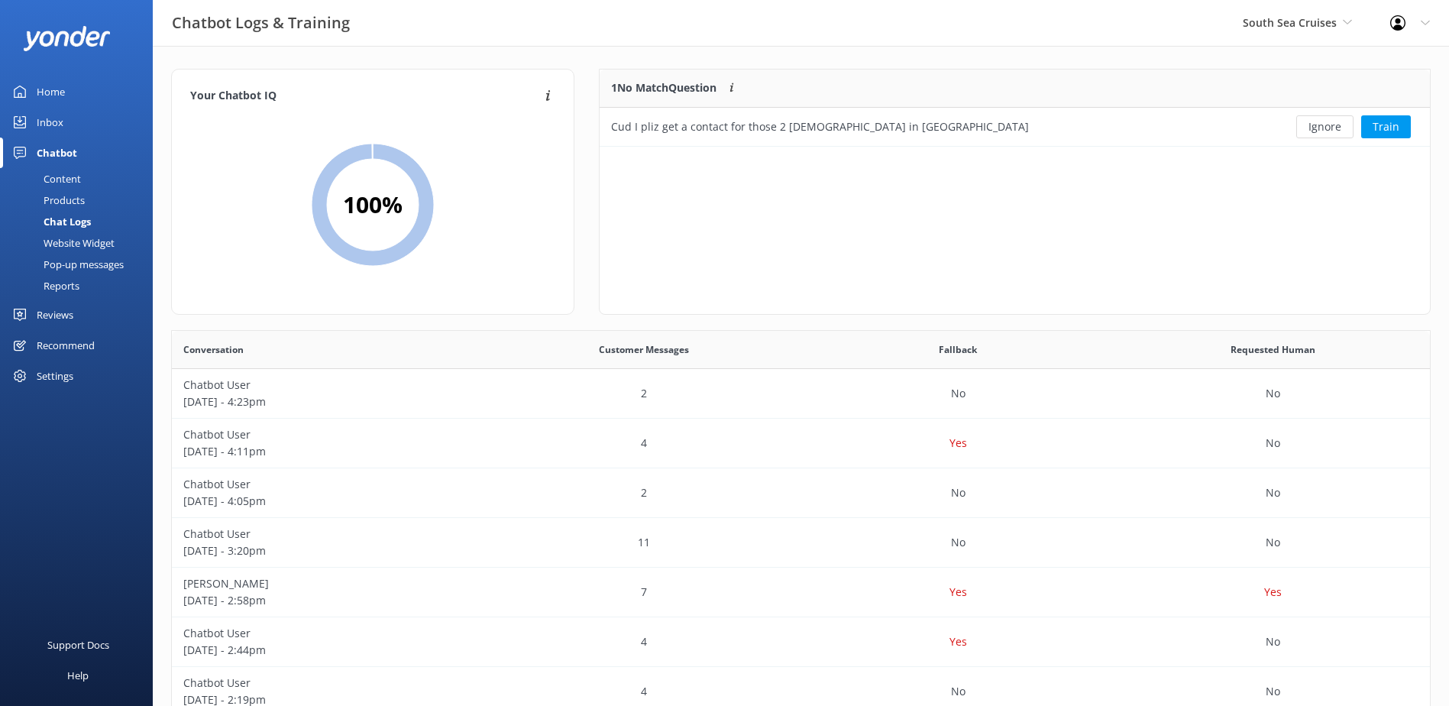
scroll to position [66, 818]
click at [1327, 123] on button "Ignore" at bounding box center [1324, 126] width 57 height 23
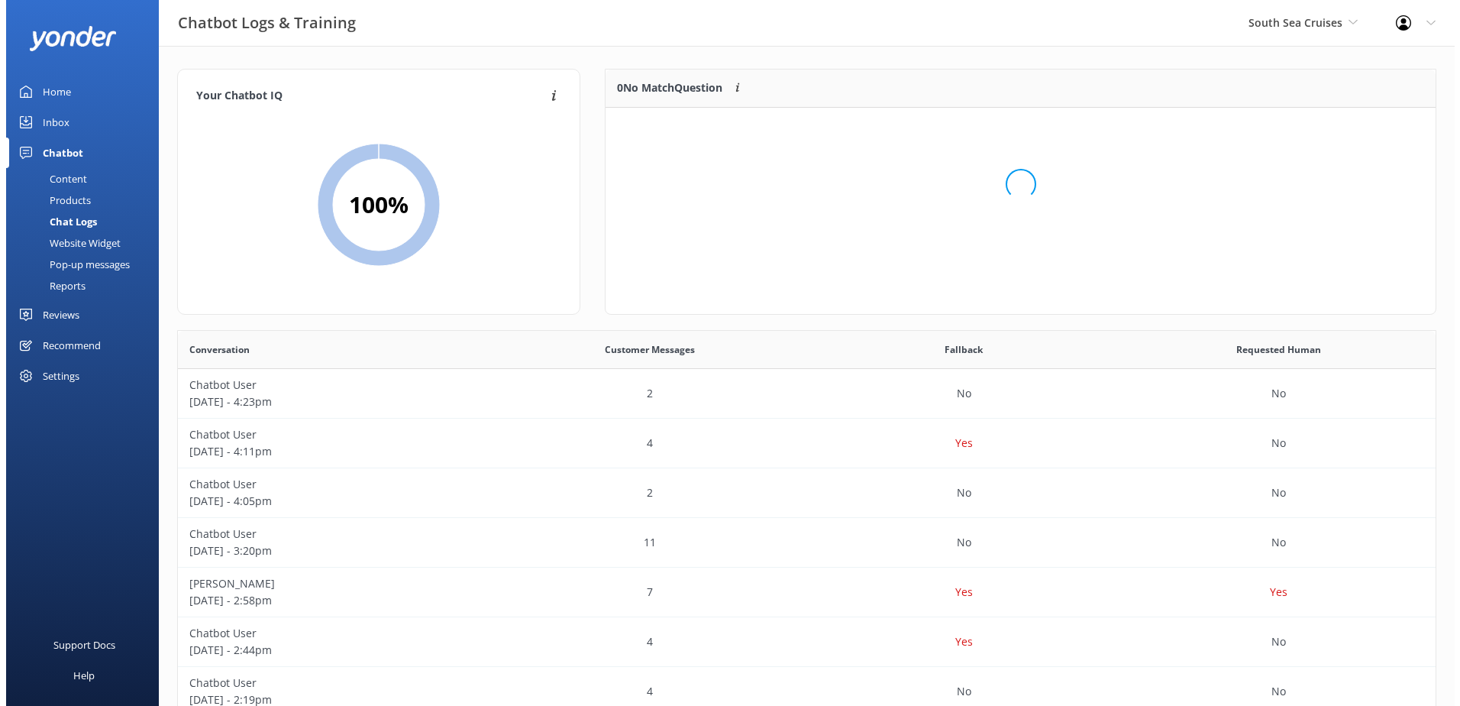
scroll to position [179, 818]
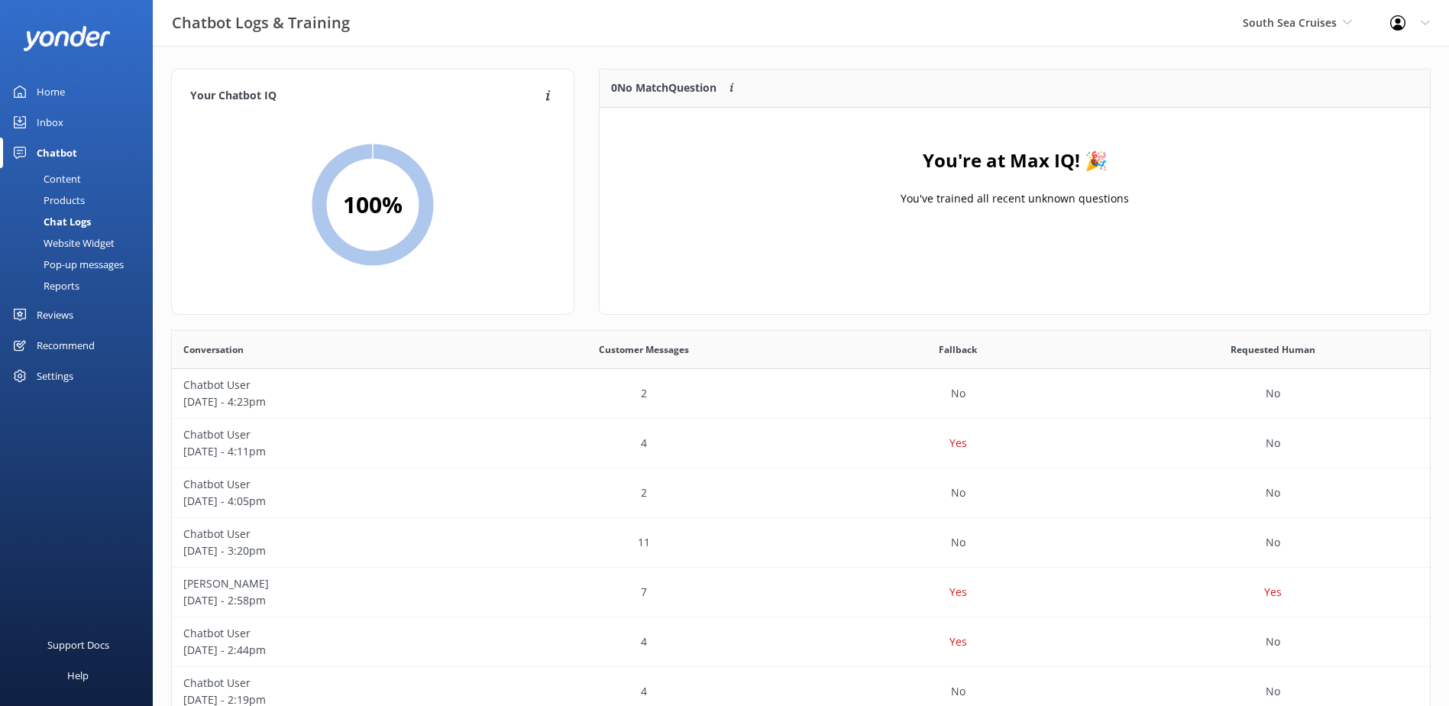
click at [59, 171] on div "Content" at bounding box center [45, 178] width 72 height 21
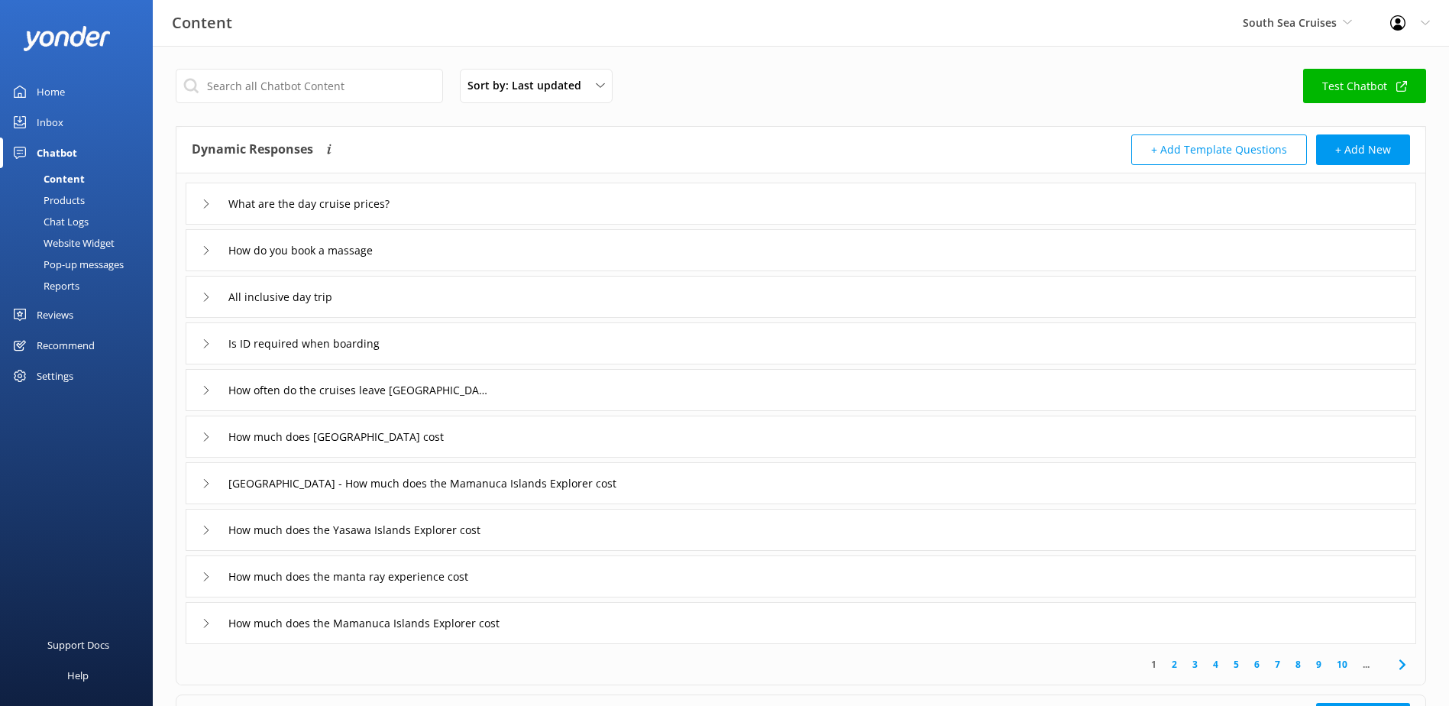
click at [44, 124] on div "Inbox" at bounding box center [50, 122] width 27 height 31
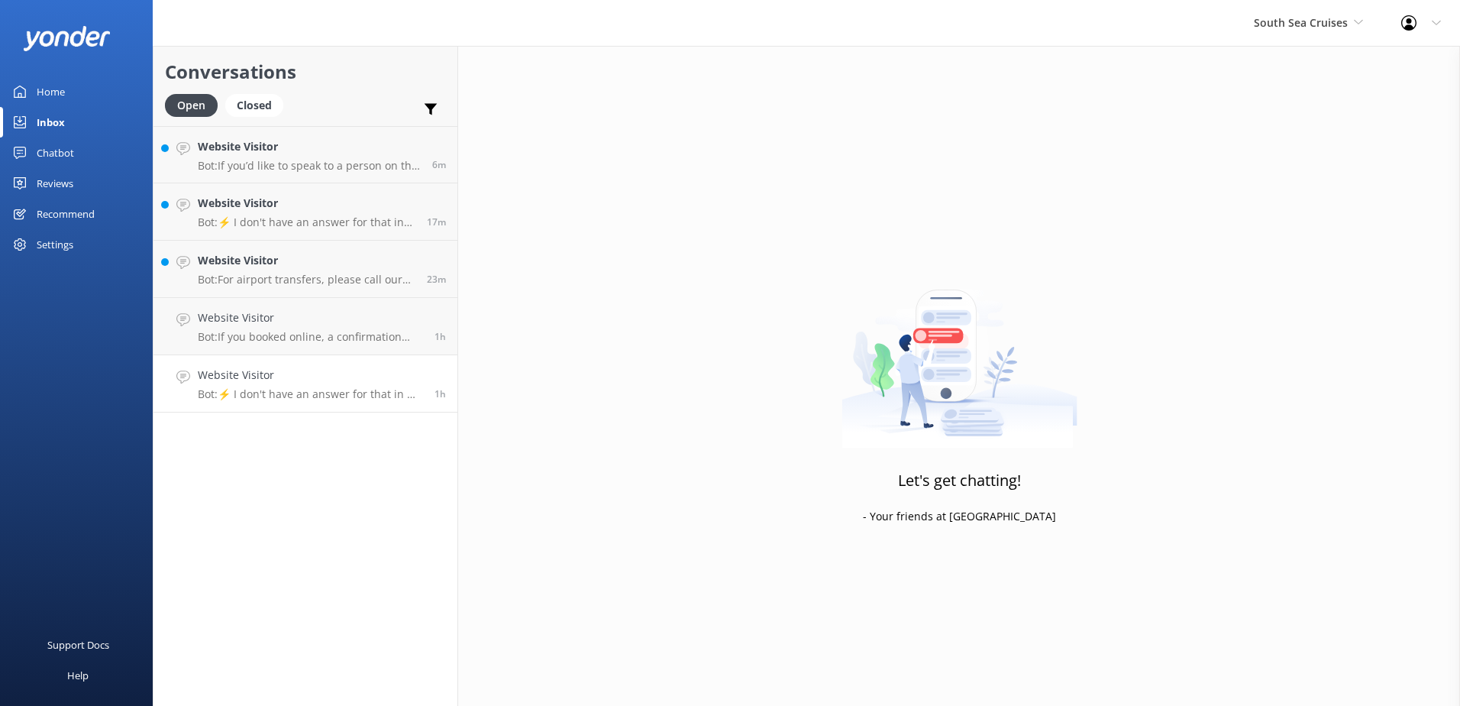
click at [404, 362] on link "Website Visitor Bot: ⚡ I don't have an answer for that in my knowledge base. Pl…" at bounding box center [306, 383] width 304 height 57
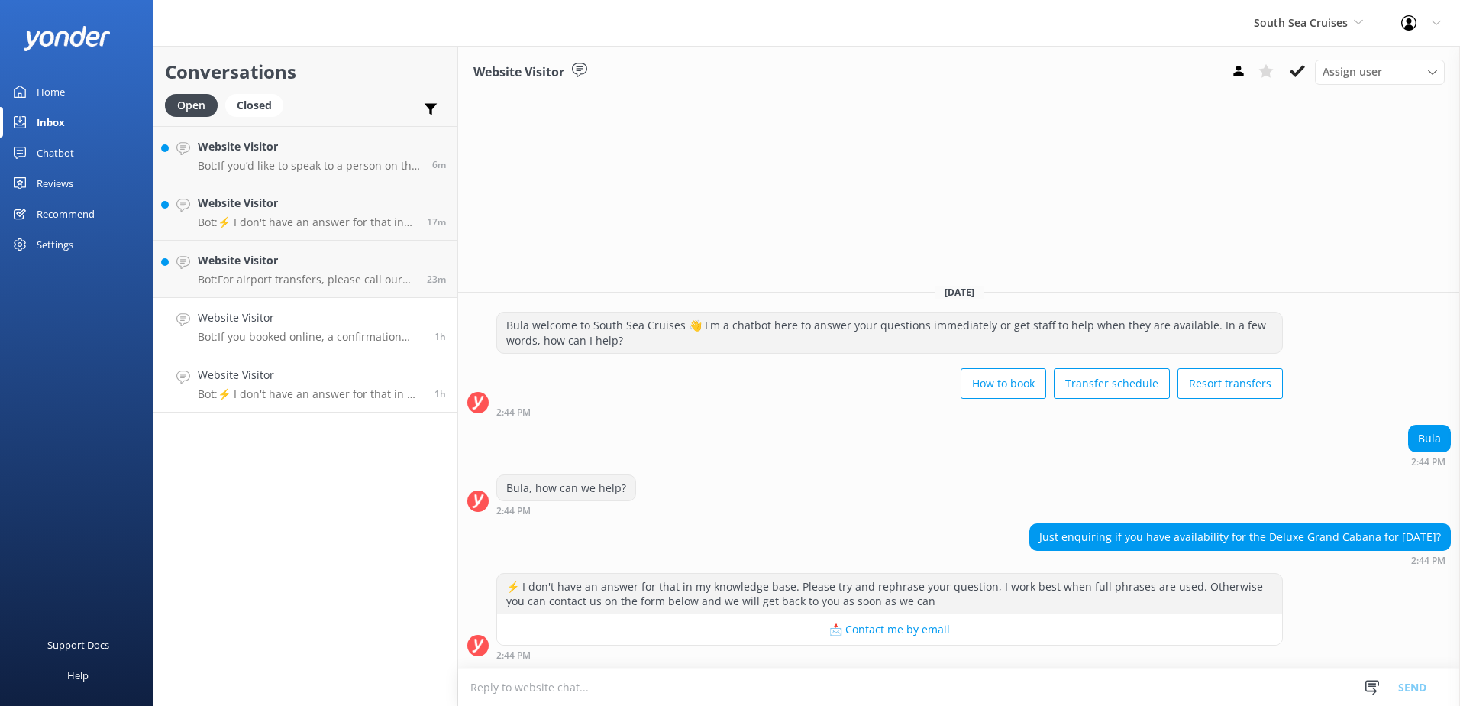
click at [419, 323] on h4 "Website Visitor" at bounding box center [310, 317] width 225 height 17
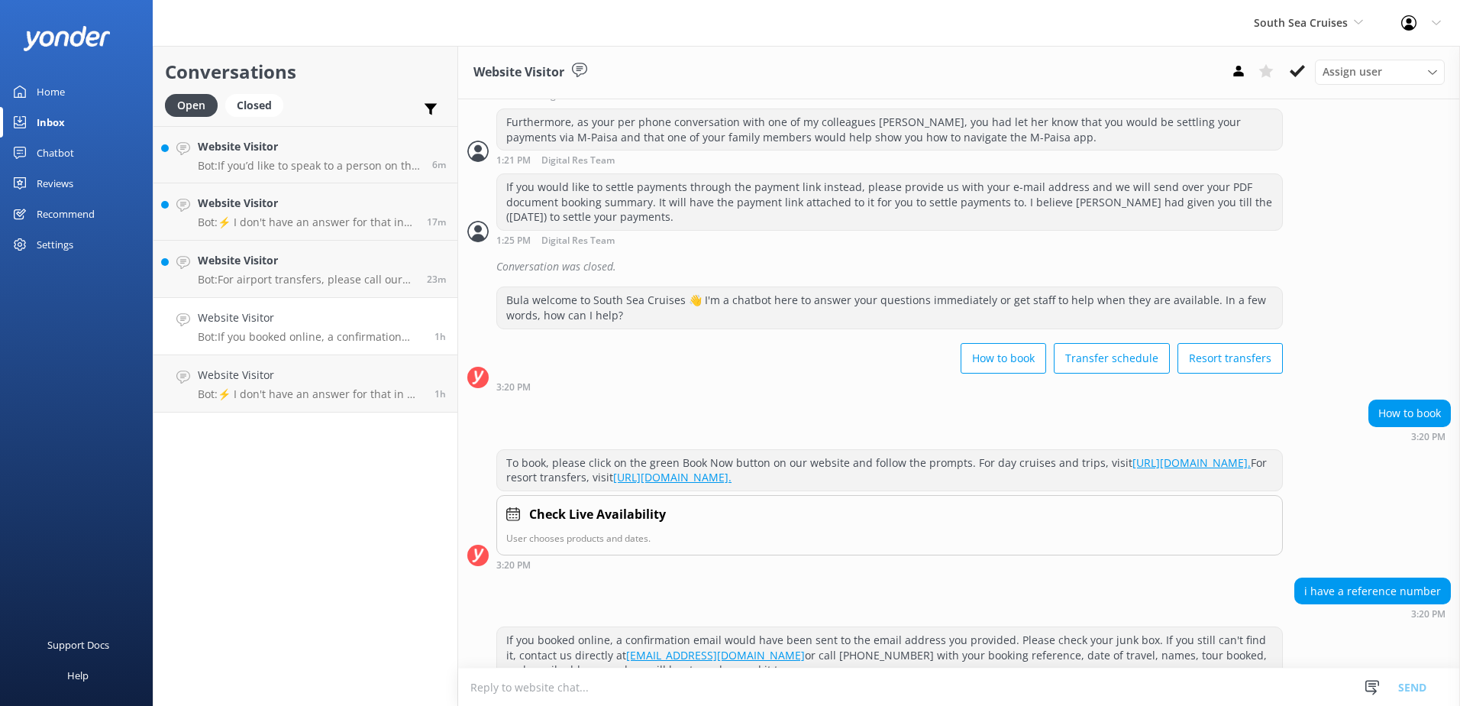
scroll to position [555, 0]
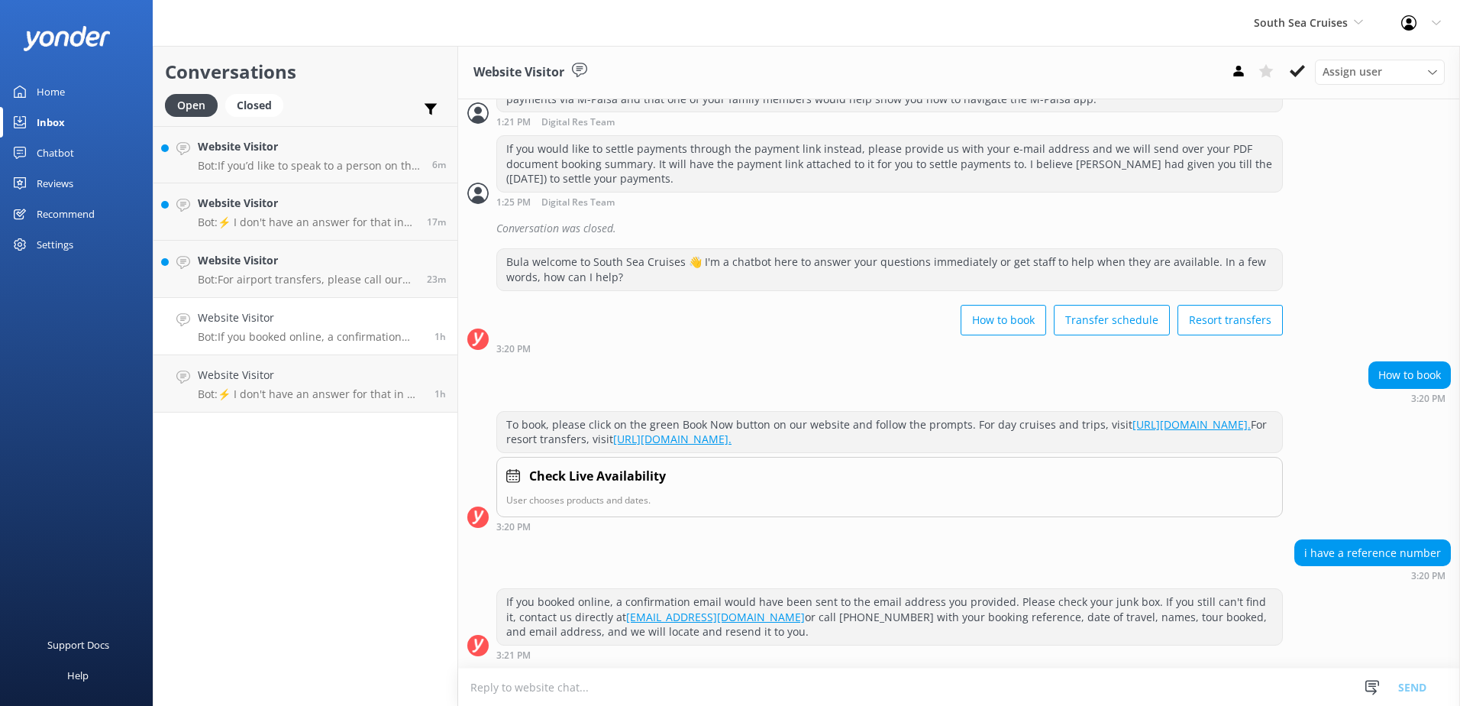
drag, startPoint x: 1298, startPoint y: 72, endPoint x: 1285, endPoint y: 71, distance: 13.0
click at [1298, 71] on use at bounding box center [1297, 71] width 15 height 12
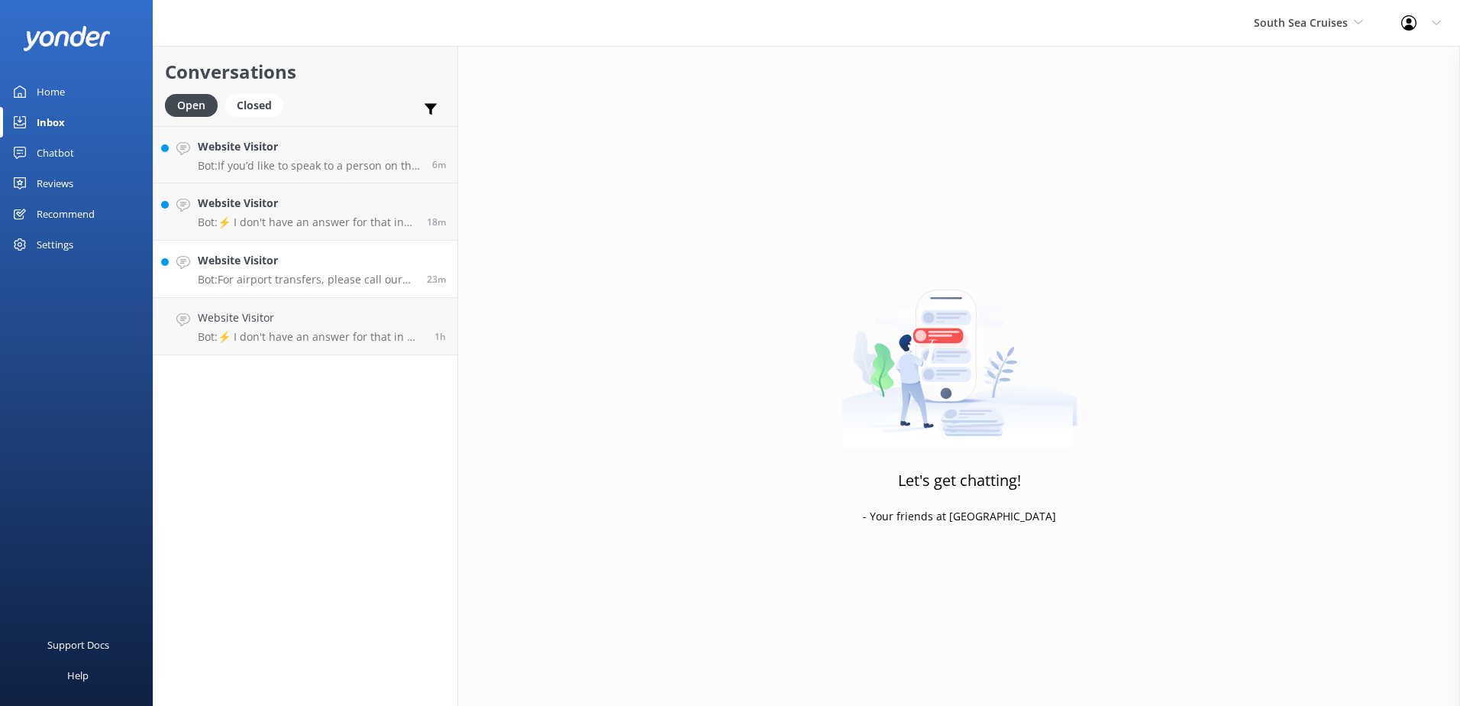
click at [350, 269] on h4 "Website Visitor" at bounding box center [307, 260] width 218 height 17
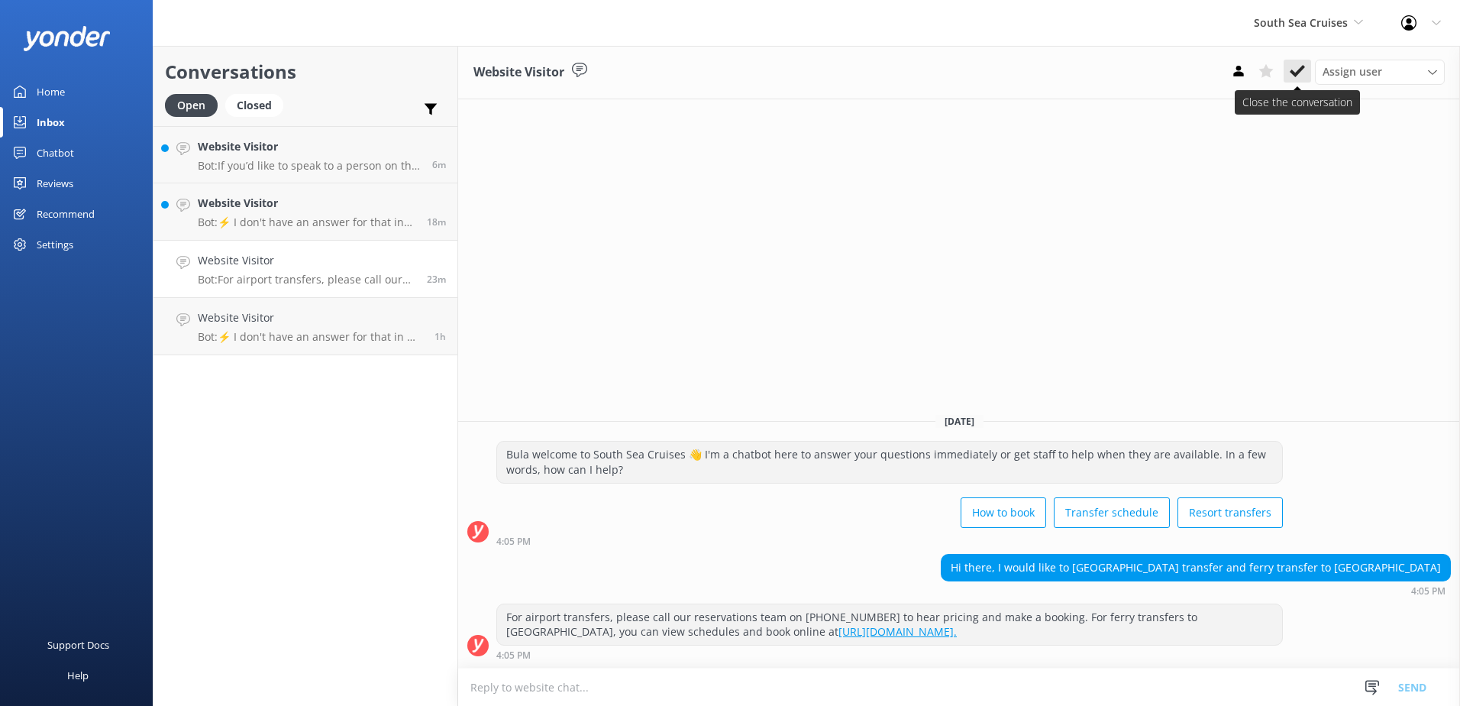
click at [1296, 75] on use at bounding box center [1297, 71] width 15 height 12
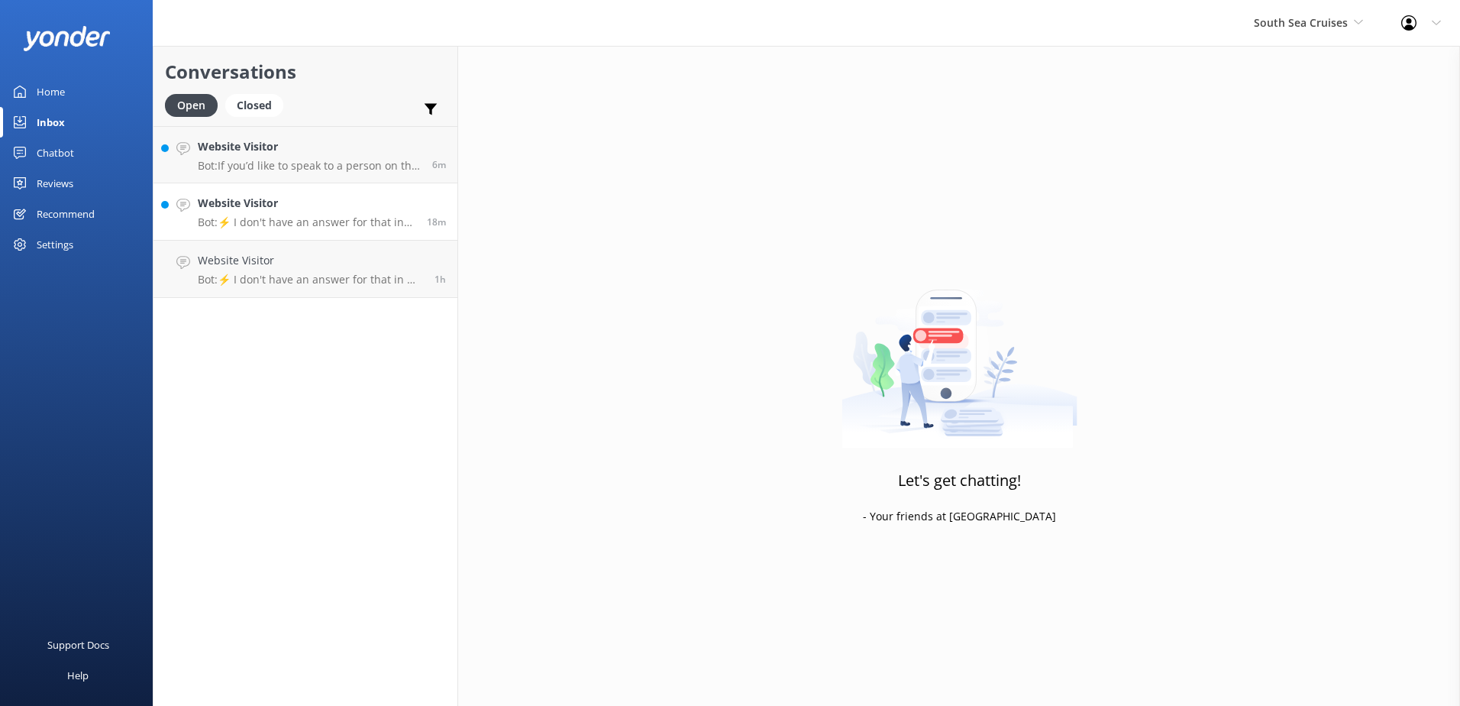
click at [307, 209] on h4 "Website Visitor" at bounding box center [307, 203] width 218 height 17
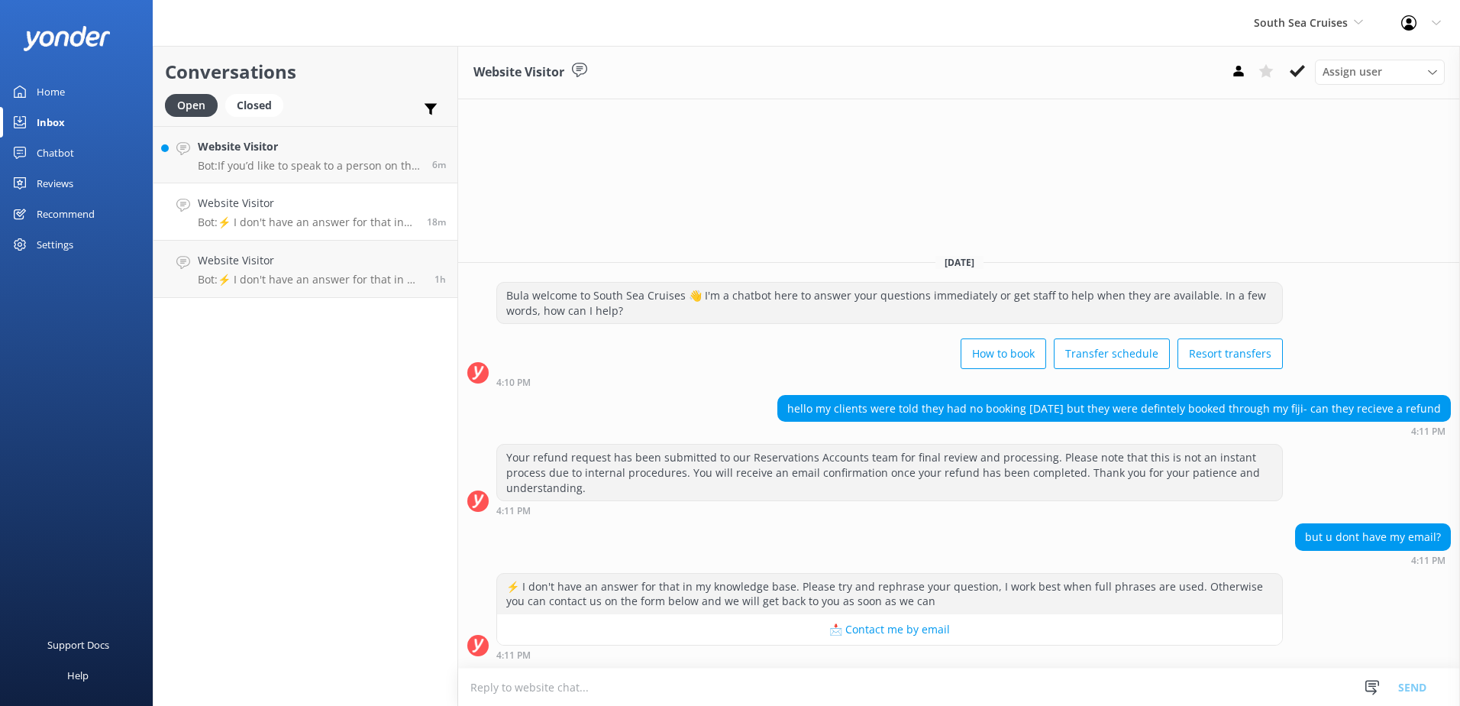
click at [582, 700] on textarea at bounding box center [959, 686] width 1002 height 37
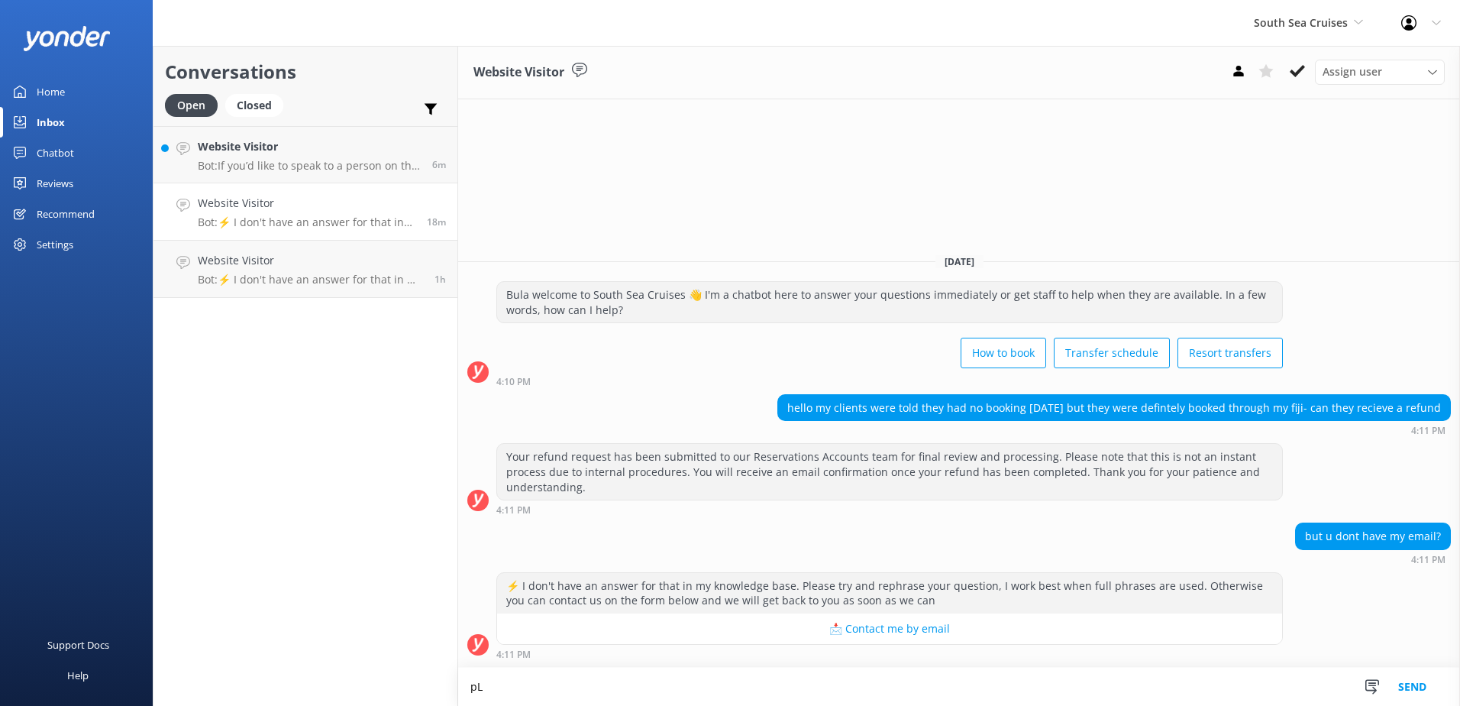
type textarea "p"
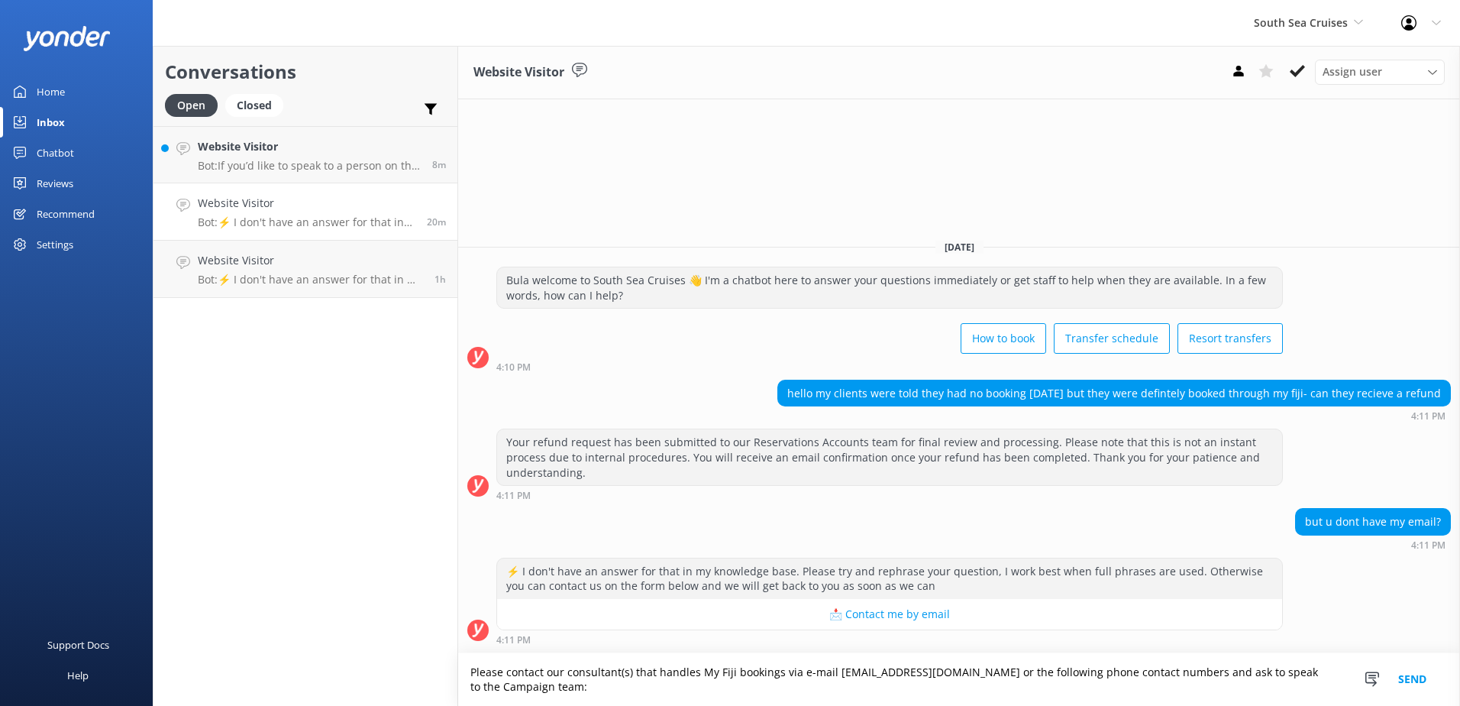
click at [1242, 670] on textarea "Please contact our consultant(s) that handles My Fiji bookings via e-mail [EMAI…" at bounding box center [959, 679] width 1002 height 53
click at [1308, 671] on textarea "Please contact our consultant(s) that handles My Fiji bookings via e-mail [EMAI…" at bounding box center [959, 679] width 1002 height 53
click at [638, 677] on textarea "Please contact our consultant(s) that handles My Fiji bookings via e-mail [EMAI…" at bounding box center [959, 679] width 1002 height 53
click at [619, 684] on textarea "Please contact our consultant(s) that handles My Fiji bookings via e-mail [EMAI…" at bounding box center [959, 679] width 1002 height 53
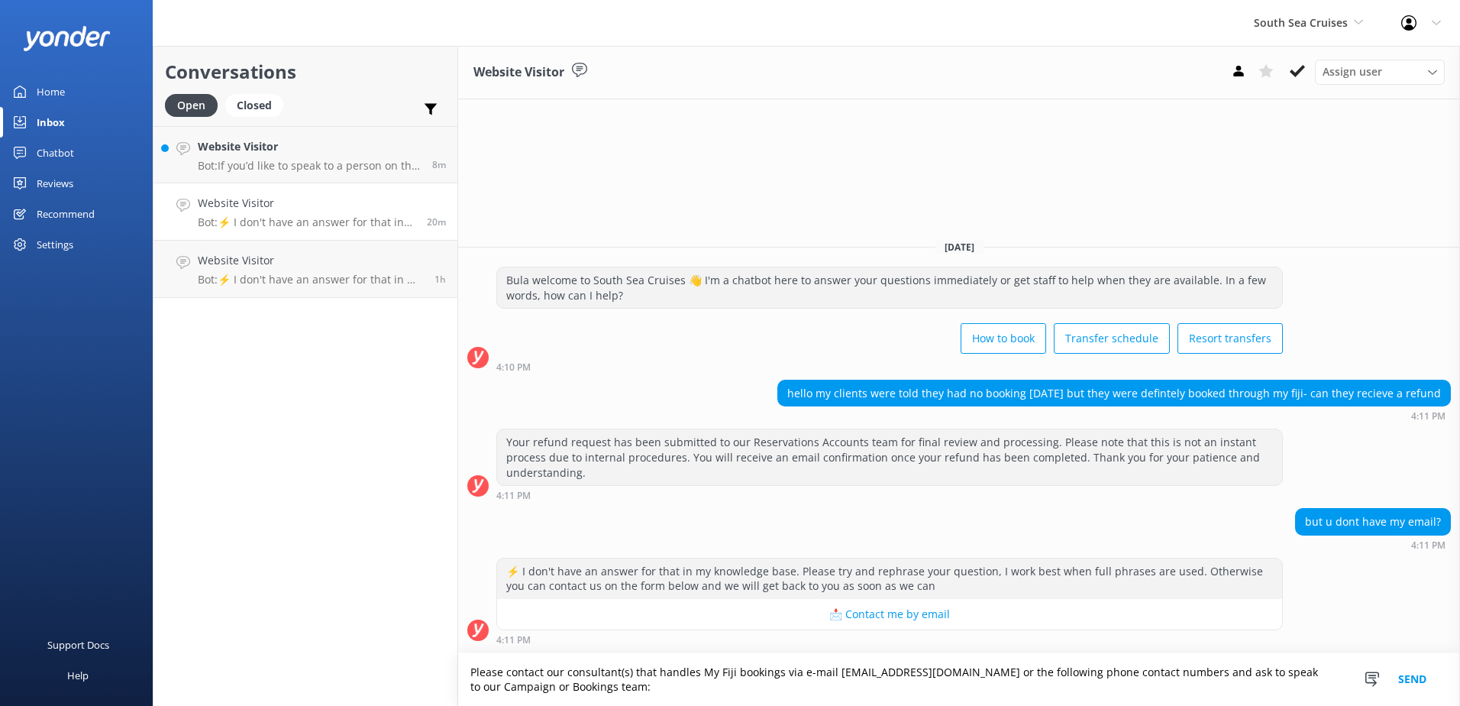
click at [552, 681] on textarea "Please contact our consultant(s) that handles My Fiji bookings via e-mail [EMAI…" at bounding box center [959, 679] width 1002 height 53
paste textarea "* WhatsApp: [PHONE_NUMBER] or [PHONE_NUMBER] * Landline: [PHONE_NUMBER]"
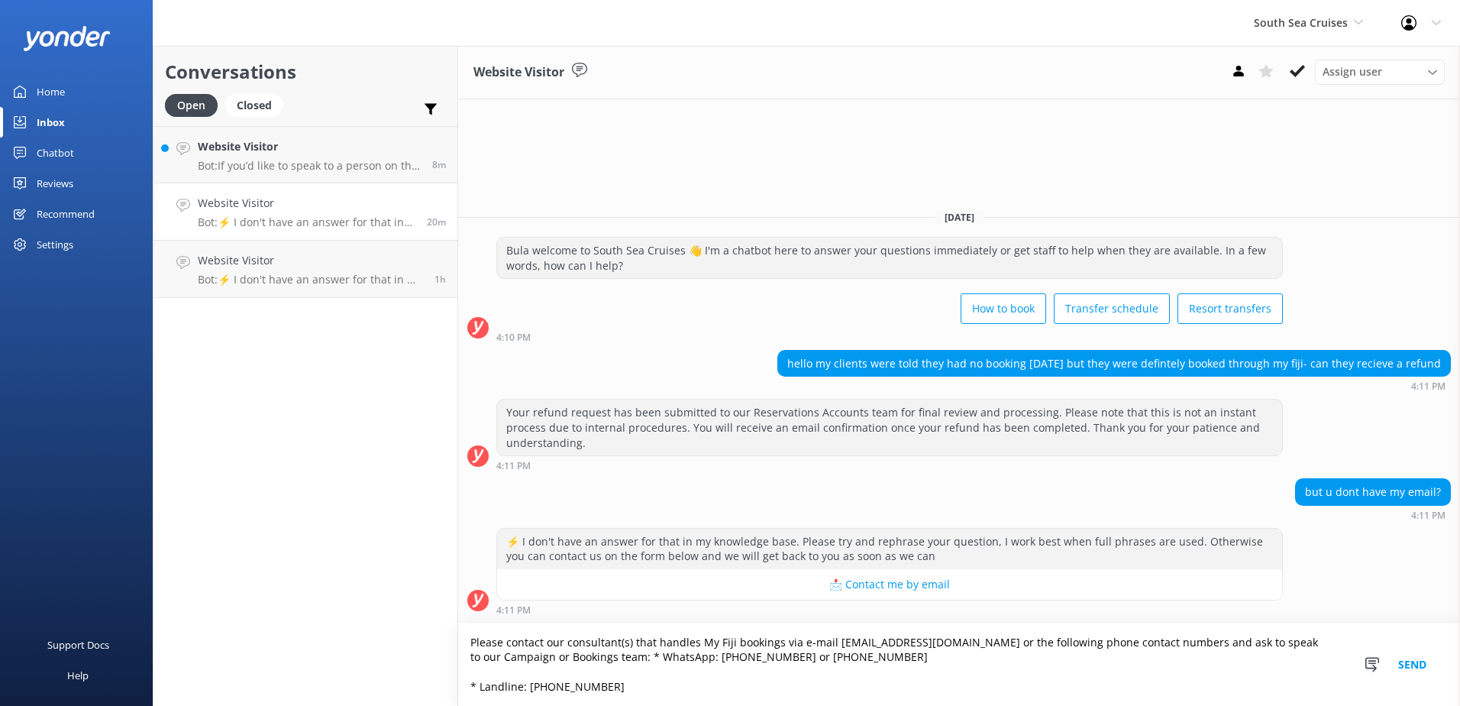
scroll to position [15, 0]
drag, startPoint x: 551, startPoint y: 654, endPoint x: 610, endPoint y: 694, distance: 71.6
click at [610, 694] on textarea "Please contact our consultant(s) that handles My Fiji bookings via e-mail [EMAI…" at bounding box center [959, 664] width 1002 height 82
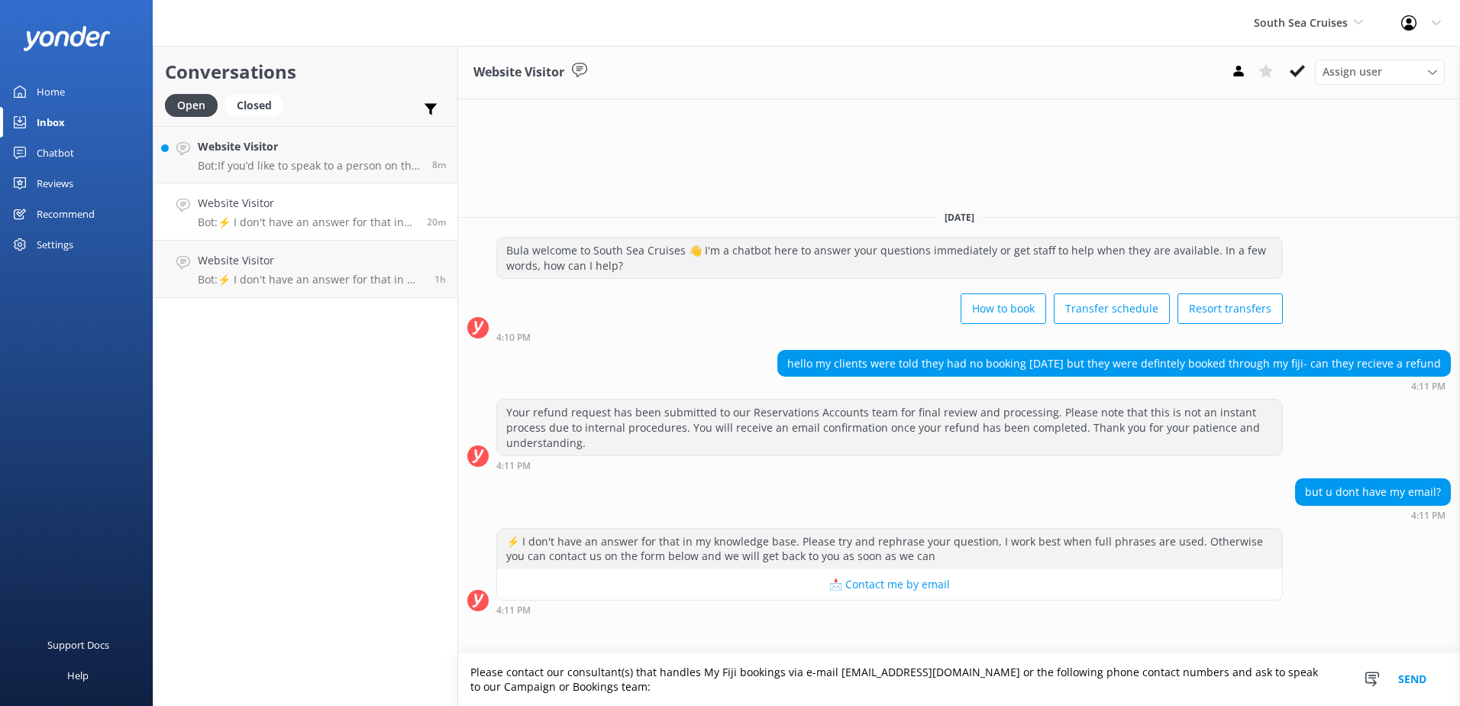
scroll to position [0, 0]
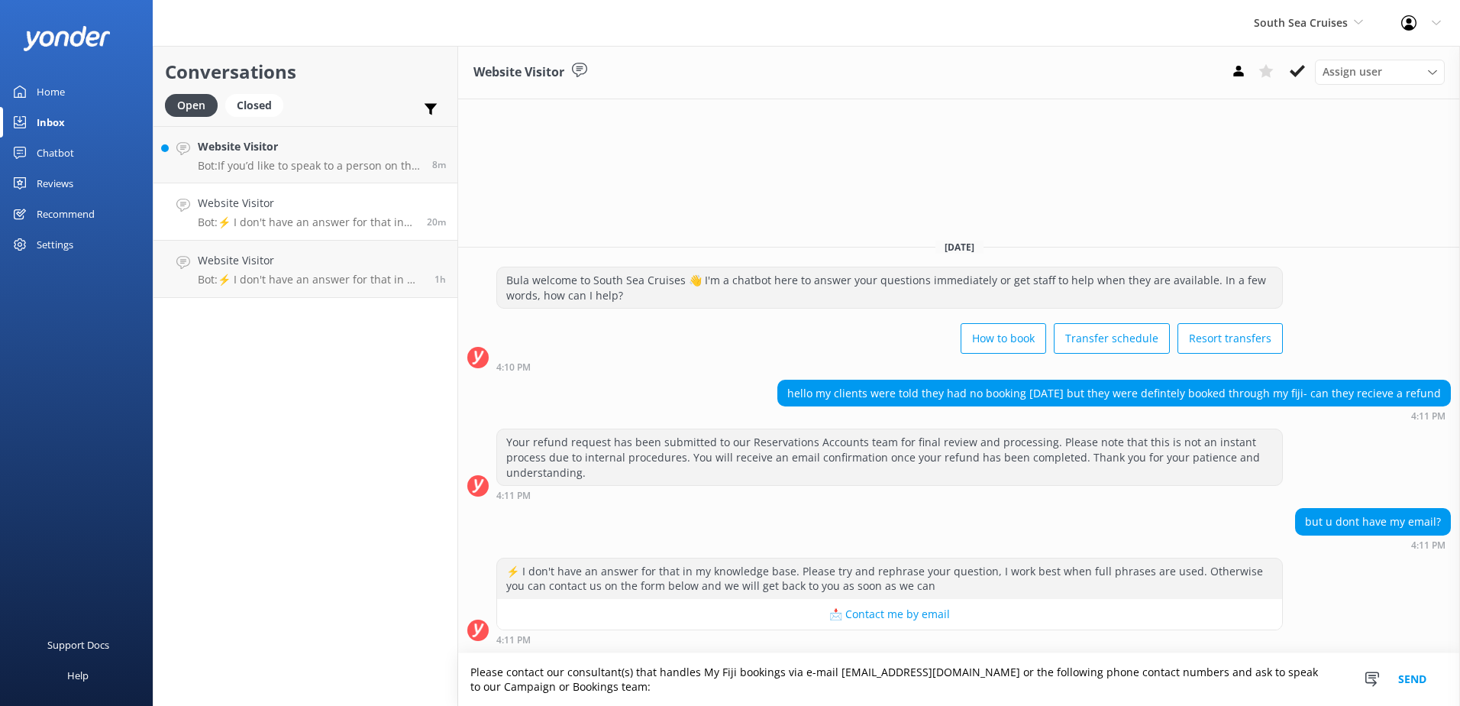
click at [489, 697] on textarea "Please contact our consultant(s) that handles My Fiji bookings via e-mail [EMAI…" at bounding box center [959, 679] width 1002 height 53
click at [562, 686] on textarea "Please contact our consultant(s) that handles My Fiji bookings via e-mail [EMAI…" at bounding box center [959, 679] width 1002 height 53
paste textarea "* WhatsApp: [PHONE_NUMBER] or [PHONE_NUMBER] * Landline: [PHONE_NUMBER]"
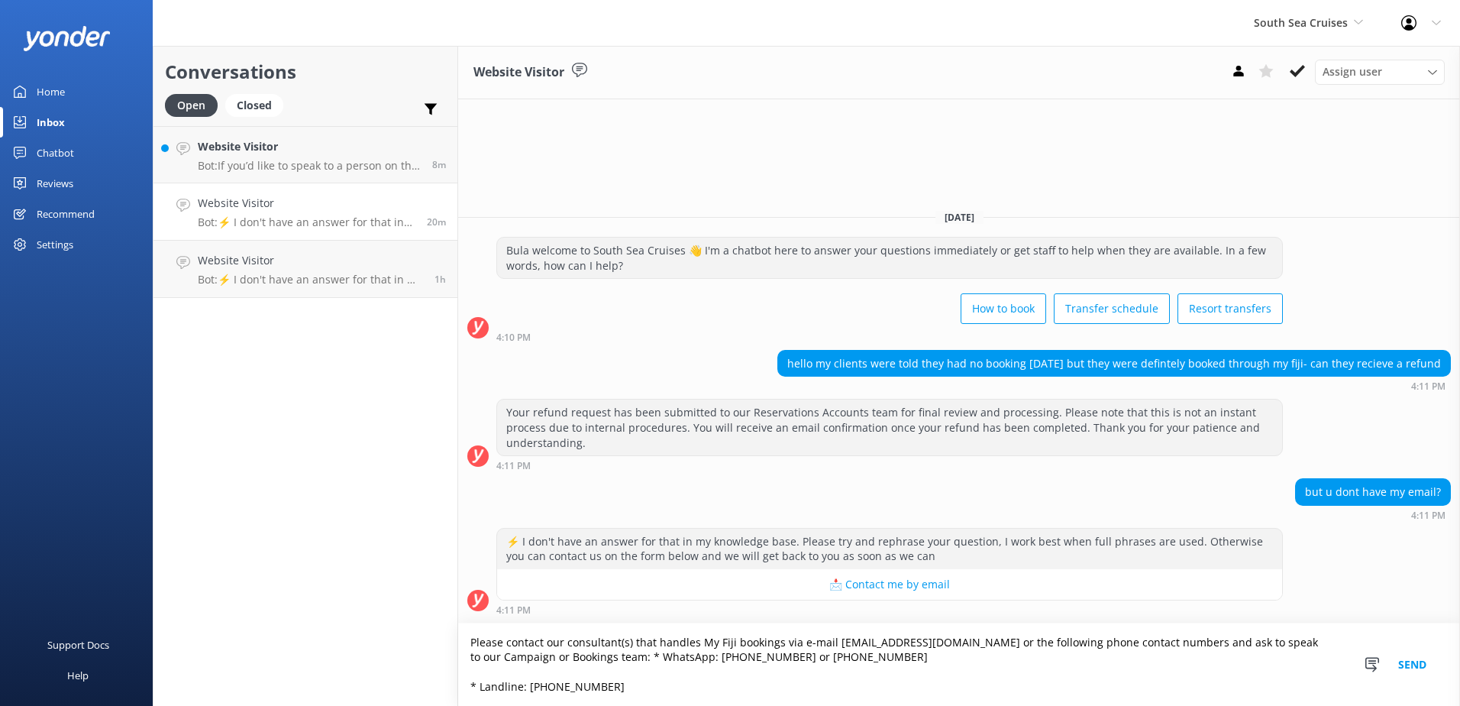
click at [473, 681] on textarea "Please contact our consultant(s) that handles My Fiji bookings via e-mail [EMAI…" at bounding box center [959, 664] width 1002 height 82
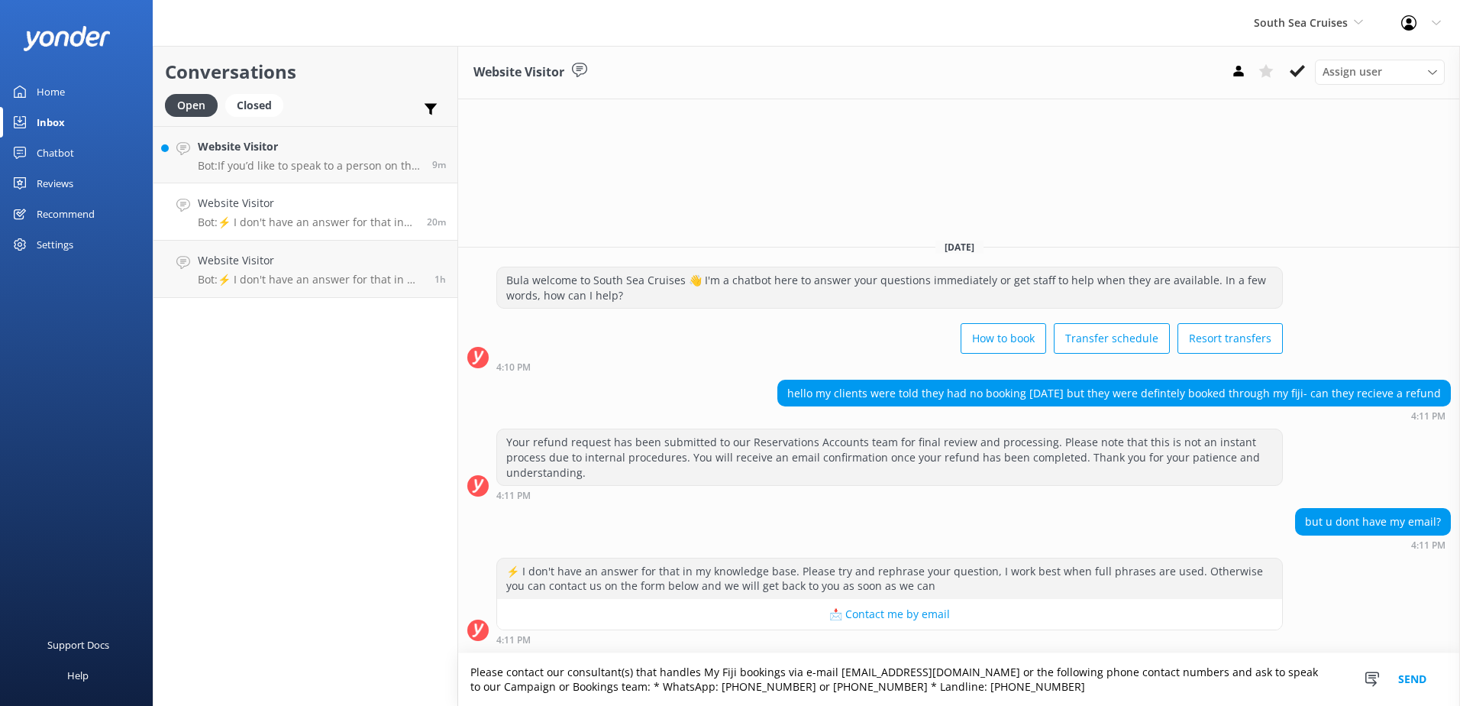
drag, startPoint x: 936, startPoint y: 688, endPoint x: 273, endPoint y: 668, distance: 662.5
click at [275, 666] on div "Conversations Open Closed Important Assigned to me Unassigned Website Visitor B…" at bounding box center [807, 376] width 1308 height 660
type textarea "Please contact our consultant(s) that handles My Fiji bookings via e-mail [EMAI…"
click at [1421, 672] on button "Send" at bounding box center [1412, 679] width 57 height 53
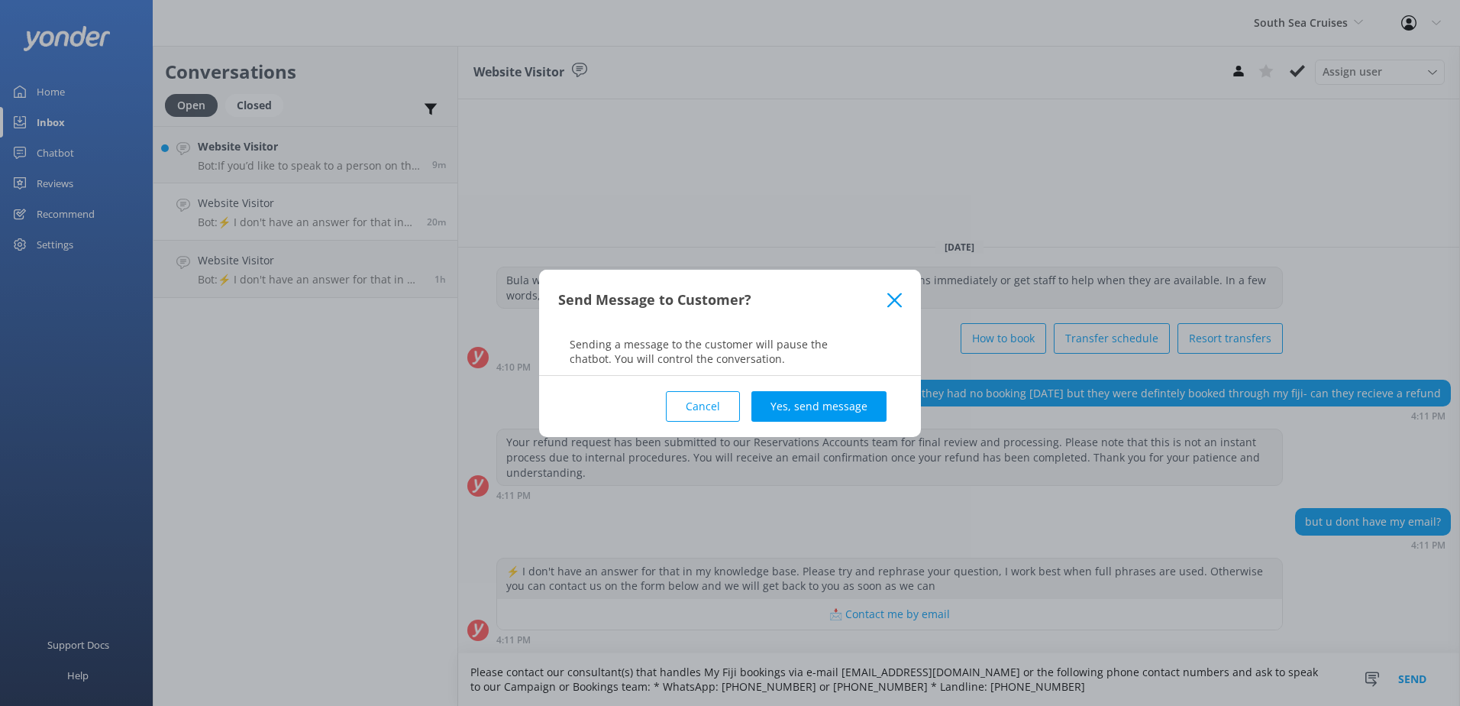
click at [823, 401] on button "Yes, send message" at bounding box center [819, 406] width 135 height 31
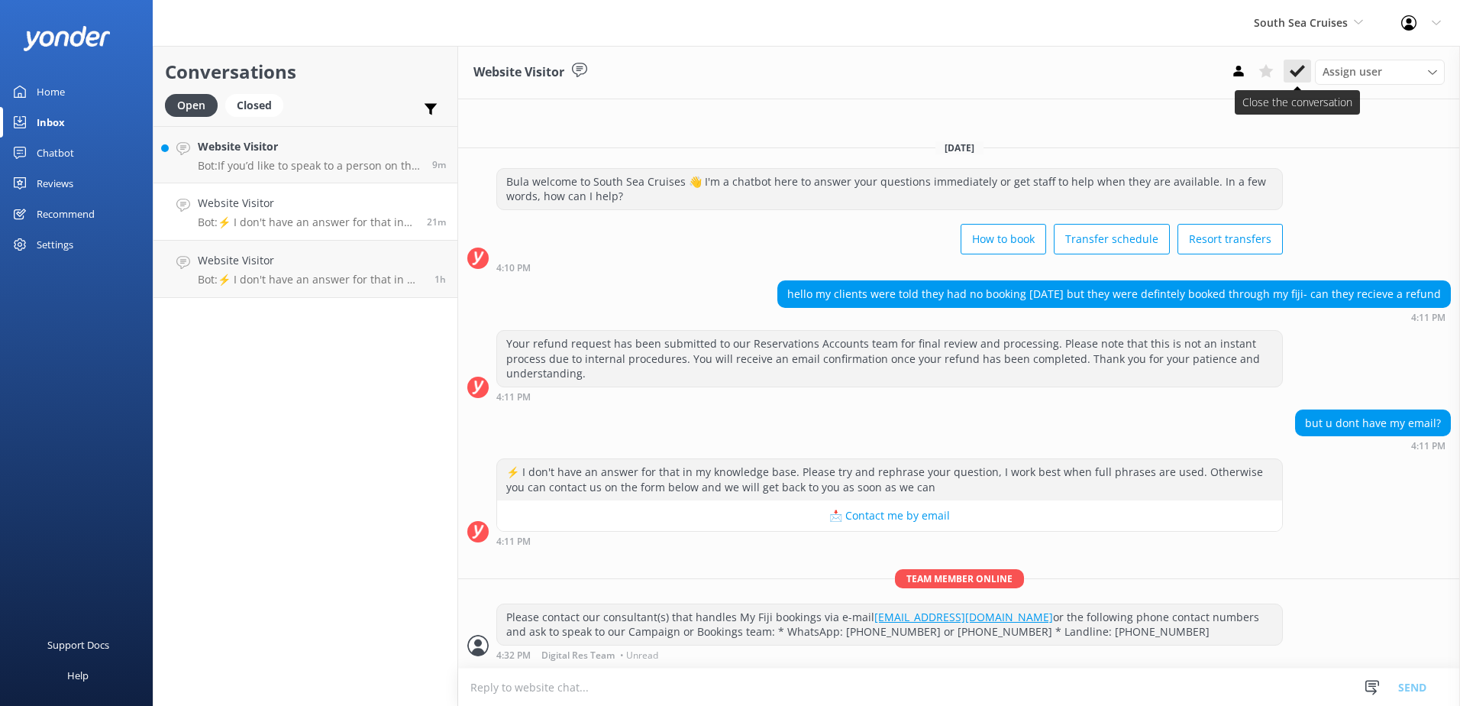
click at [1297, 73] on use at bounding box center [1297, 71] width 15 height 12
click at [395, 215] on div "Website Visitor Bot: ⚡ I don't have an answer for that in my knowledge base. Pl…" at bounding box center [307, 212] width 218 height 34
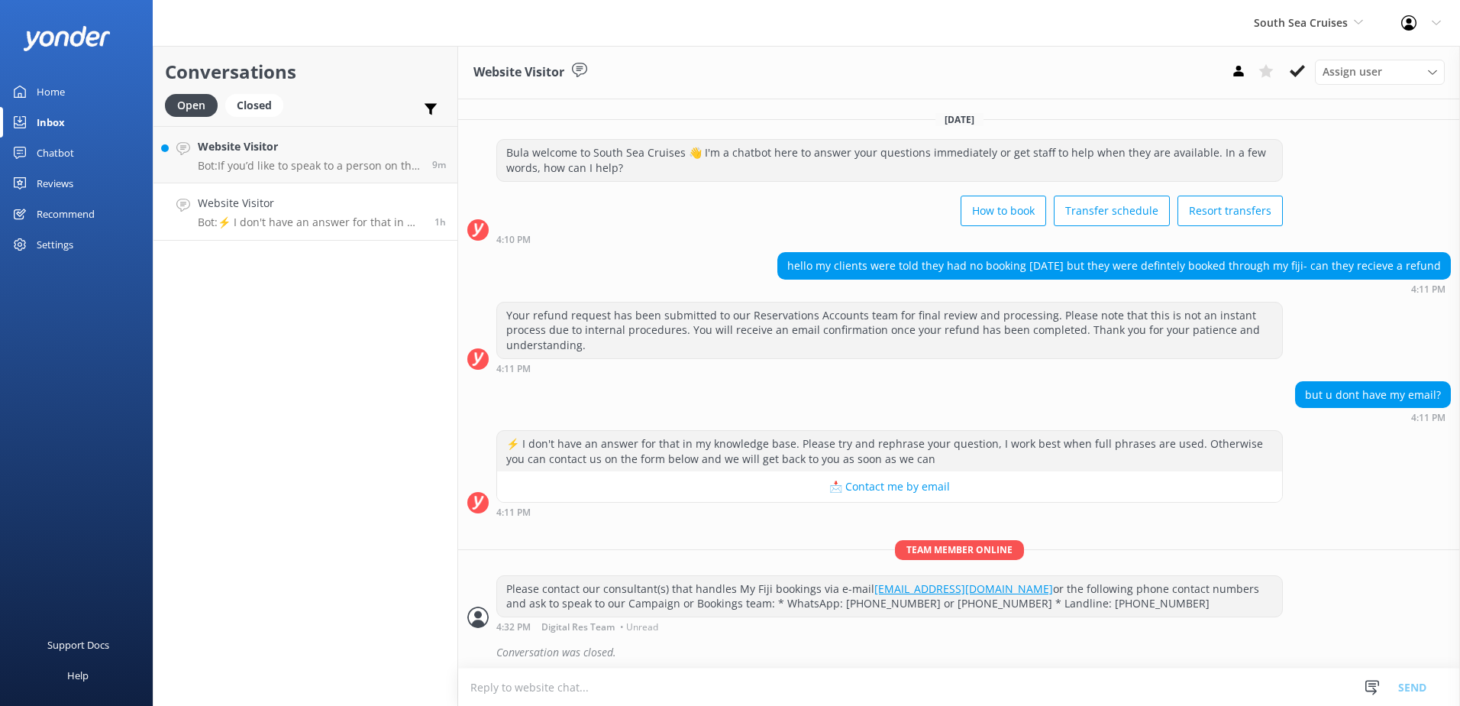
click at [323, 191] on link "Website Visitor Bot: ⚡ I don't have an answer for that in my knowledge base. Pl…" at bounding box center [306, 211] width 304 height 57
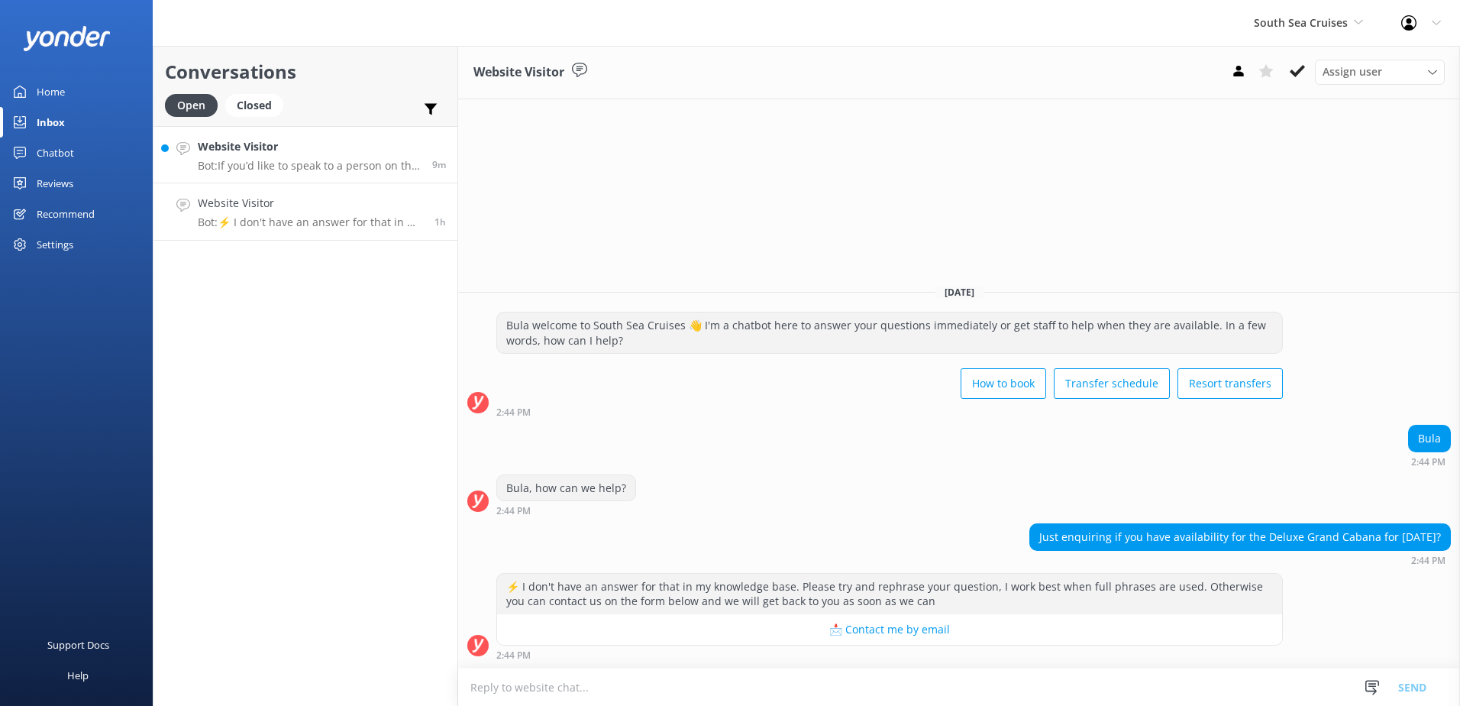
click at [391, 158] on div "Website Visitor Bot: If you’d like to speak to a person on the South Sea Cruise…" at bounding box center [309, 154] width 223 height 33
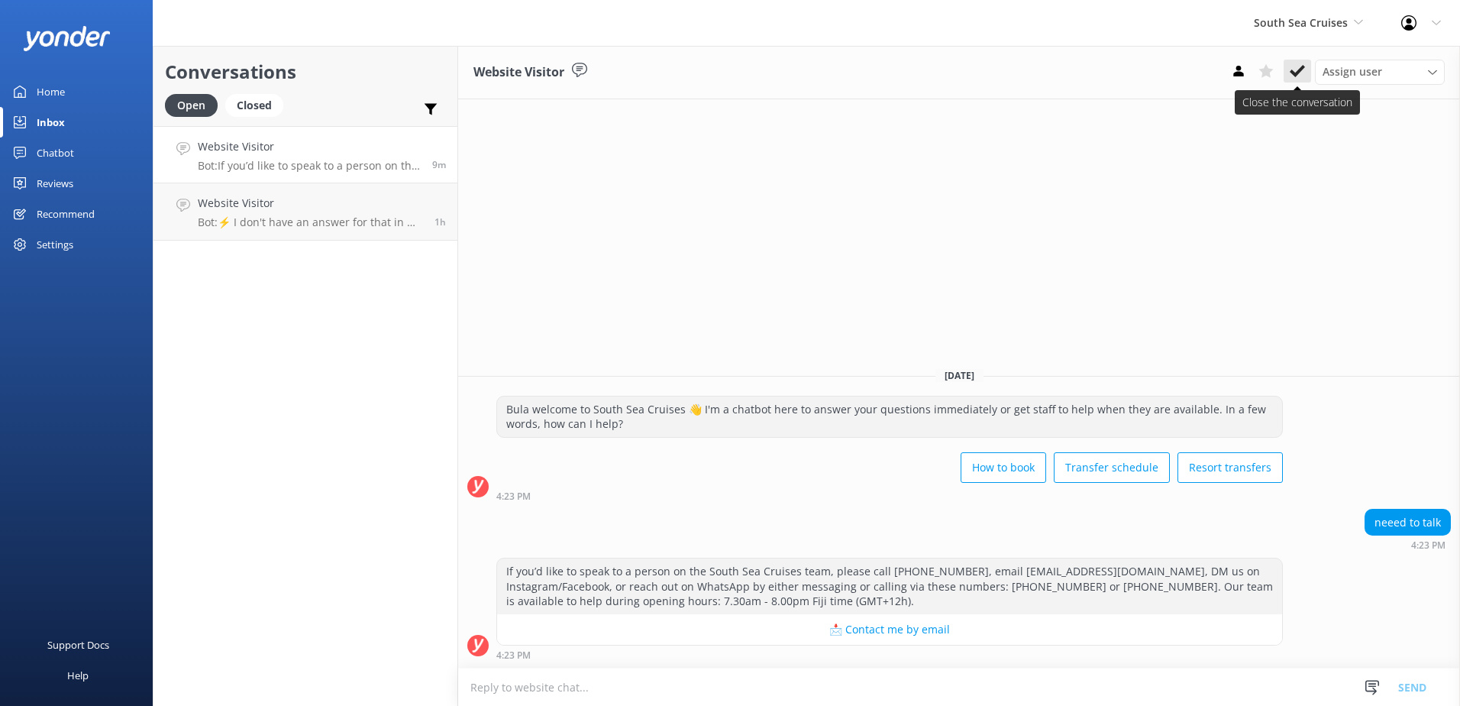
click at [1290, 69] on icon at bounding box center [1297, 70] width 15 height 15
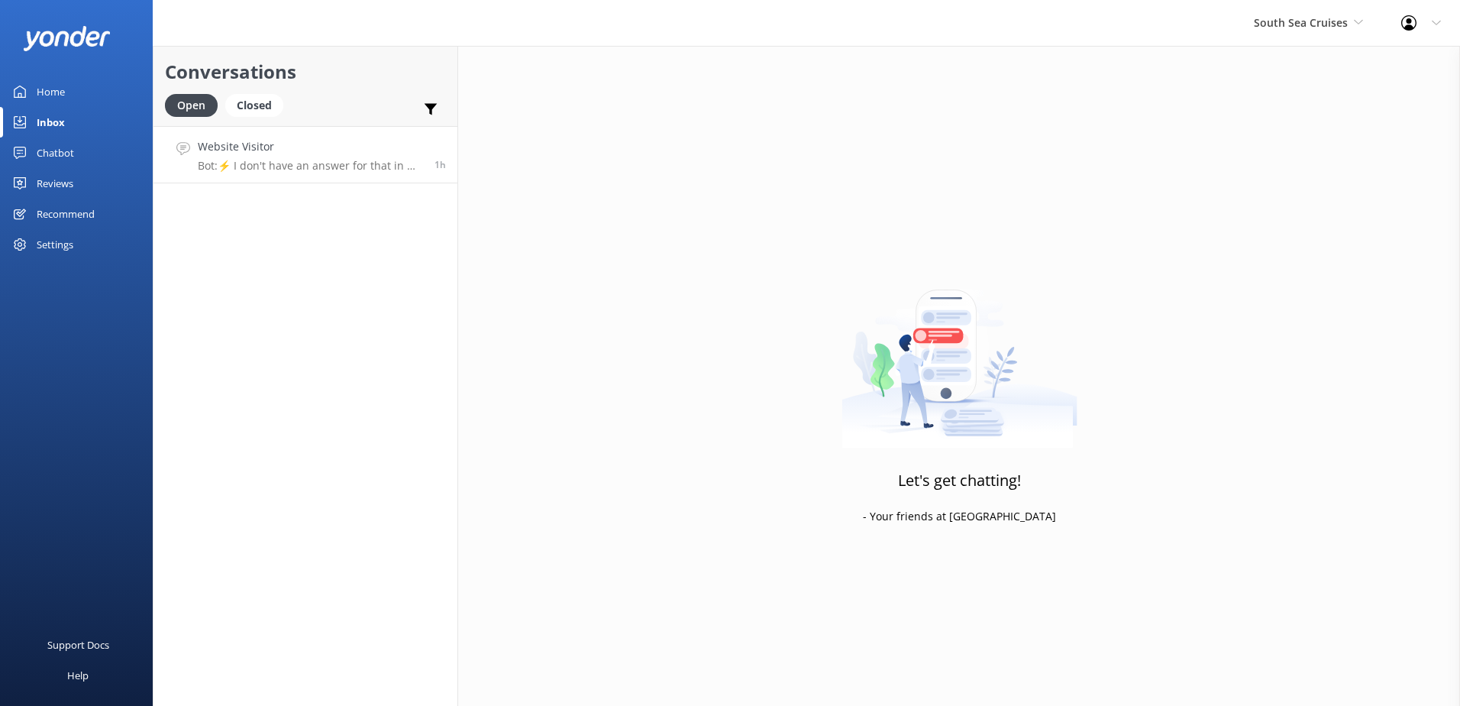
click at [394, 155] on div "Website Visitor Bot: ⚡ I don't have an answer for that in my knowledge base. Pl…" at bounding box center [310, 154] width 225 height 33
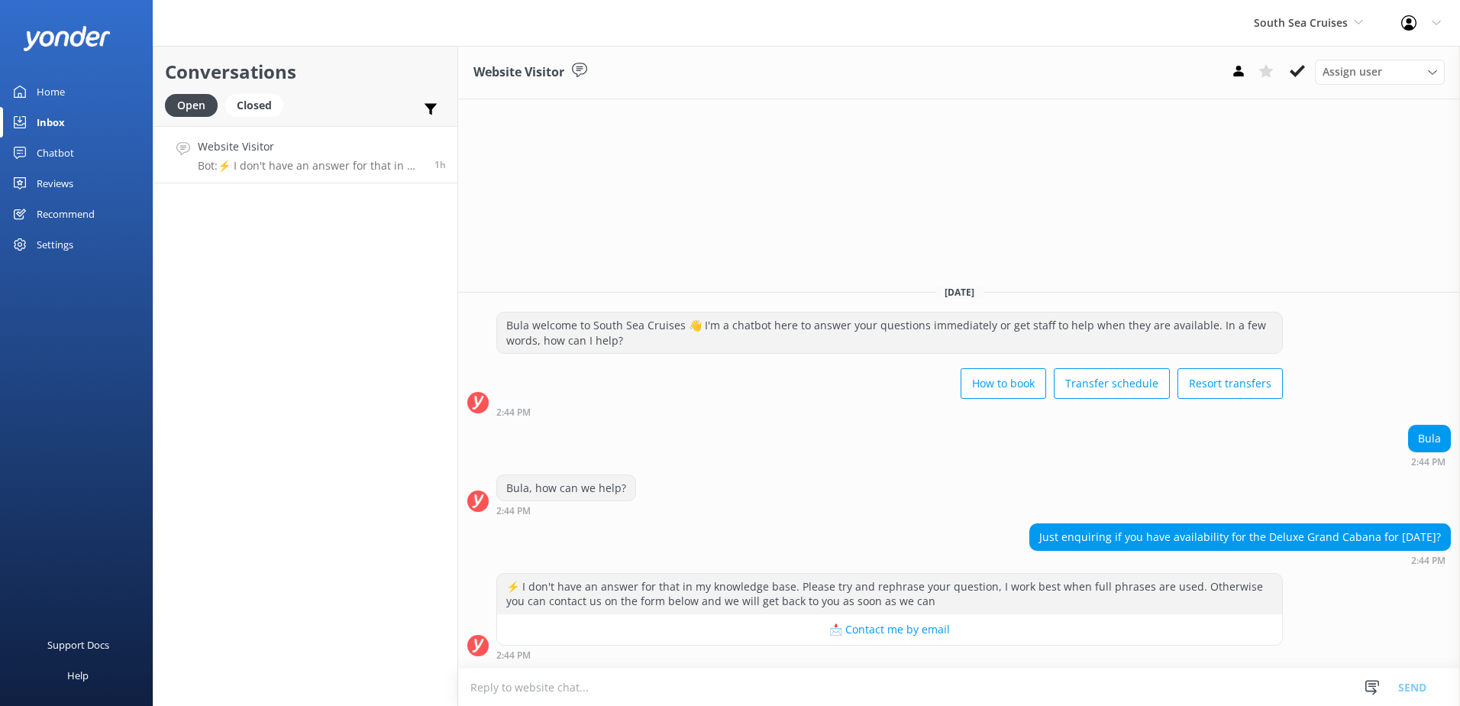
click at [603, 690] on textarea at bounding box center [959, 686] width 1002 height 37
click at [572, 681] on textarea "Upon your enquiry, the Grand Deluxe Cabanas" at bounding box center [959, 687] width 1002 height 38
click at [736, 697] on textarea "Upon your enquiry, both the Grand Deluxe Cabanas" at bounding box center [959, 687] width 1002 height 38
click at [826, 690] on textarea "Upon your enquiry, both the Grand Deluxe Cabanas are still available" at bounding box center [959, 687] width 1002 height 38
drag, startPoint x: 850, startPoint y: 683, endPoint x: 66, endPoint y: 722, distance: 785.4
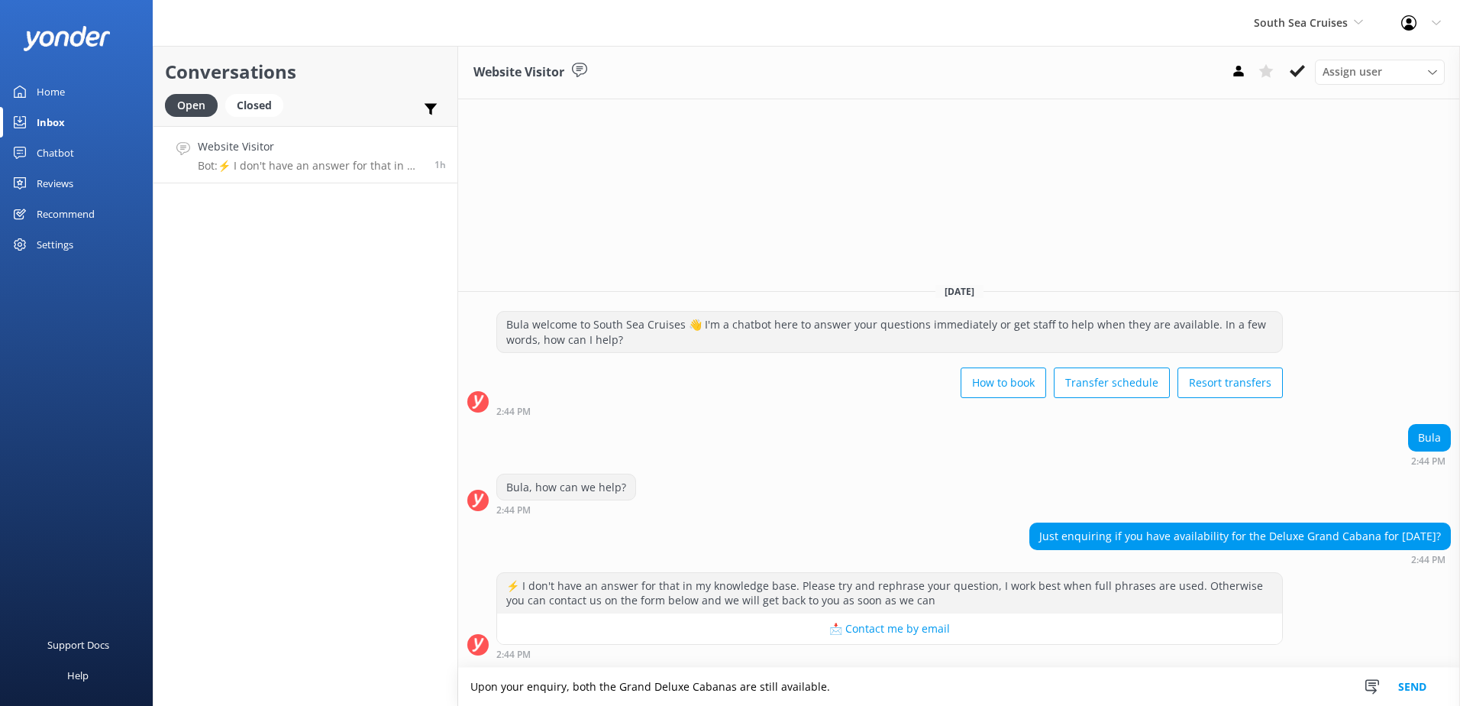
click at [66, 705] on html "South Sea Cruises South Sea Sailing South Sea Cruises Malamala Beach Club Aweso…" at bounding box center [730, 353] width 1460 height 706
click at [826, 685] on textarea "Upon your enquiry, both the Grand Deluxe Cabanas are still available." at bounding box center [959, 687] width 1002 height 38
drag, startPoint x: 910, startPoint y: 686, endPoint x: 136, endPoint y: 733, distance: 775.9
click at [136, 705] on html "South Sea Cruises South Sea Sailing South Sea Cruises Malamala Beach Club Aweso…" at bounding box center [730, 353] width 1460 height 706
type textarea "Upon your enquiry, both the Grand Deluxe Cabanas are still available for ([DATE…"
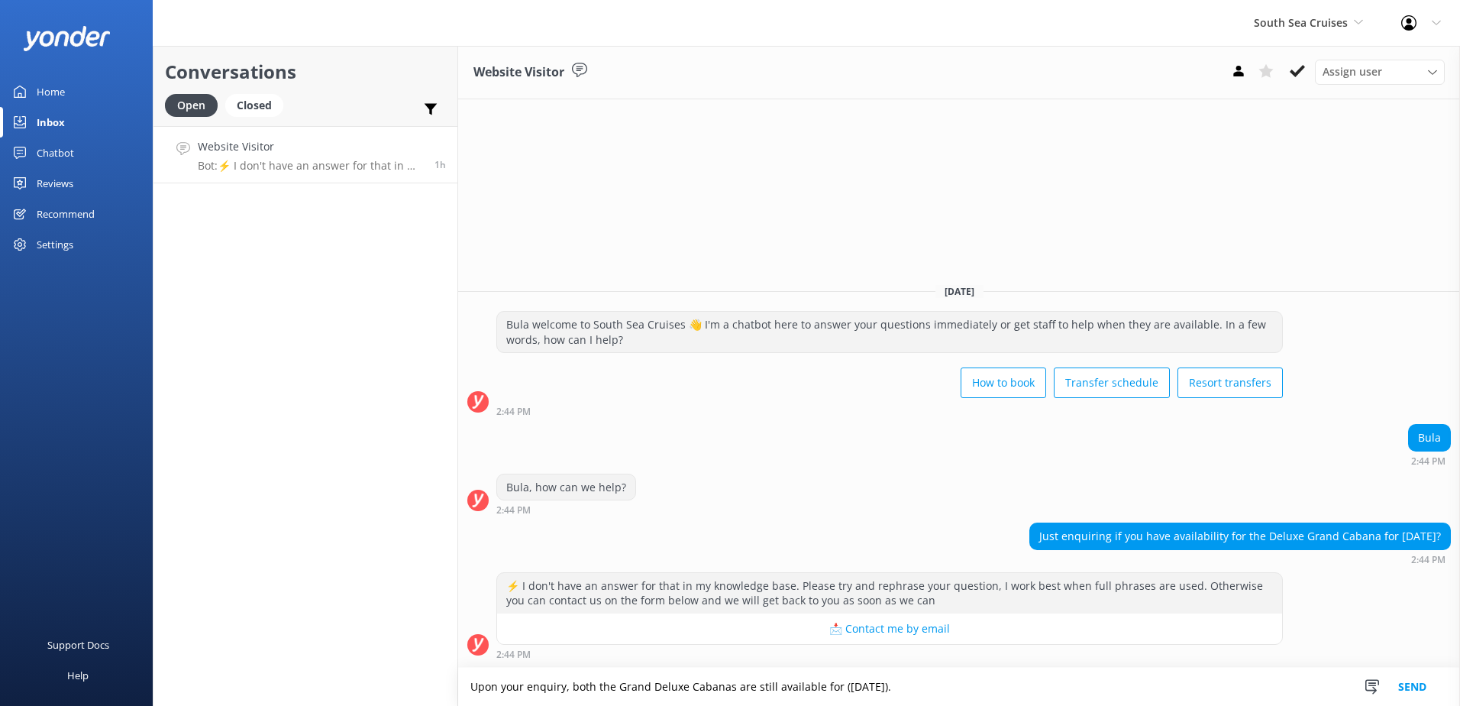
click at [987, 643] on button "📩 Contact me by email" at bounding box center [889, 628] width 785 height 31
click at [1427, 690] on button "Send" at bounding box center [1412, 687] width 57 height 38
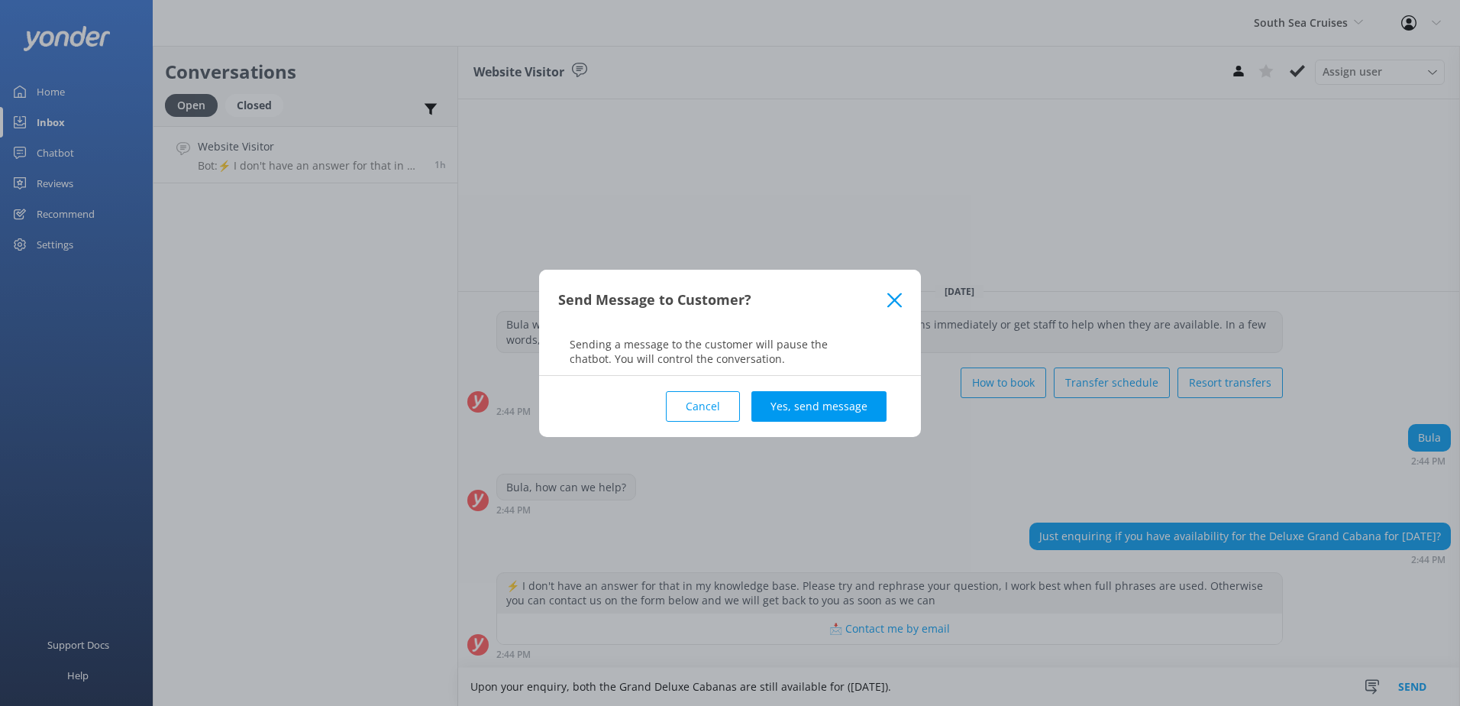
click at [817, 380] on div "Cancel Yes, send message" at bounding box center [730, 406] width 344 height 61
click at [820, 400] on button "Yes, send message" at bounding box center [819, 406] width 135 height 31
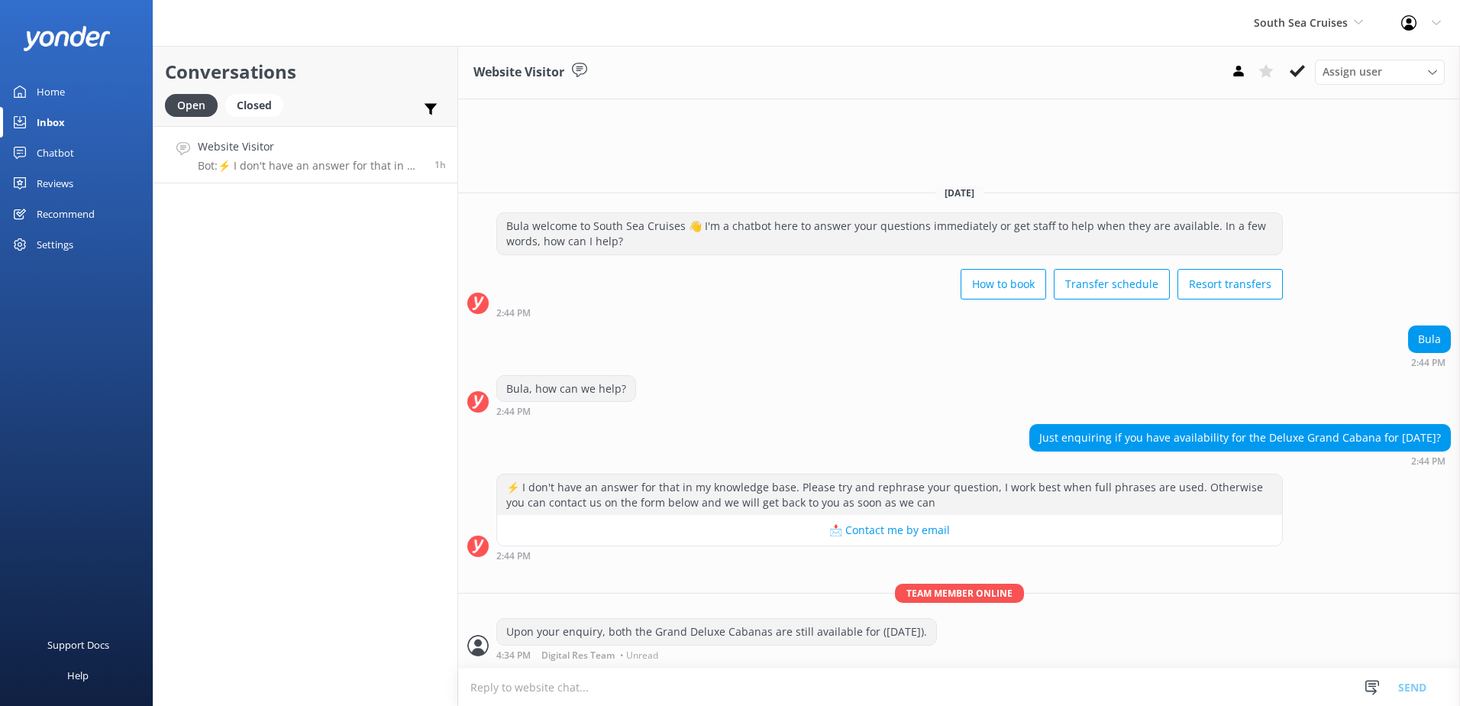
click at [619, 687] on textarea at bounding box center [959, 686] width 1002 height 37
paste textarea "Loremi do sitamet con adipis elits doeiu tem inc utla et dol Magnaali Eni Admi …"
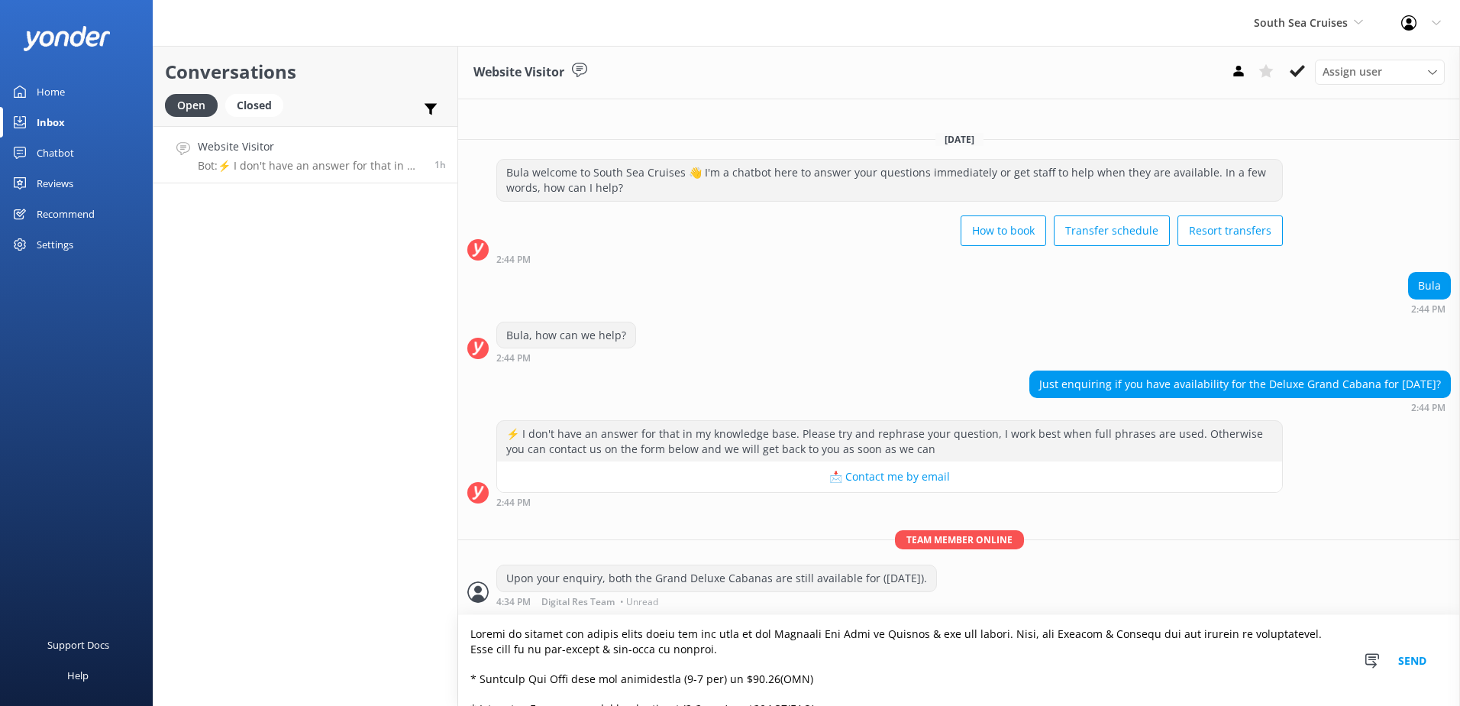
type textarea "Loremi do sitamet con adipis elits doeiu tem inc utla et dol Magnaali Eni Admi …"
click at [1406, 657] on button "Send" at bounding box center [1412, 660] width 57 height 91
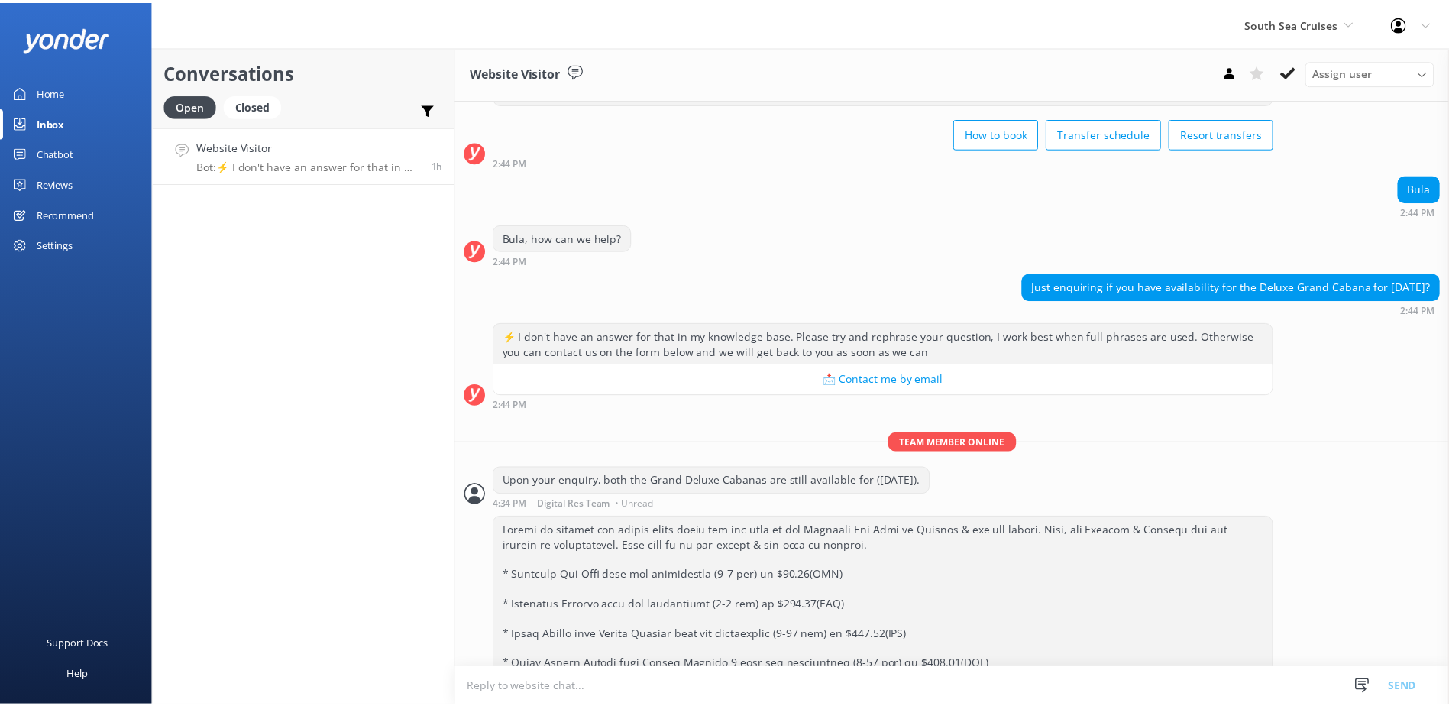
scroll to position [260, 0]
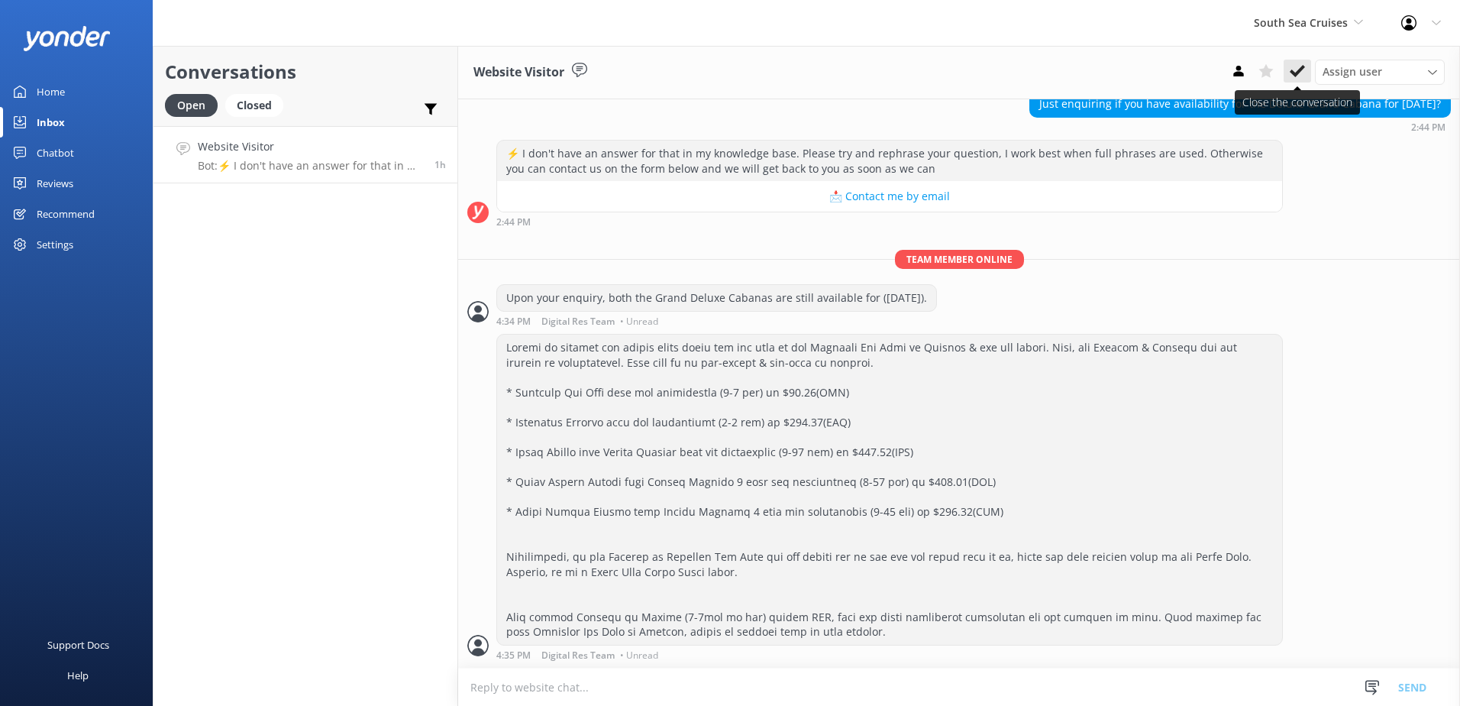
click at [1298, 75] on use at bounding box center [1297, 71] width 15 height 12
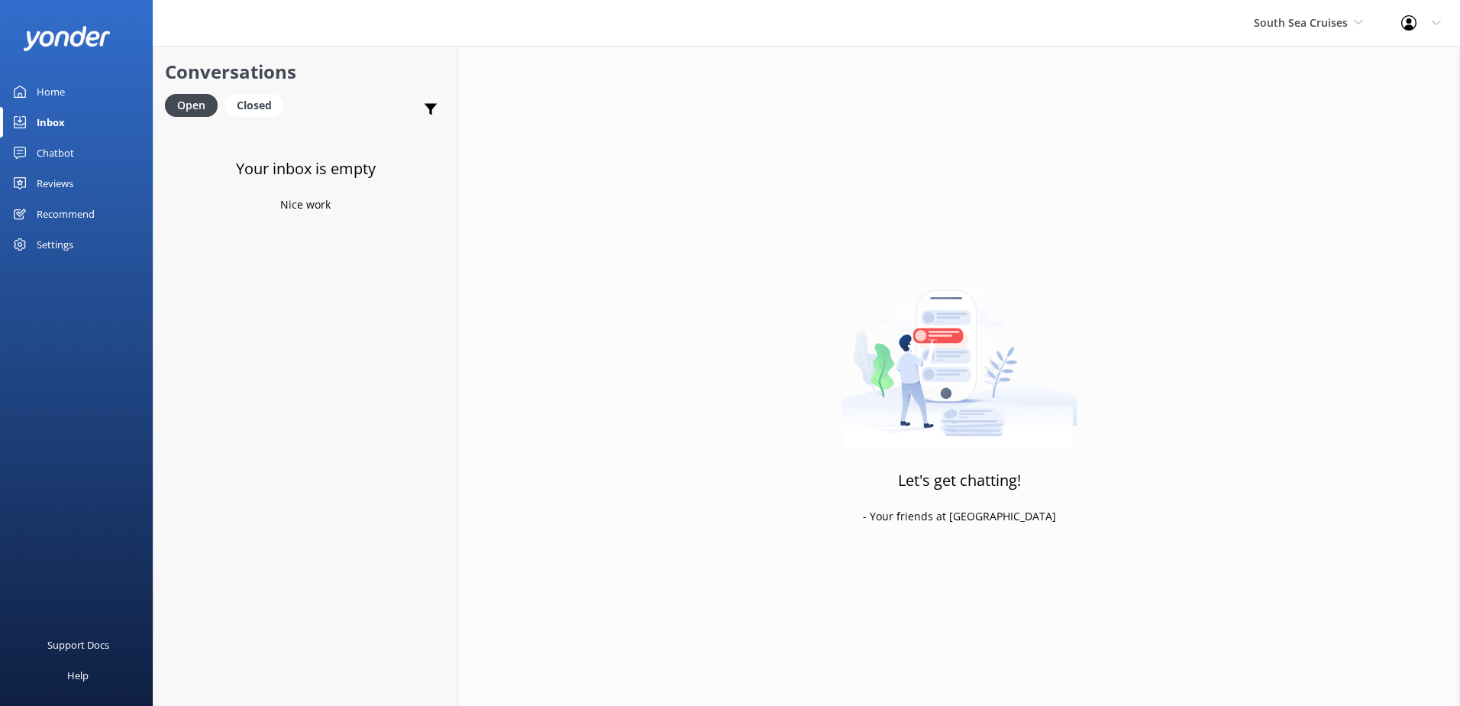
click at [66, 144] on div "Chatbot" at bounding box center [55, 152] width 37 height 31
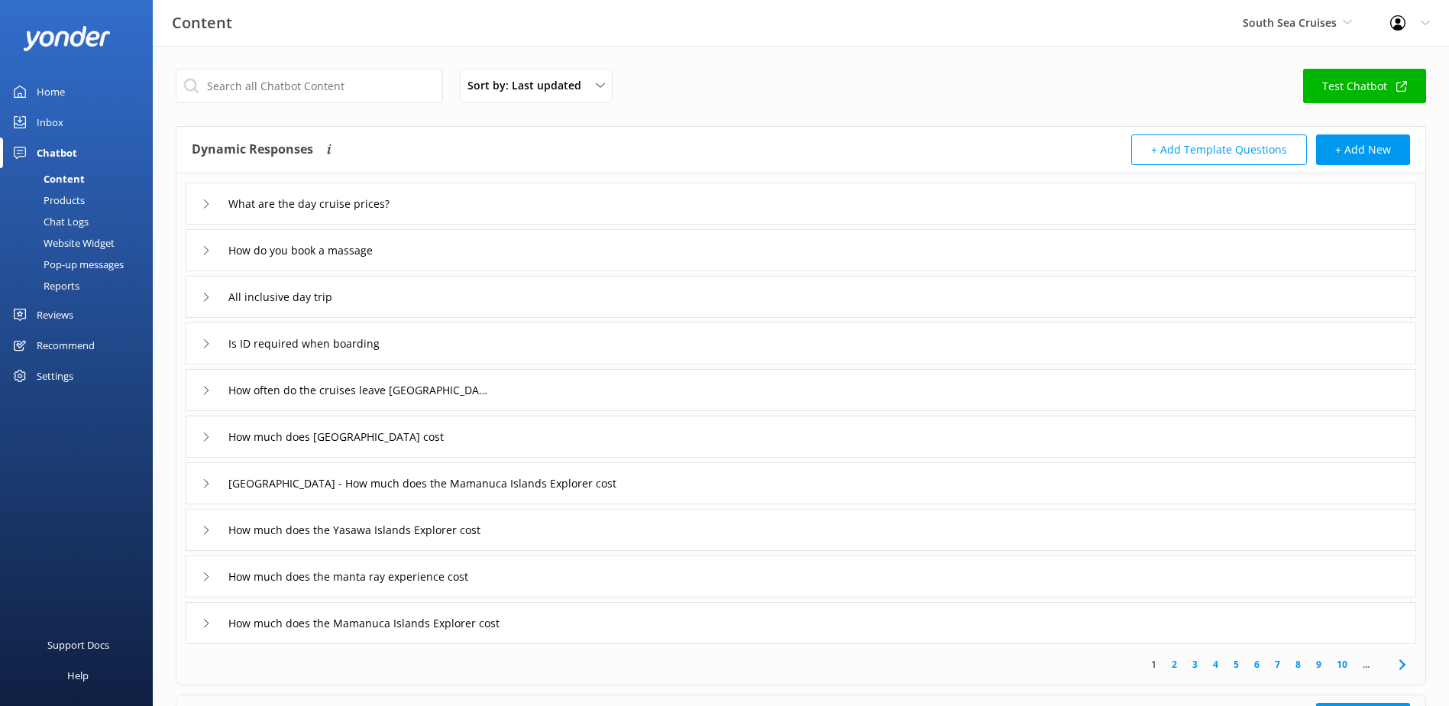
click at [77, 222] on div "Chat Logs" at bounding box center [48, 221] width 79 height 21
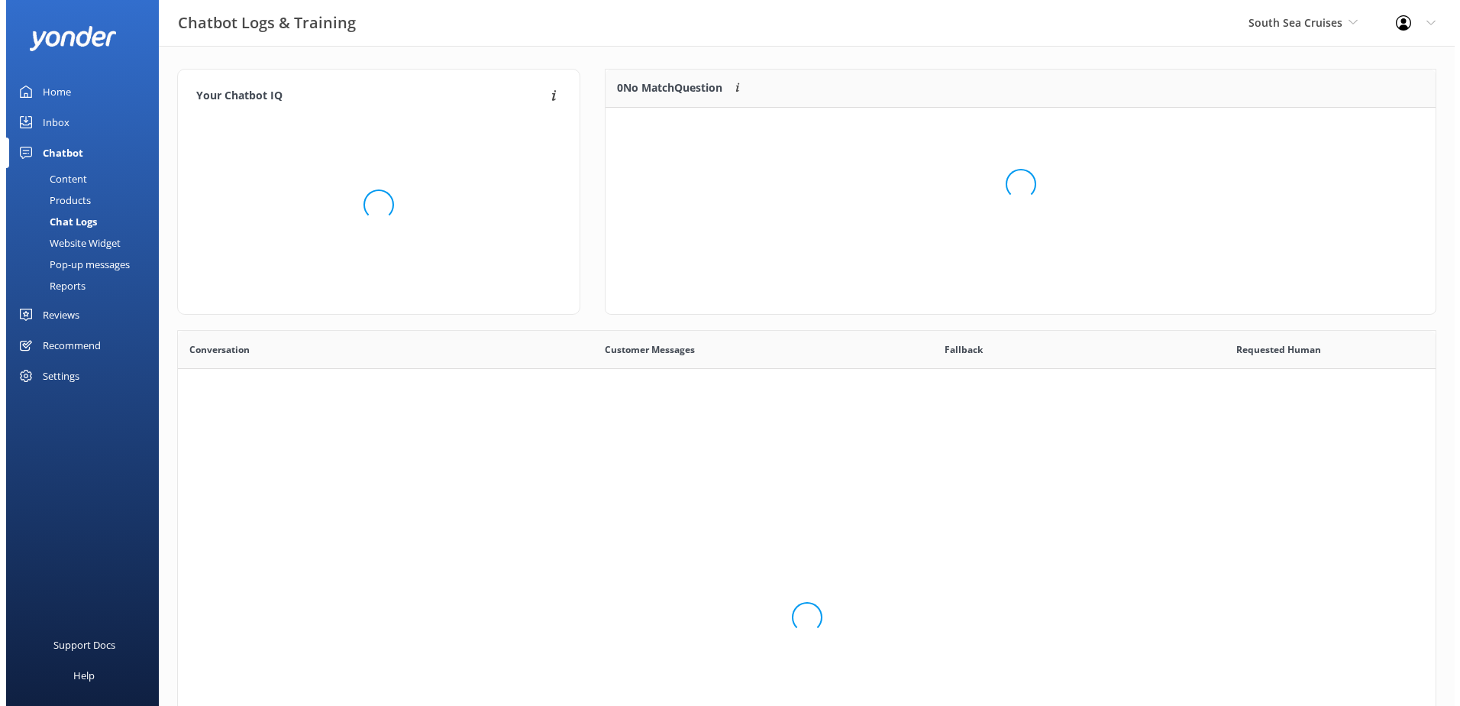
scroll to position [524, 1247]
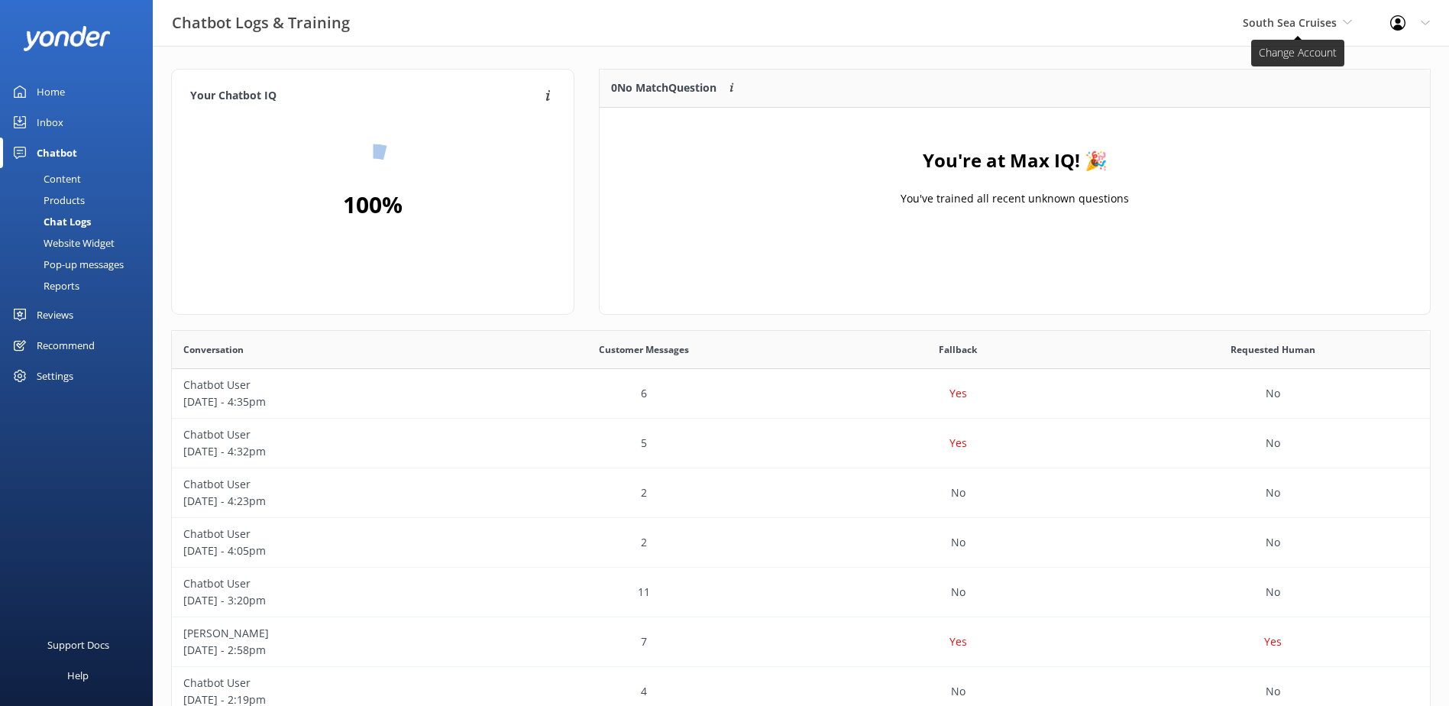
click at [1298, 27] on span "South Sea Cruises" at bounding box center [1290, 22] width 94 height 15
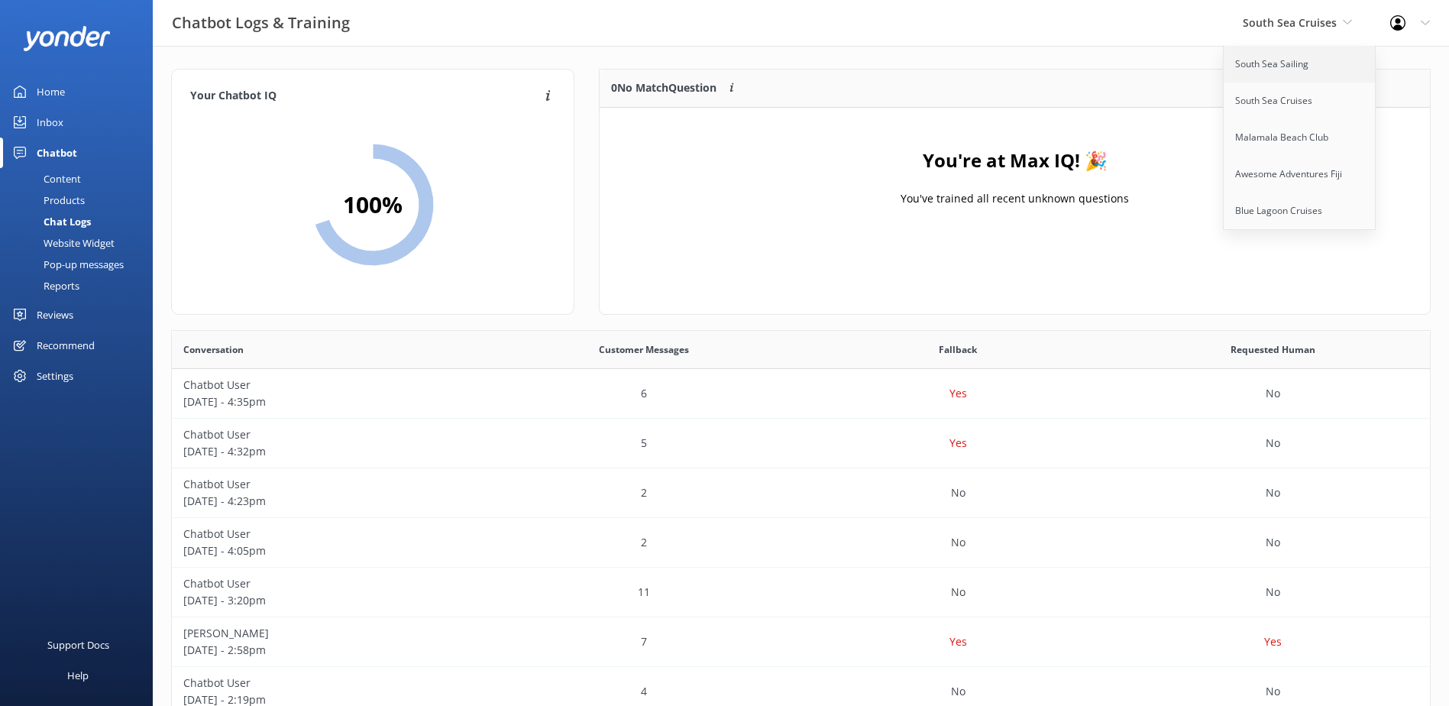
click at [1276, 72] on link "South Sea Sailing" at bounding box center [1300, 64] width 153 height 37
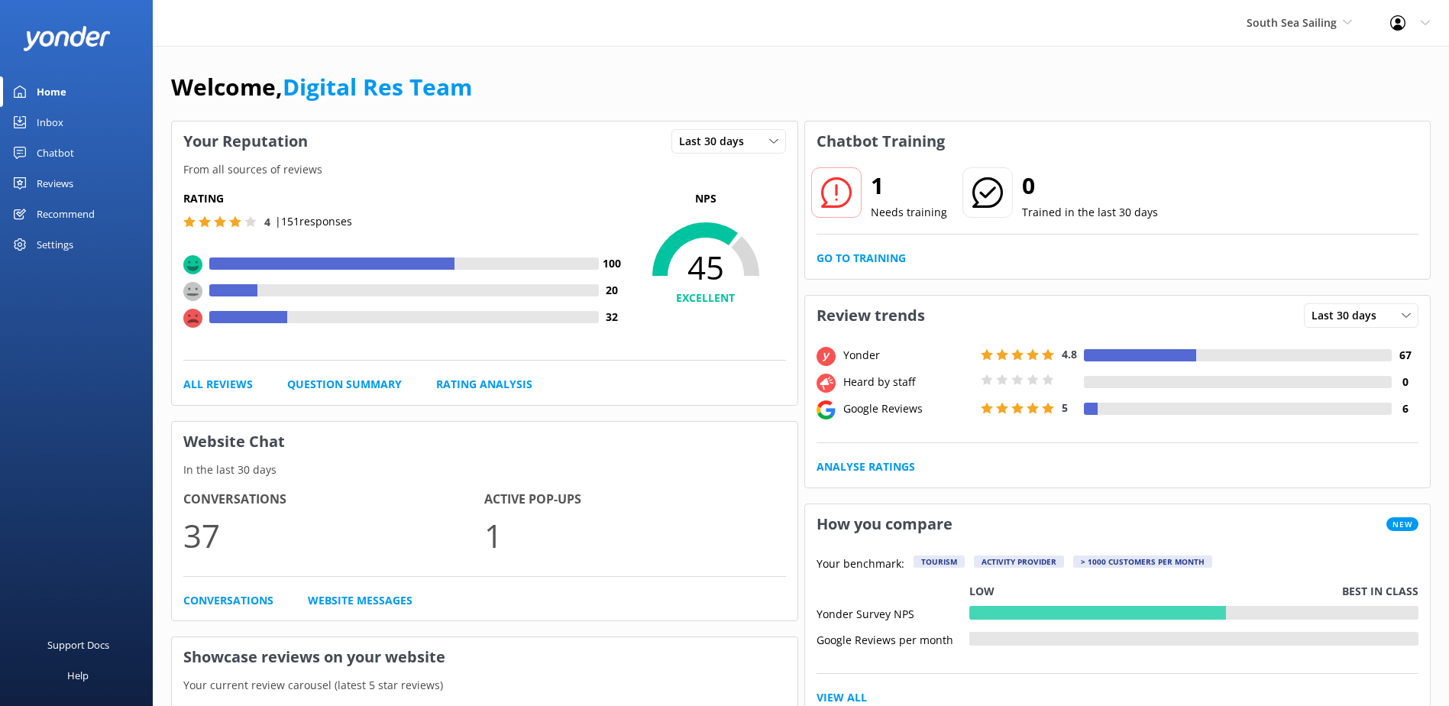
click at [57, 117] on div "Inbox" at bounding box center [50, 122] width 27 height 31
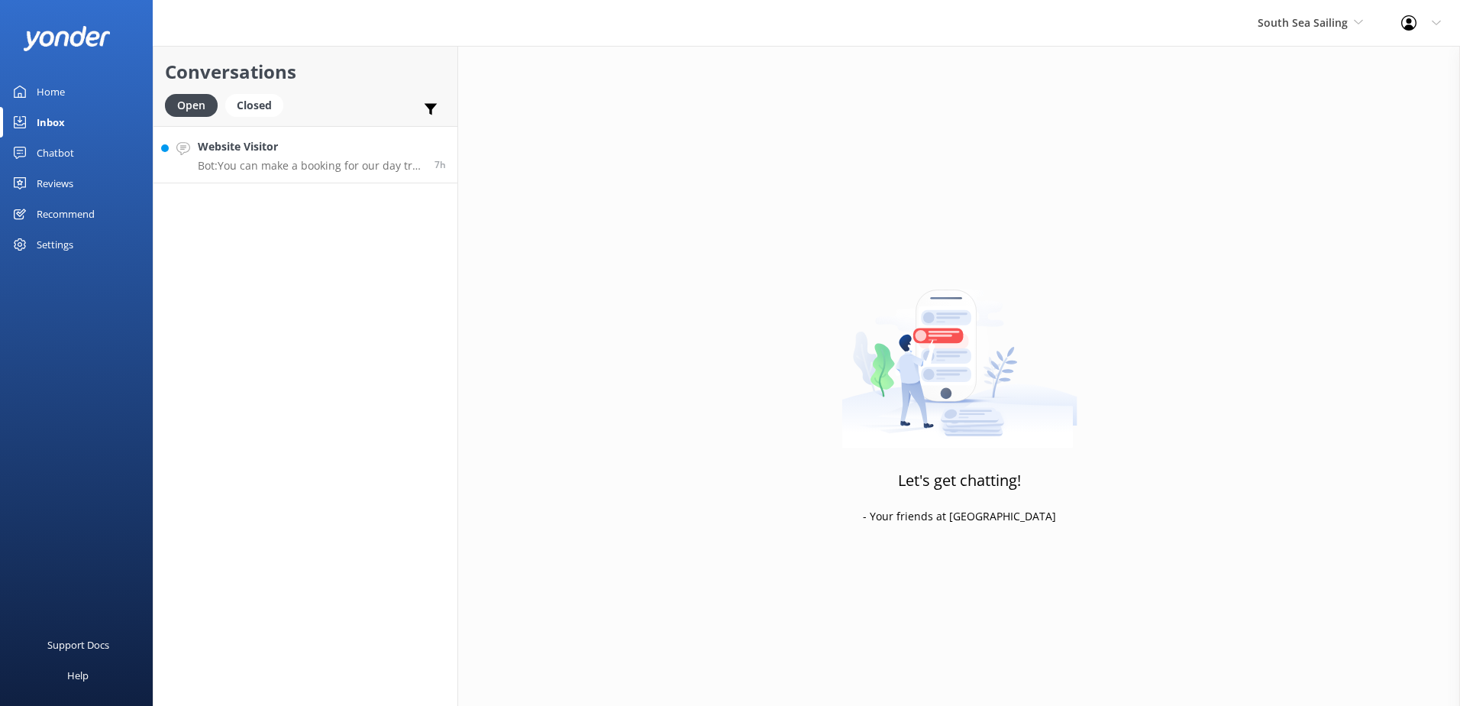
drag, startPoint x: 244, startPoint y: 147, endPoint x: 387, endPoint y: 147, distance: 143.6
click at [244, 147] on h4 "Website Visitor" at bounding box center [310, 146] width 225 height 17
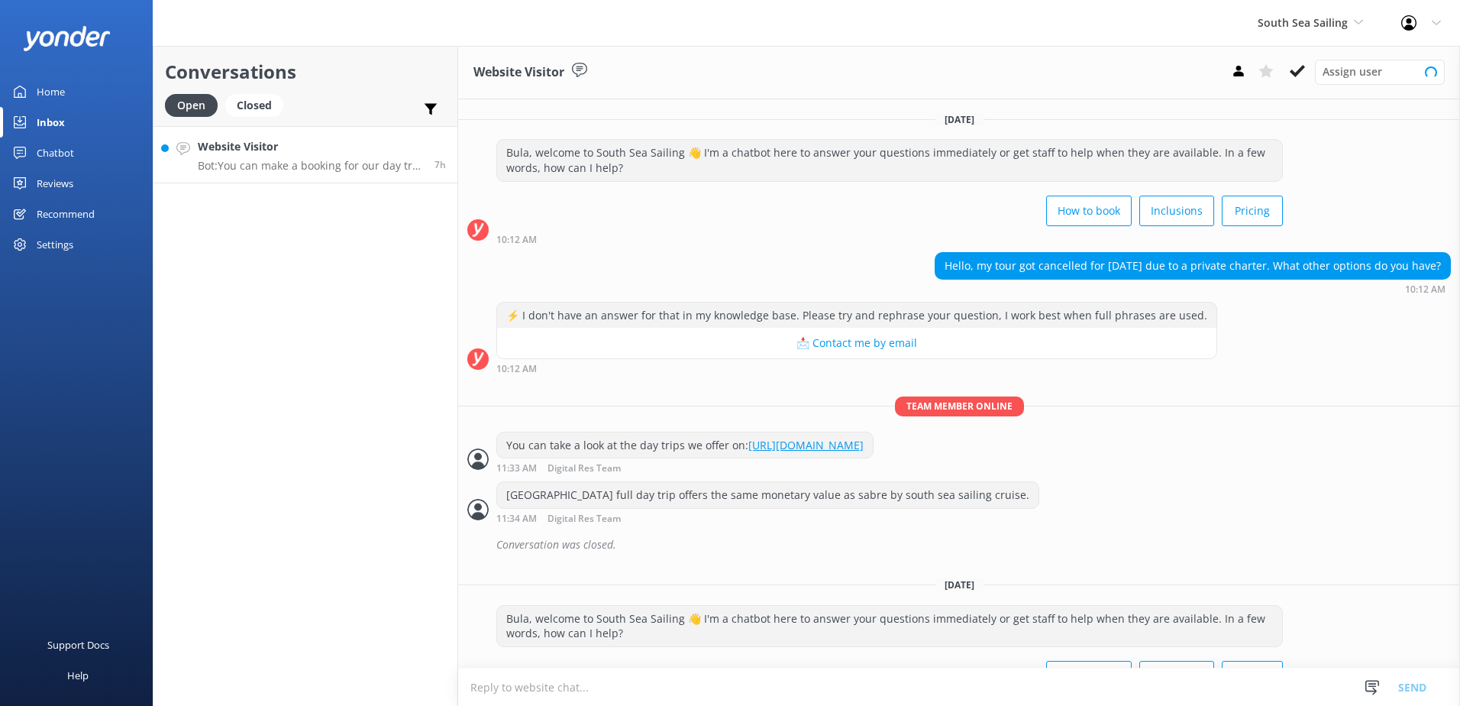
scroll to position [194, 0]
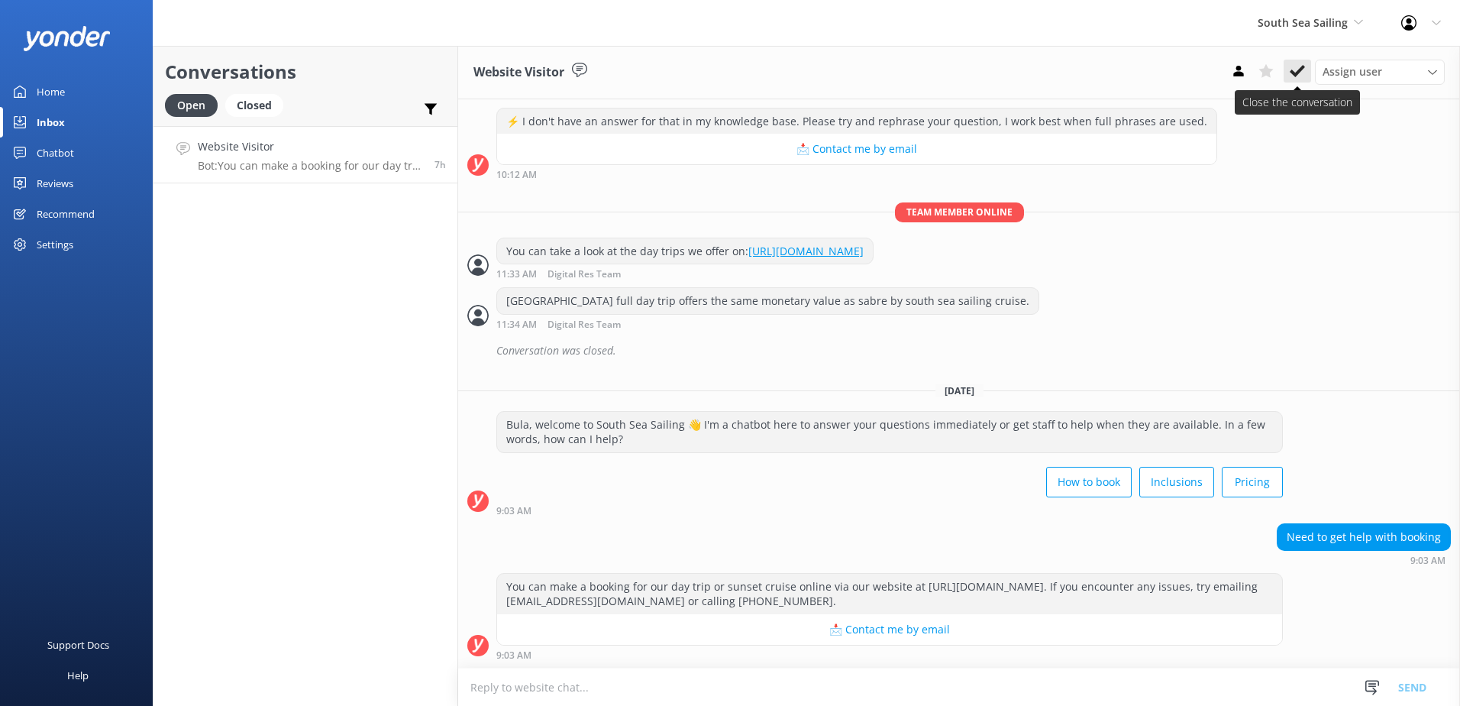
click at [1305, 64] on icon at bounding box center [1297, 70] width 15 height 15
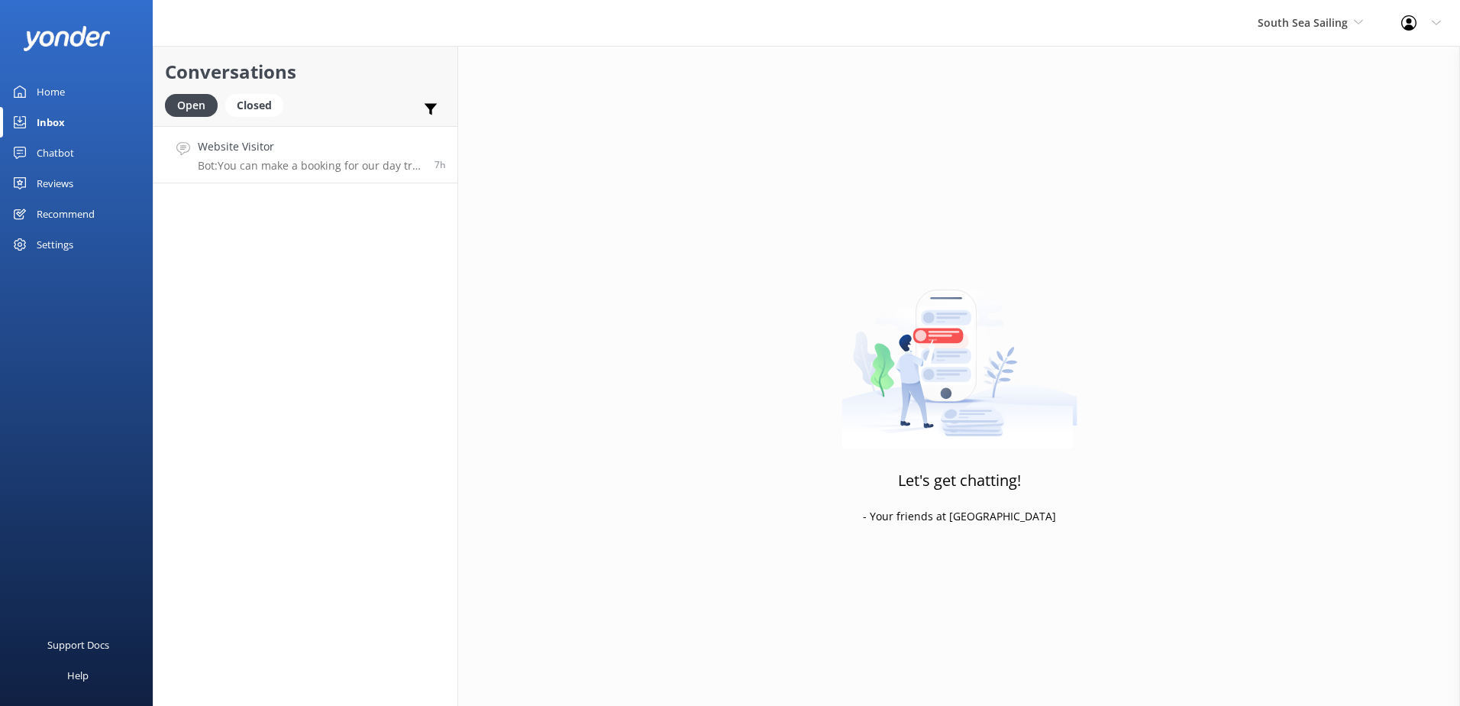
click at [360, 148] on h4 "Website Visitor" at bounding box center [310, 146] width 225 height 17
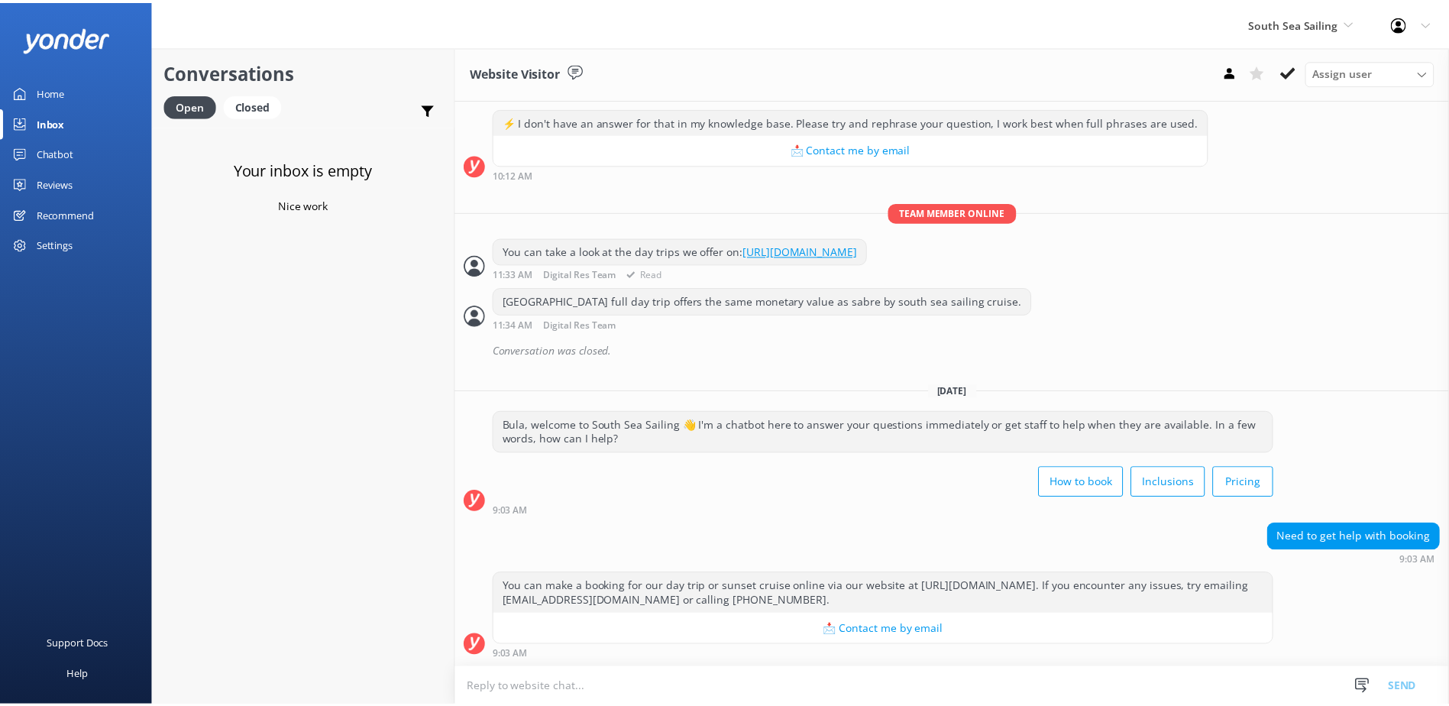
scroll to position [228, 0]
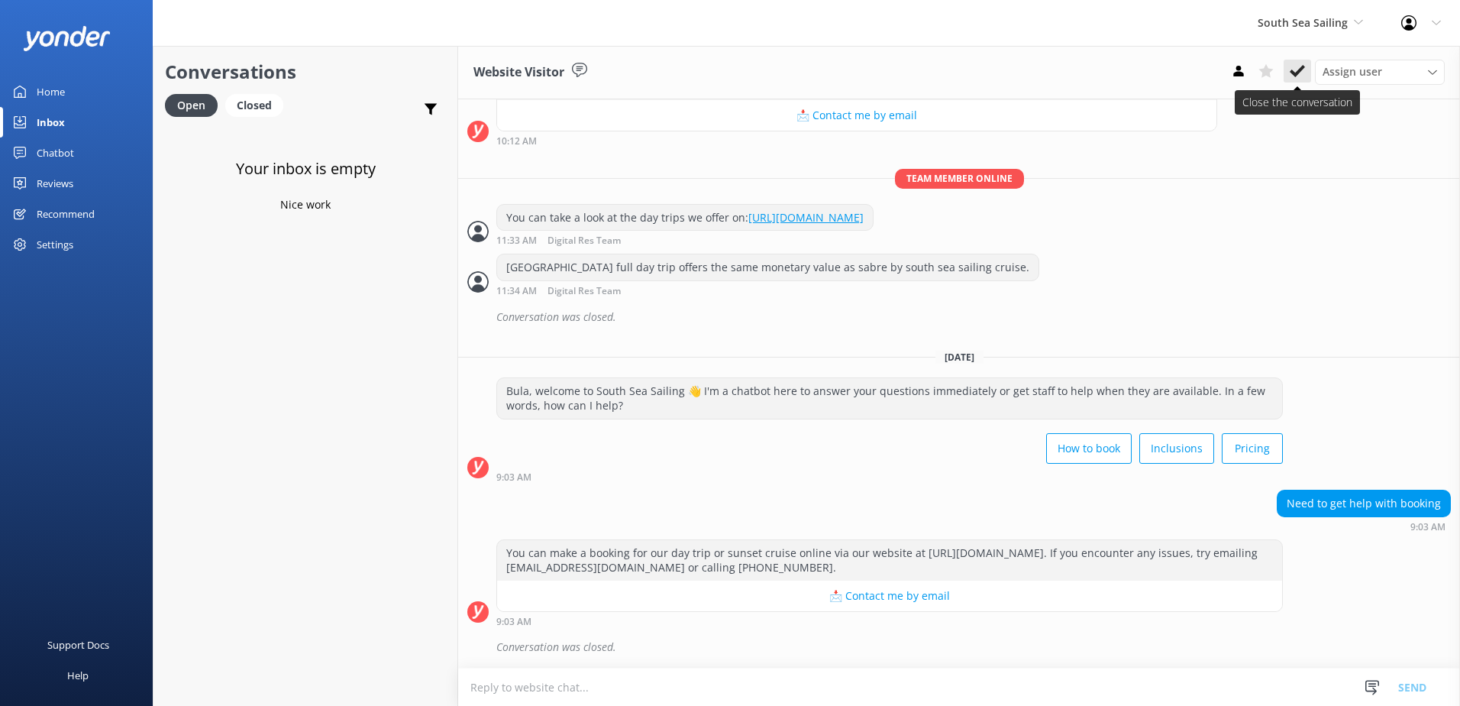
click at [1296, 73] on use at bounding box center [1297, 71] width 15 height 12
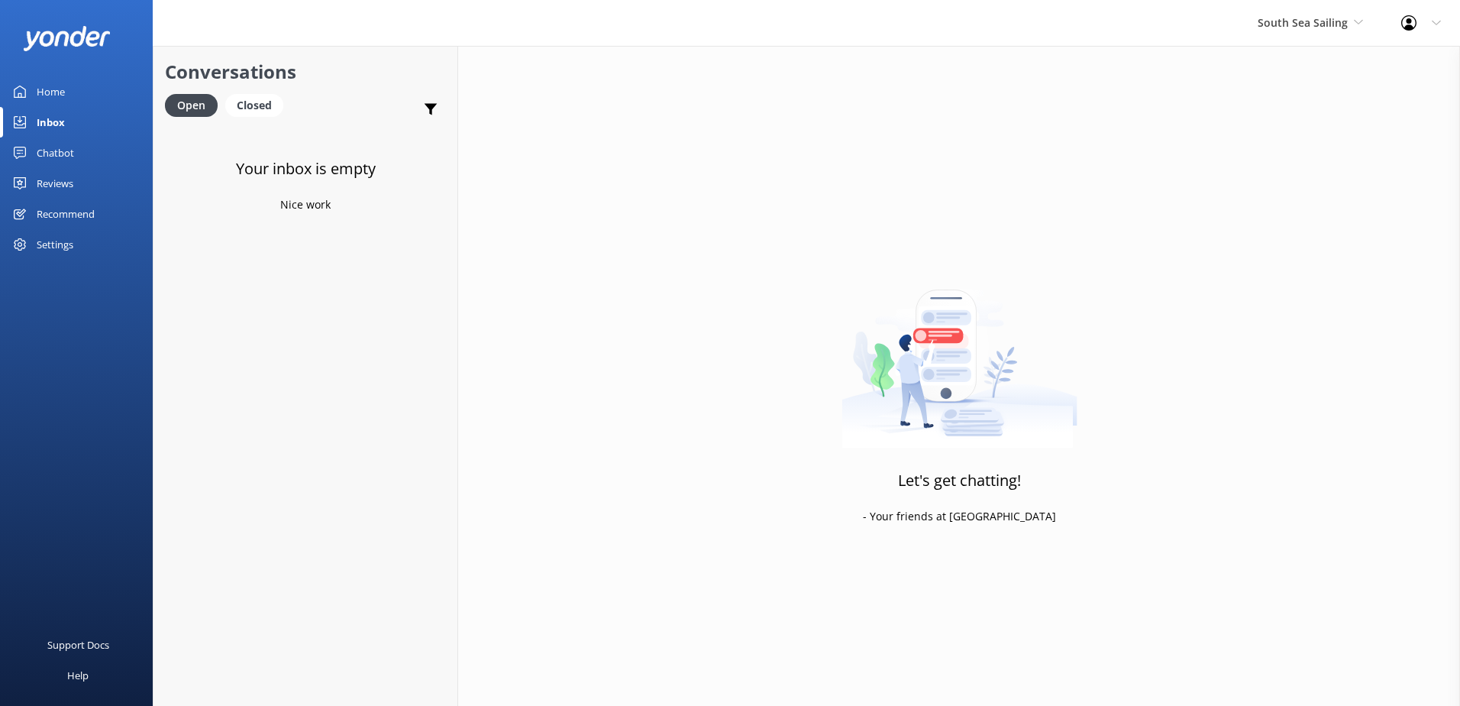
click at [54, 147] on div "Chatbot" at bounding box center [55, 152] width 37 height 31
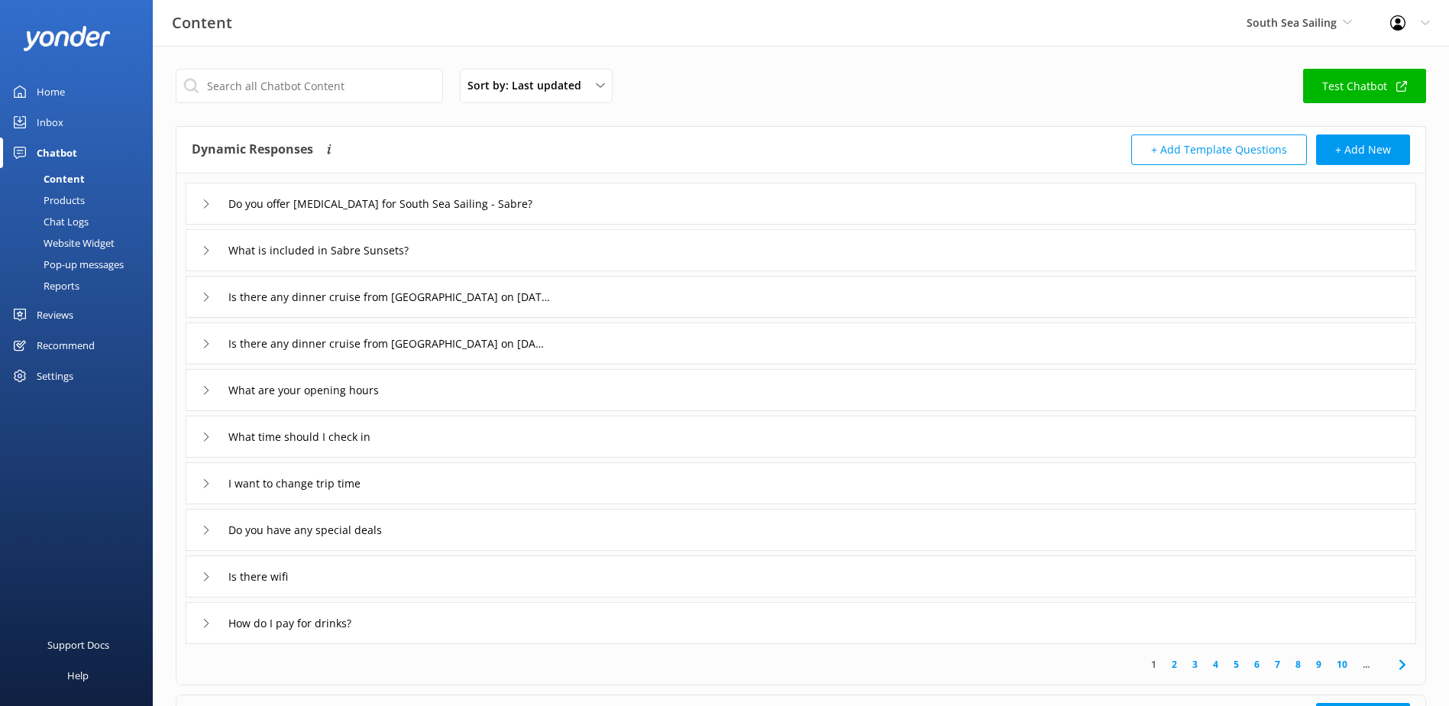
click at [66, 220] on div "Chat Logs" at bounding box center [48, 221] width 79 height 21
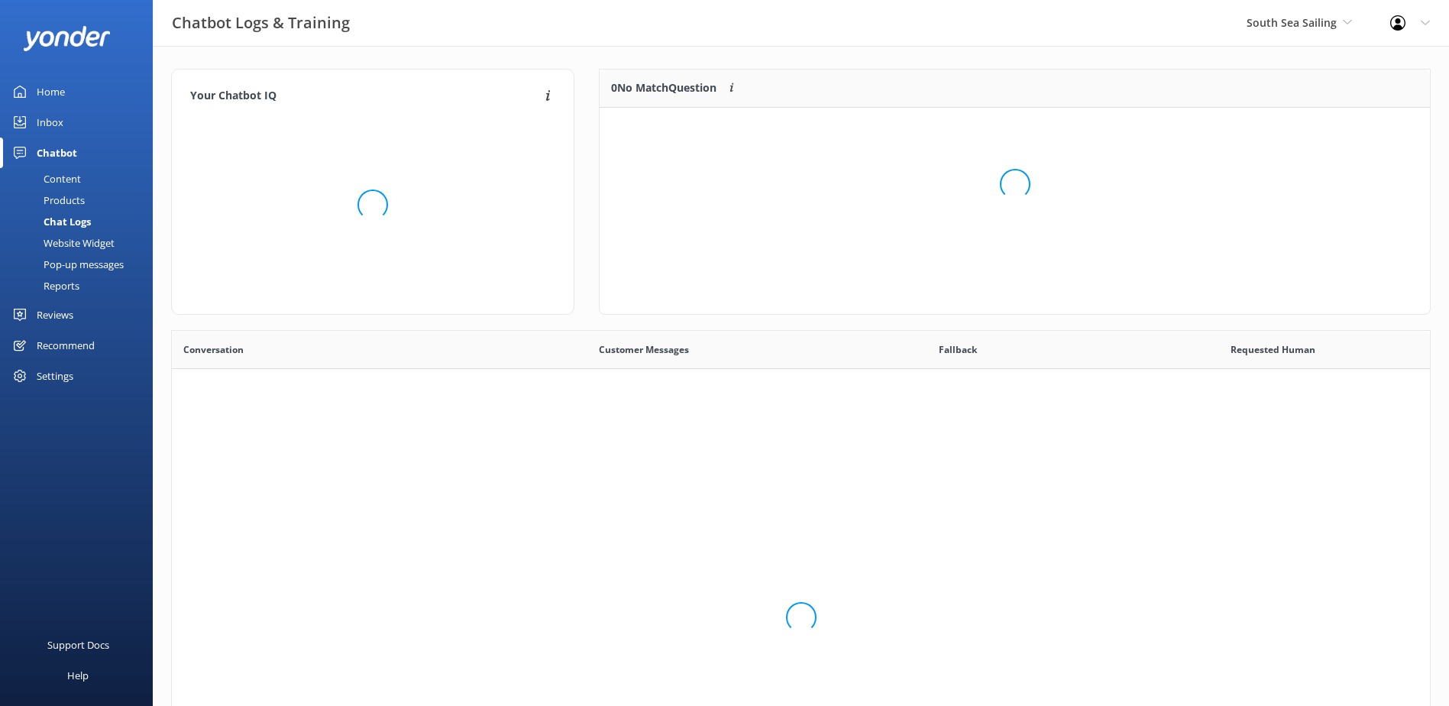
scroll to position [524, 1247]
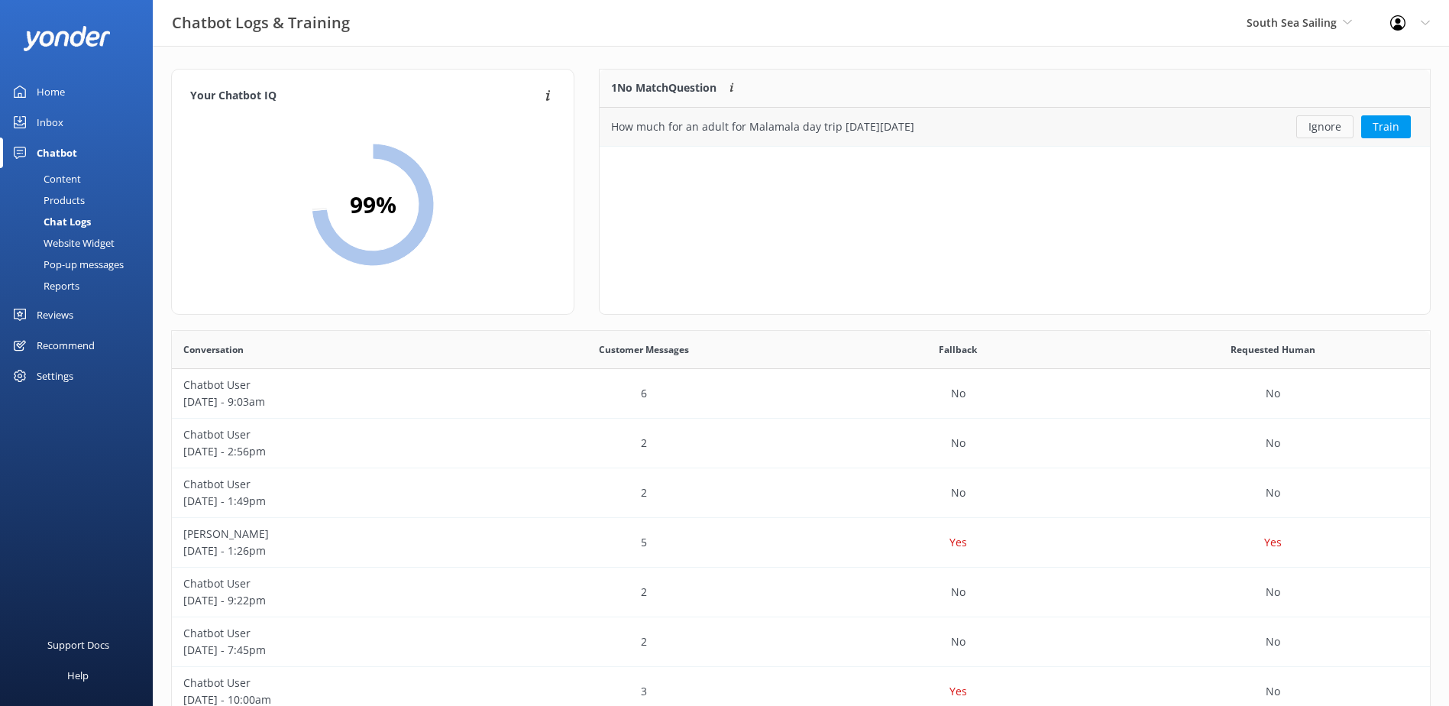
click at [1318, 125] on button "Ignore" at bounding box center [1324, 126] width 57 height 23
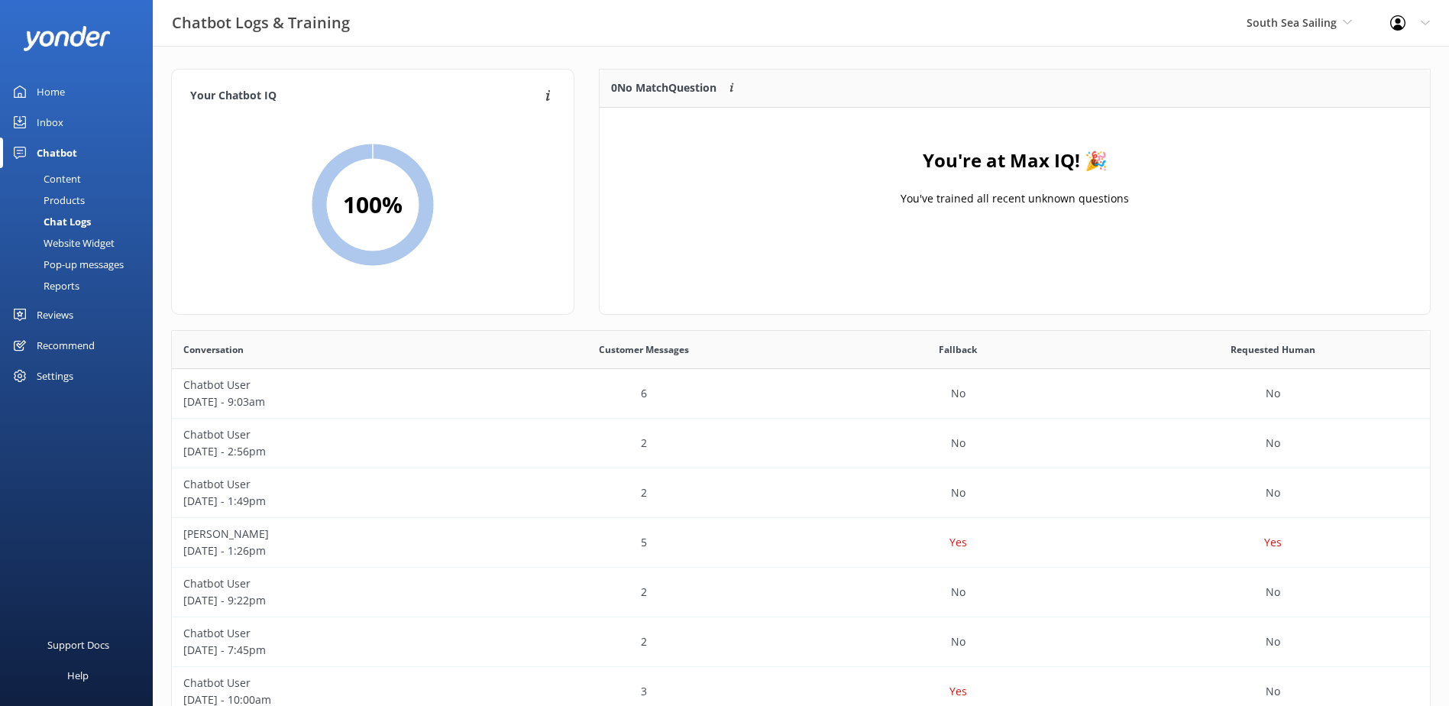
click at [54, 120] on div "Inbox" at bounding box center [50, 122] width 27 height 31
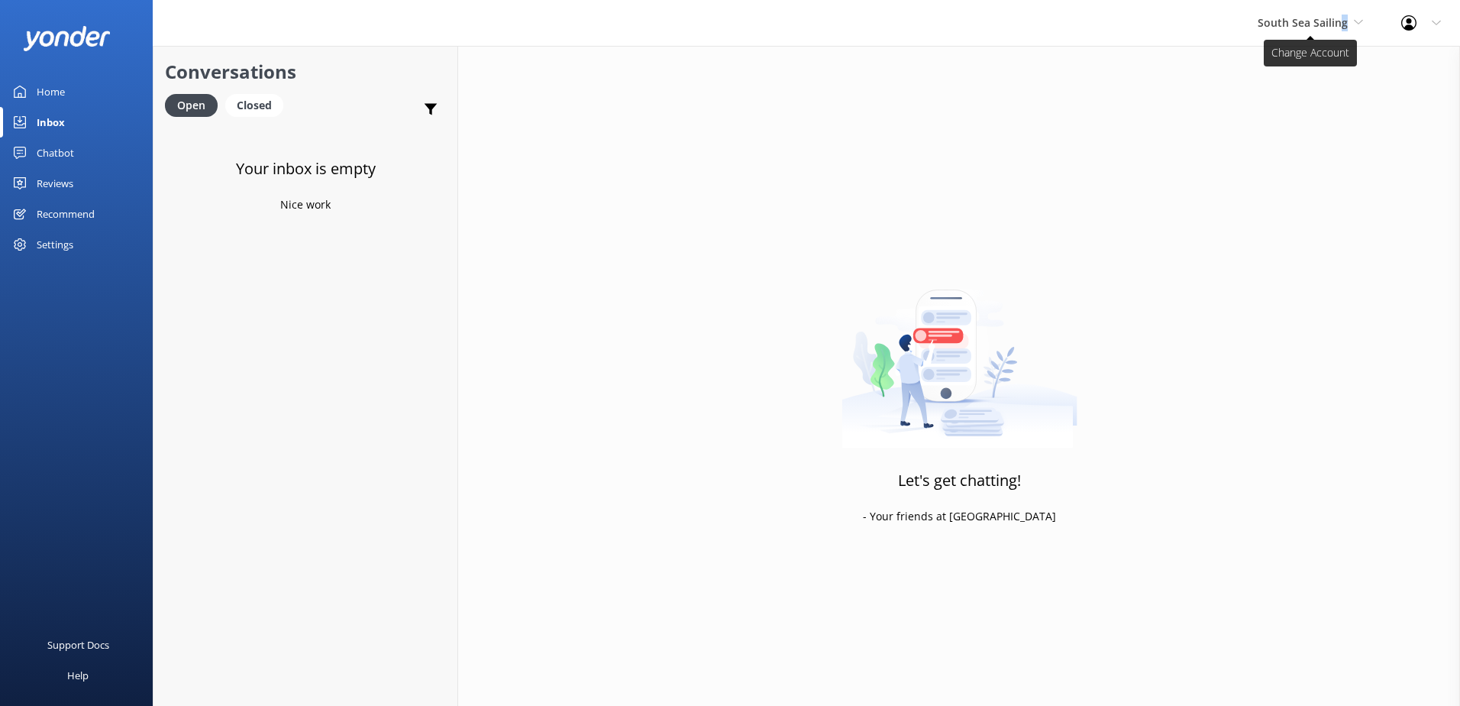
click at [1346, 18] on span "South Sea Sailing" at bounding box center [1303, 22] width 90 height 15
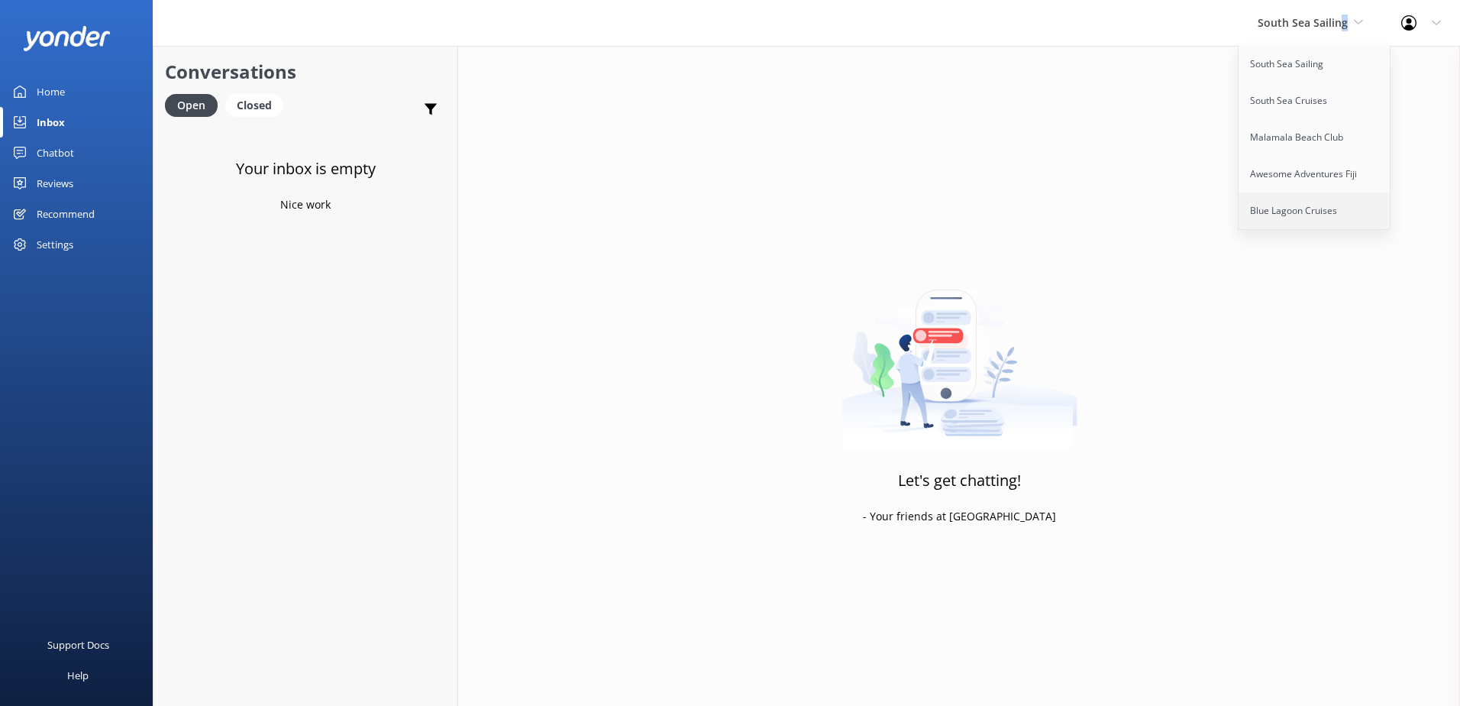
click at [1268, 211] on link "Blue Lagoon Cruises" at bounding box center [1315, 210] width 153 height 37
